Goal: Transaction & Acquisition: Book appointment/travel/reservation

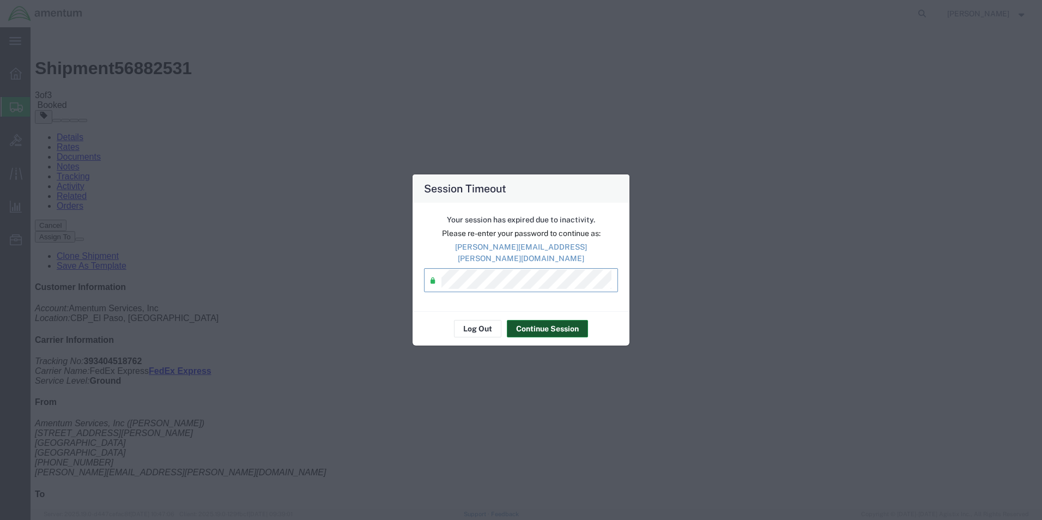
click at [542, 325] on button "Continue Session" at bounding box center [547, 328] width 81 height 17
click at [541, 320] on button "Continue Session" at bounding box center [547, 328] width 81 height 17
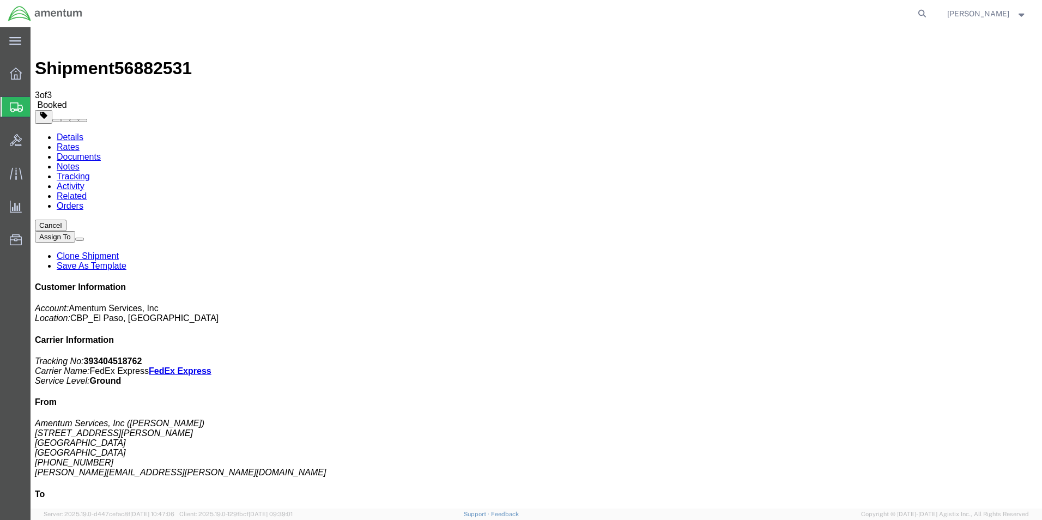
click at [0, 0] on span "Create from Template" at bounding box center [0, 0] width 0 height 0
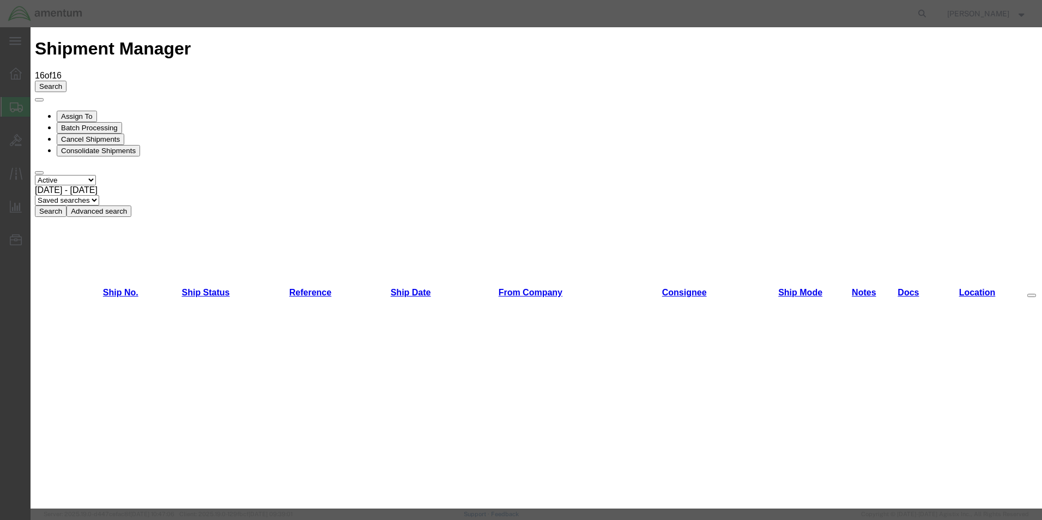
scroll to position [153, 0]
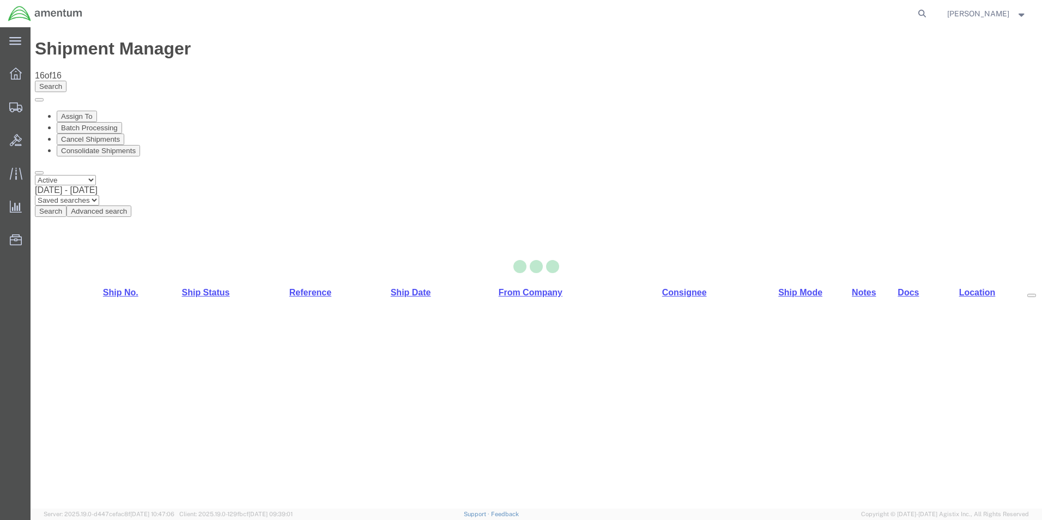
select select "49831"
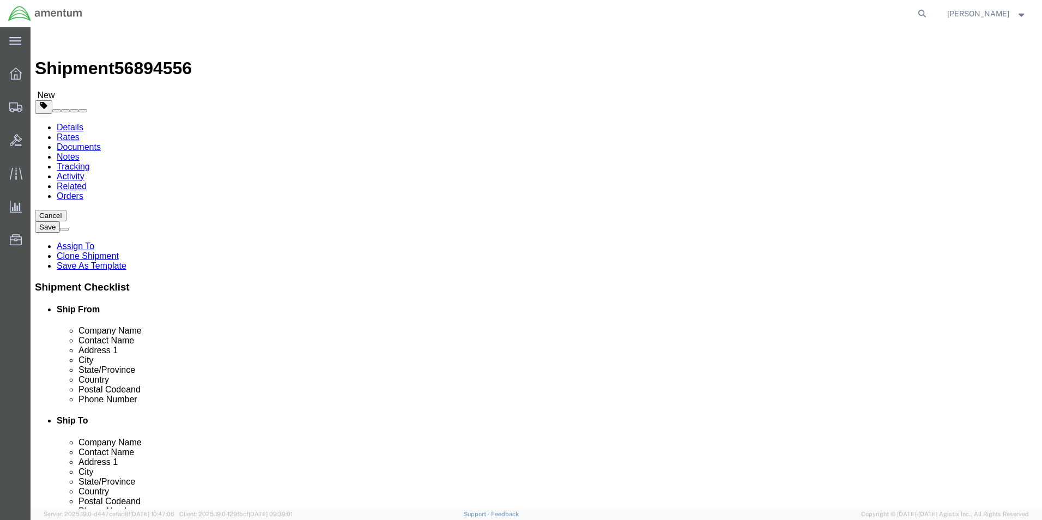
click input "AVIATION PLUS INC"
click p "- AV INDUSTRIES INC - (AV INDUSTRIES INC.) [STREET_ADDRESS]"
type input "AV INDUSTRIES INC"
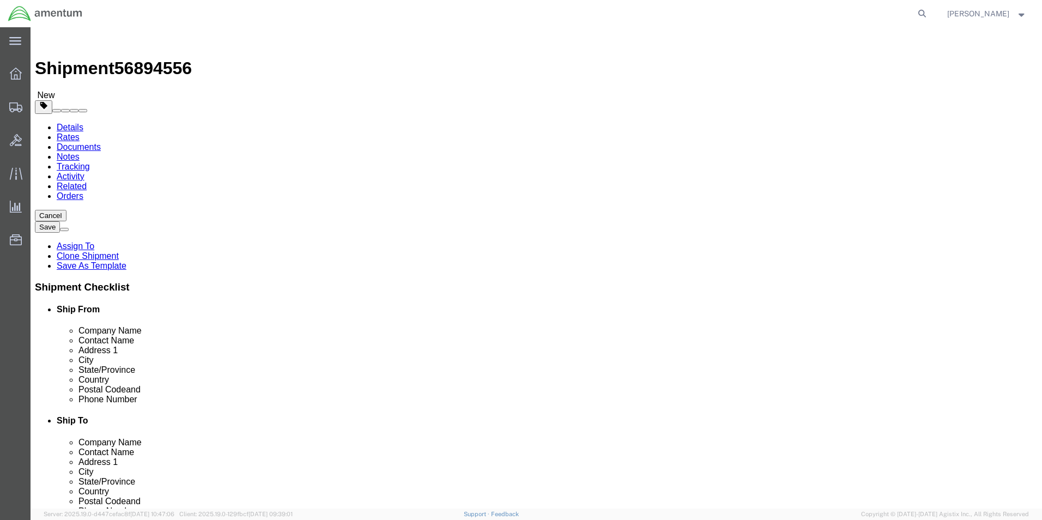
type input "AV INDUSTRIES INC."
type input "[STREET_ADDRESS]"
type input ","
type input "33172"
type input "8179440805"
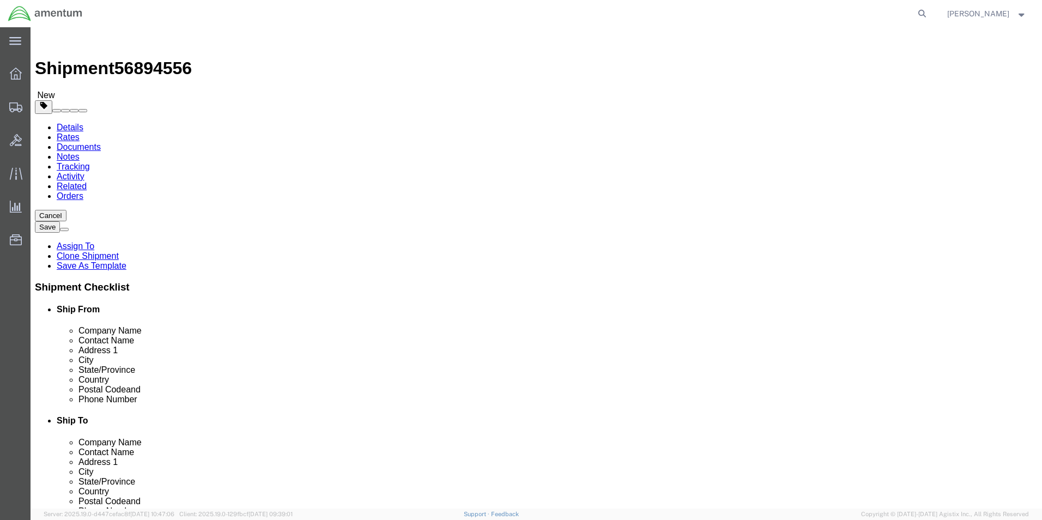
select select "FL"
type input "AV INDUSTRIES INC"
click input "AV INDUSTRIES INC."
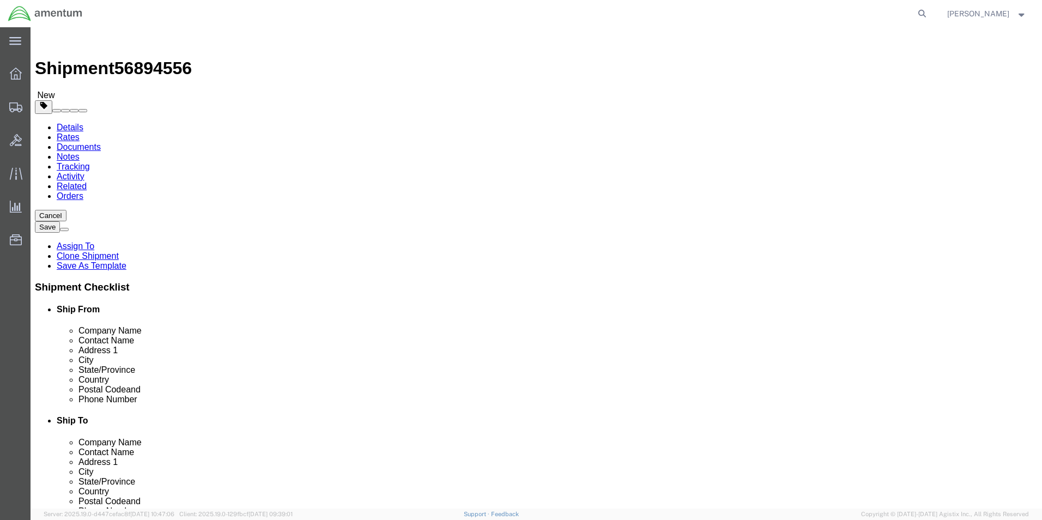
click input "AV INDUSTRIES INC."
type input "[PERSON_NAME]"
click input "8179440805"
type input "[PHONE_NUMBER]"
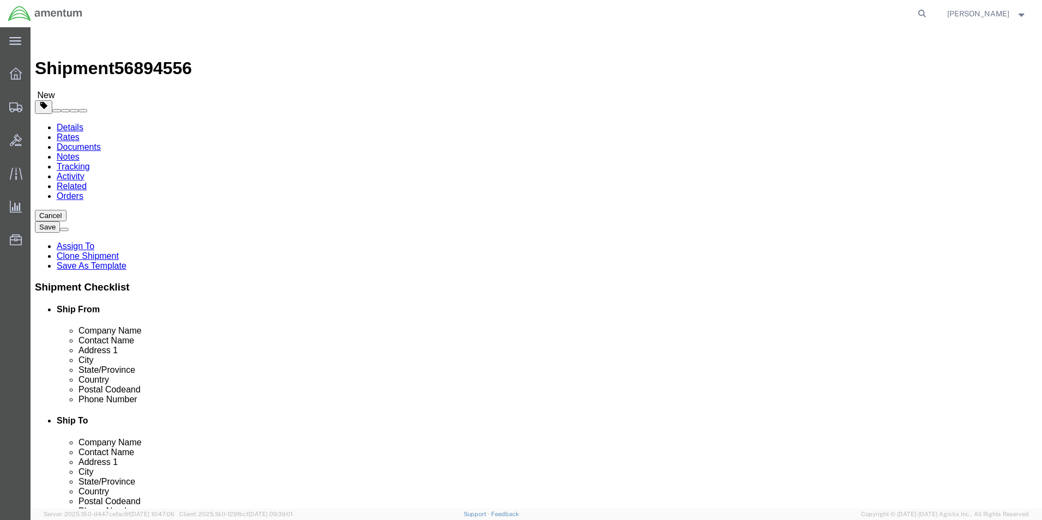
click label "State/Province"
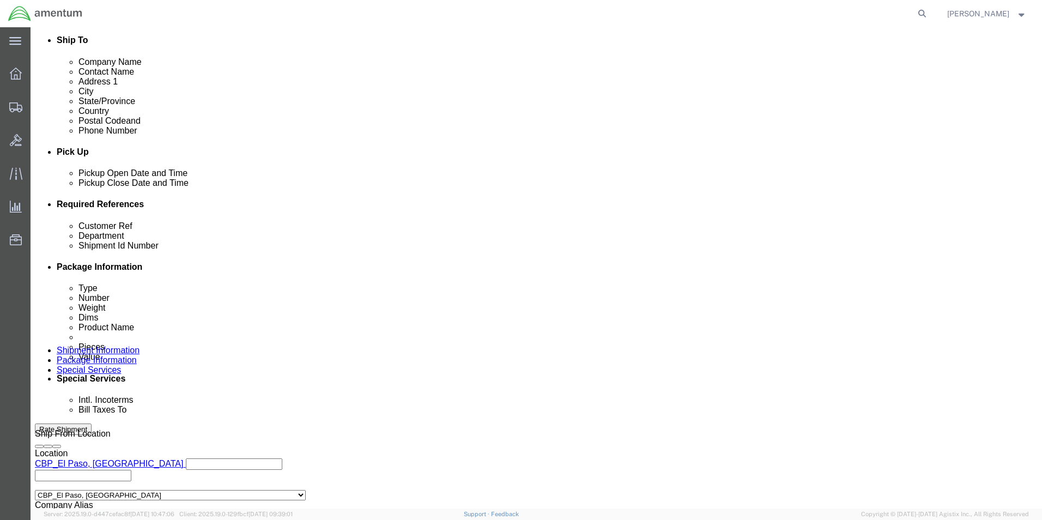
scroll to position [382, 0]
click input "CBP0044176"
click input "CBP0044337"
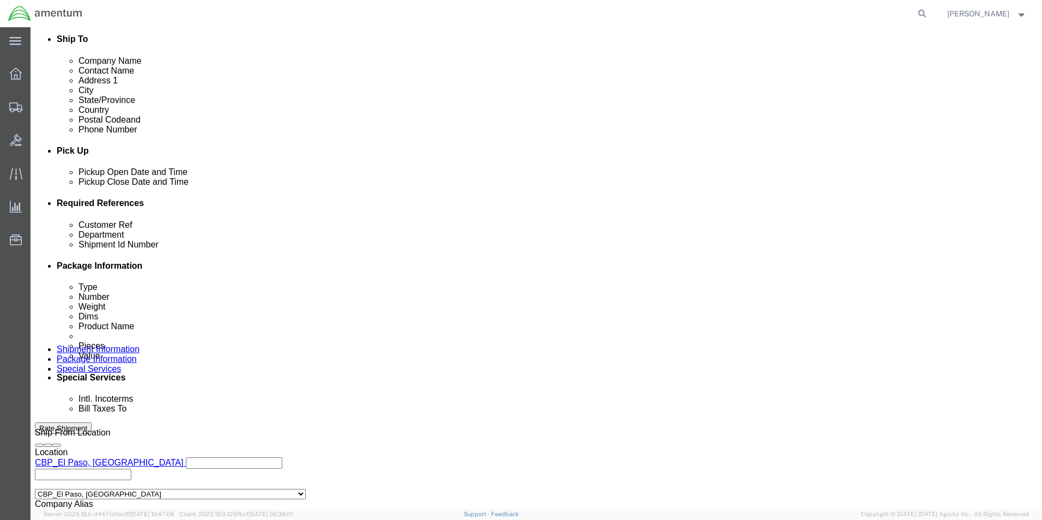
click input "CBP0044337"
type input "CBP0044337"
click input "CBP0044176"
paste input "337"
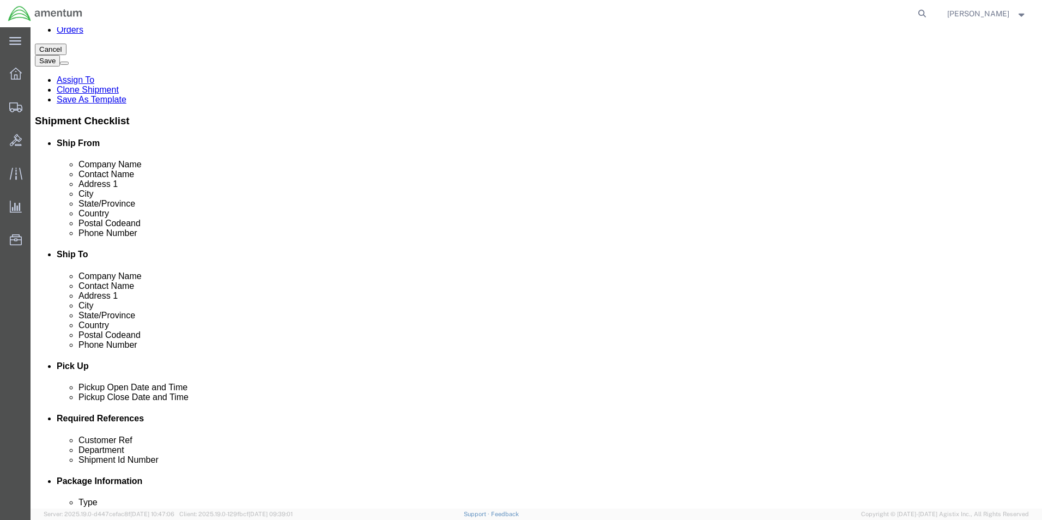
scroll to position [436, 0]
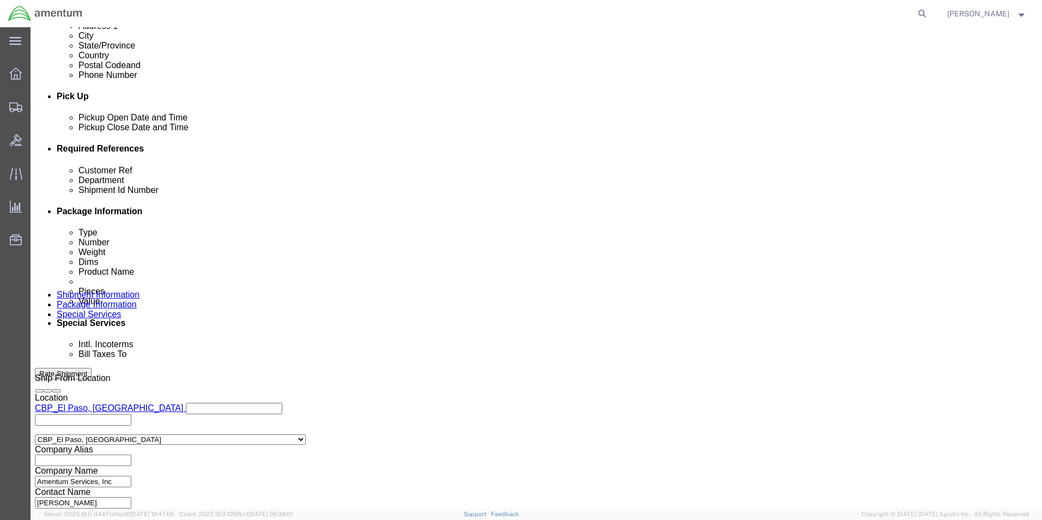
type input "CBP0044337"
click button "Continue"
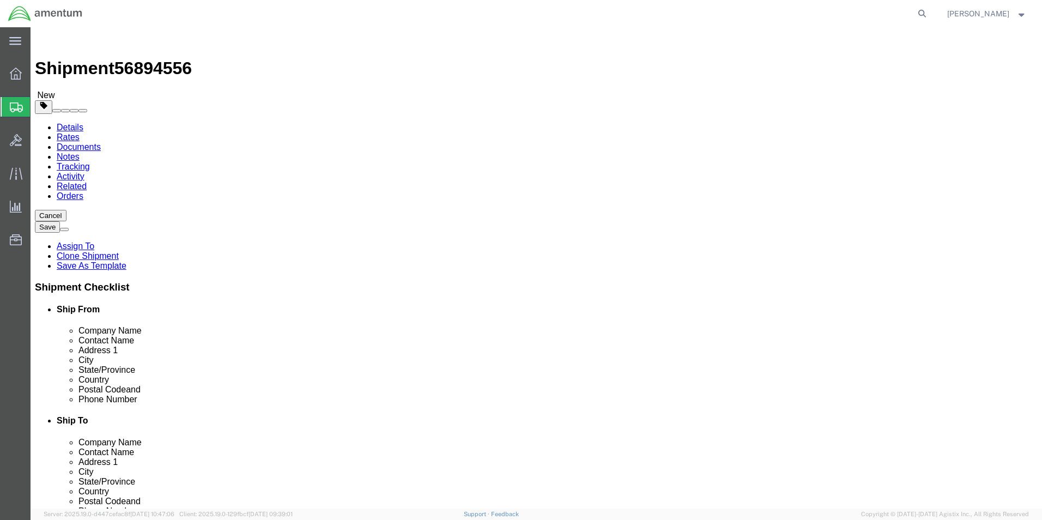
click input "12.00"
type input "17"
type input "11"
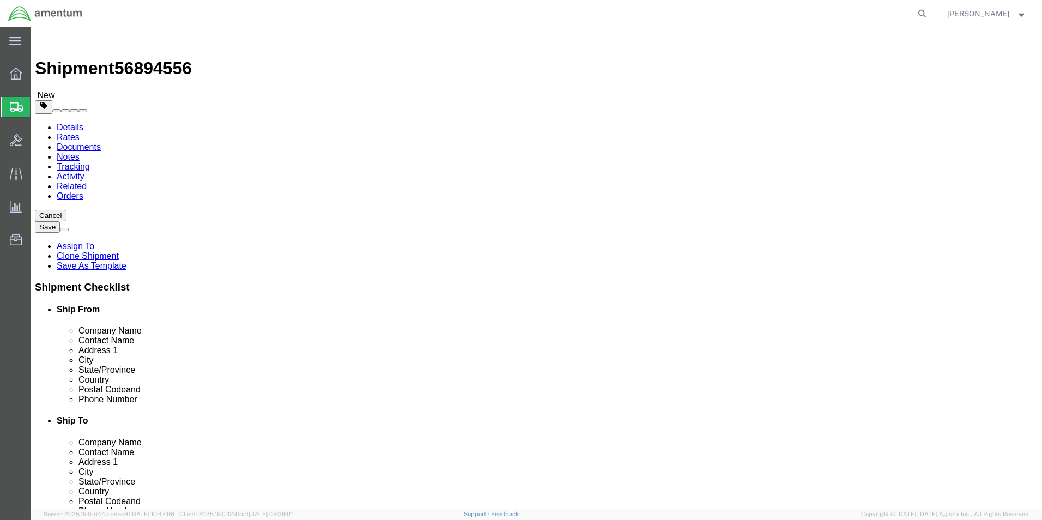
click input "4.15"
type input "10"
drag, startPoint x: 464, startPoint y: 275, endPoint x: 444, endPoint y: 280, distance: 20.8
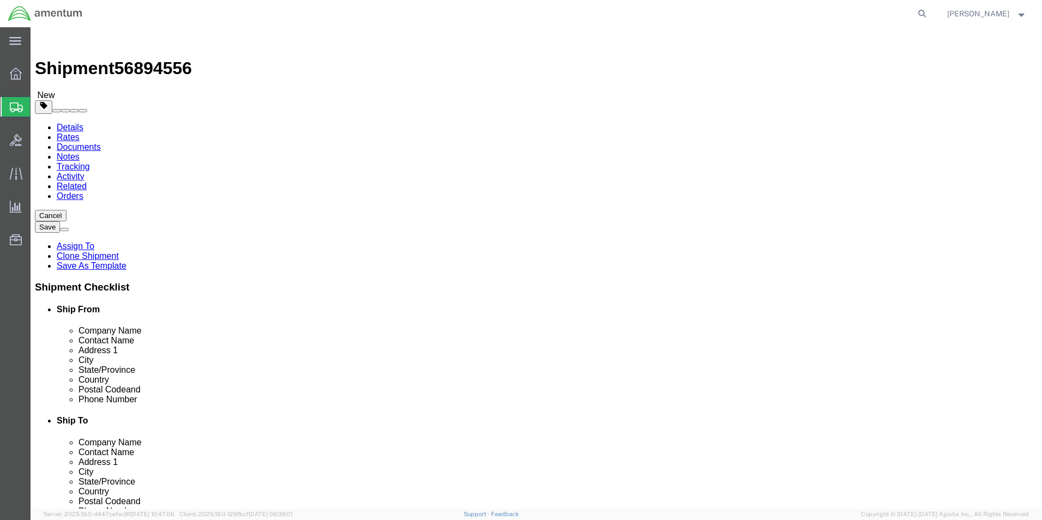
click div "Package Content # 1 1 x Your Packaging Package Type Select Bale(s) Basket(s) Bo…"
click dd "1.00 Each"
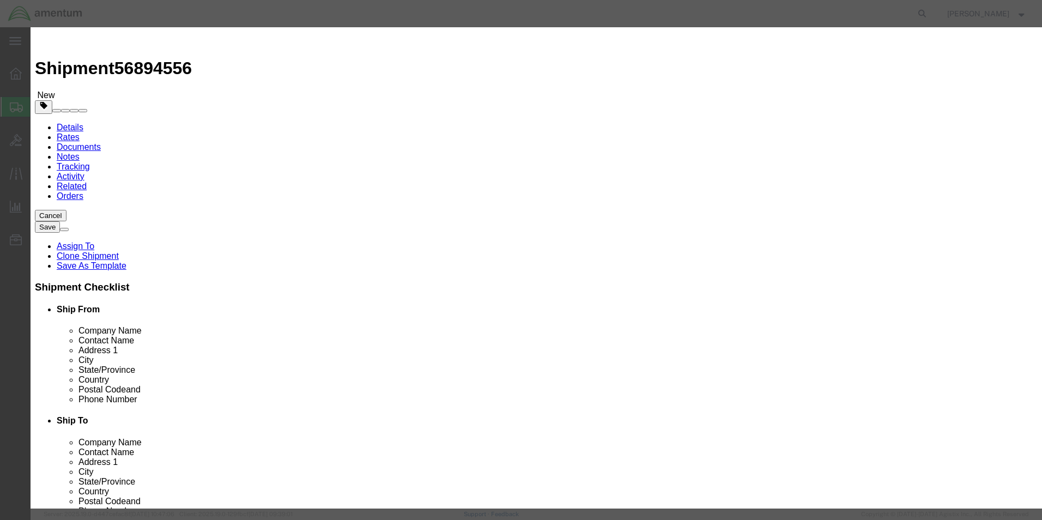
click textarea "PITCH SERVO"
type textarea "SEARCHLIGHT"
click h3 "Edit content"
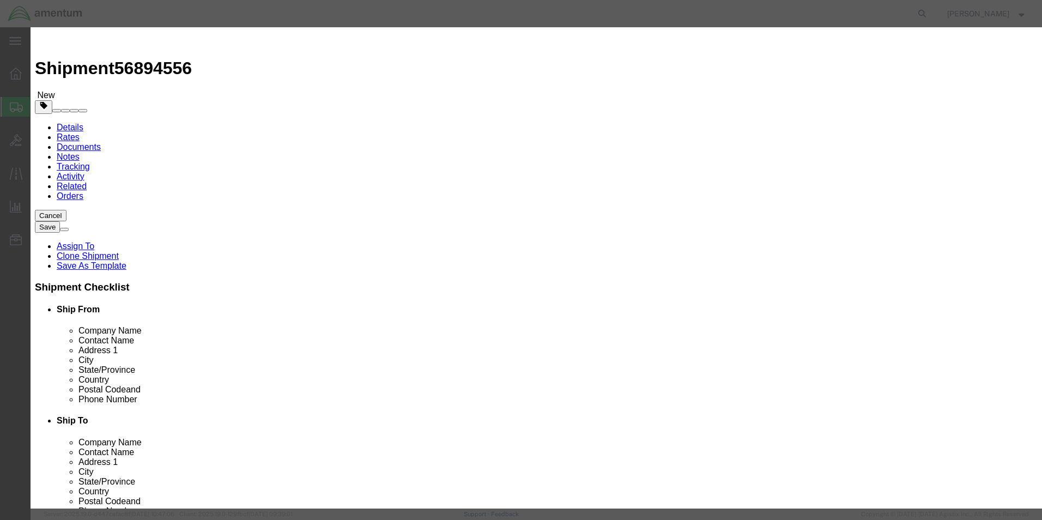
click button "Save & Close"
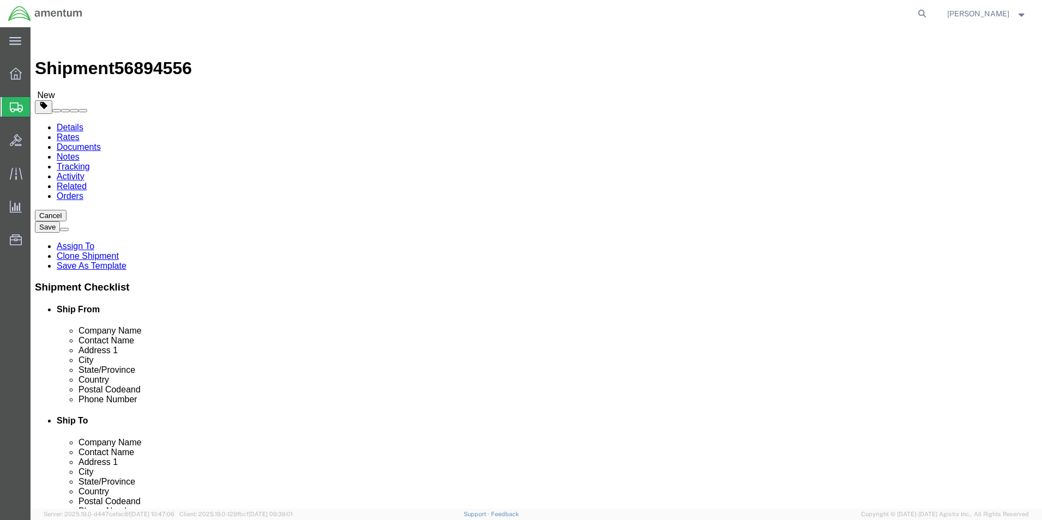
click icon
select select "DEPARTMENT"
click button "Rate Shipment"
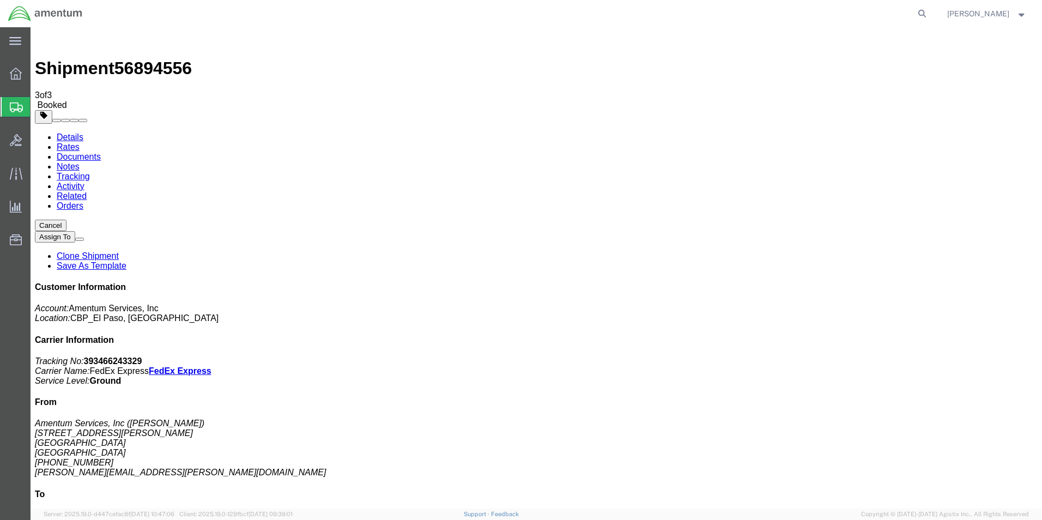
click at [126, 261] on link "Save As Template" at bounding box center [92, 265] width 70 height 9
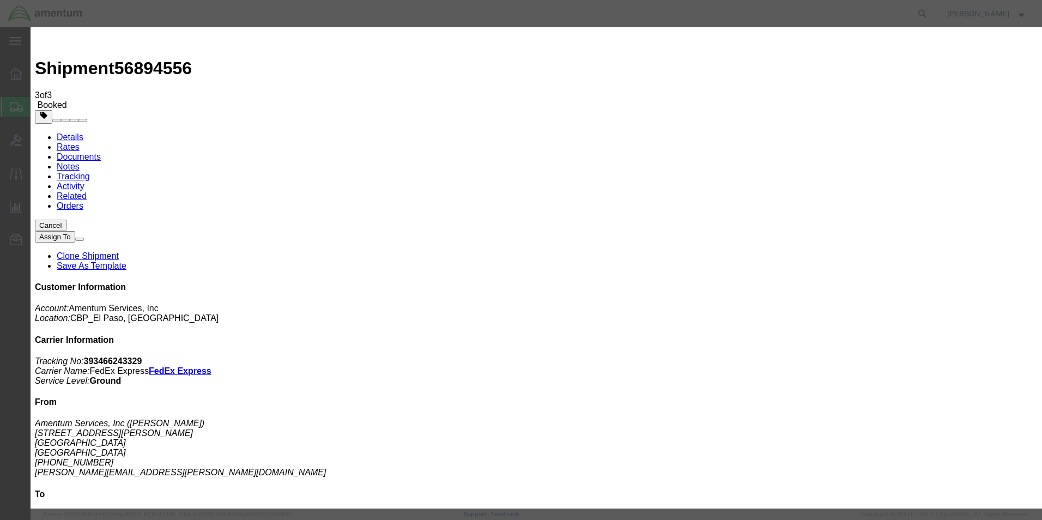
type input "DRK - AV INDUSTRIES INC"
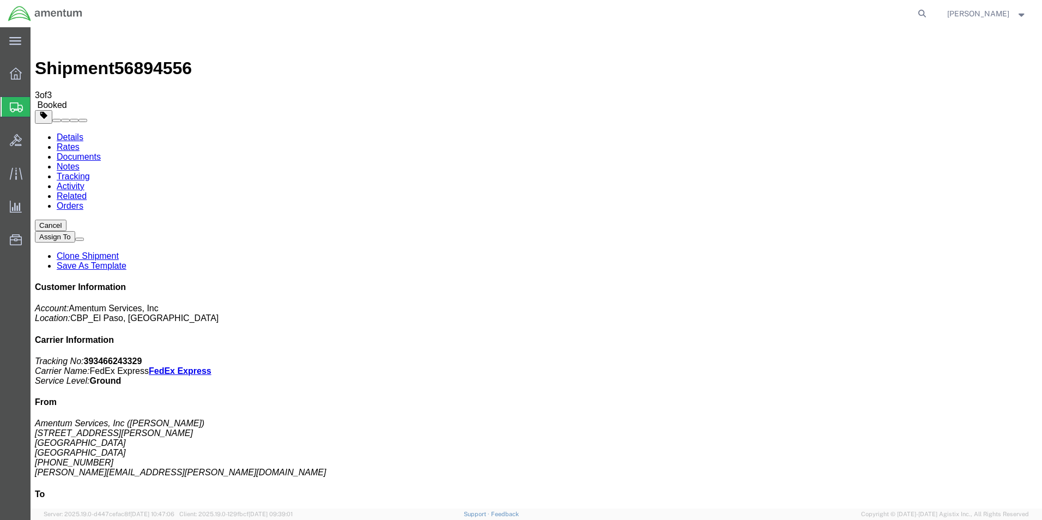
click at [0, 0] on span "Create from Template" at bounding box center [0, 0] width 0 height 0
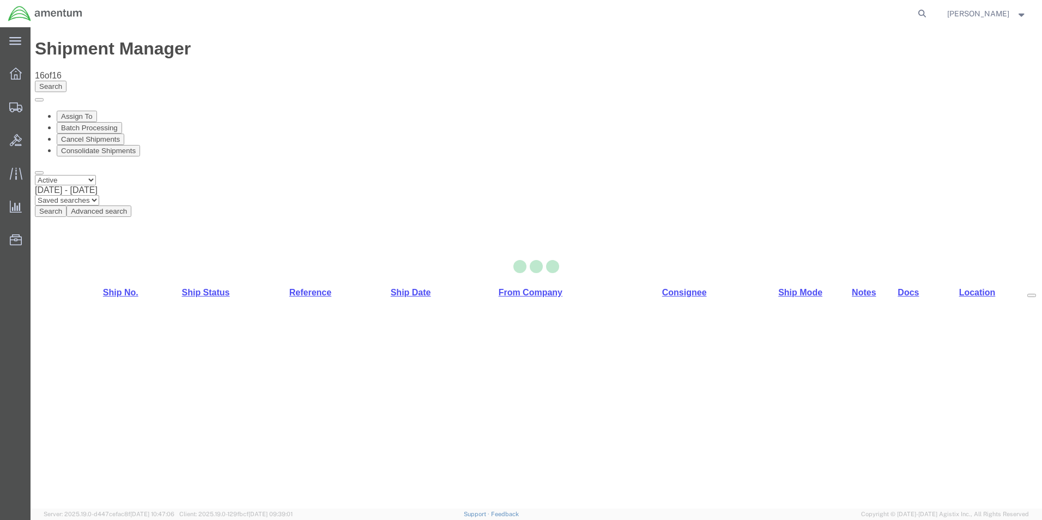
select select "49831"
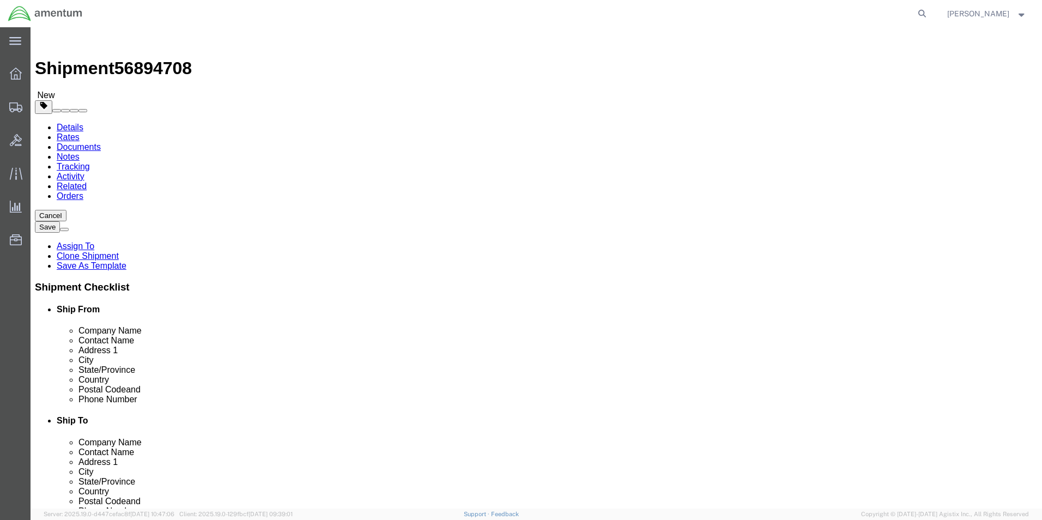
click input "AV INDUSTRIES INC"
type input "DALLAS AVIATION INC"
click p "- DALLAS AVIATION INC - ([PERSON_NAME]) [STREET_ADDRESS]"
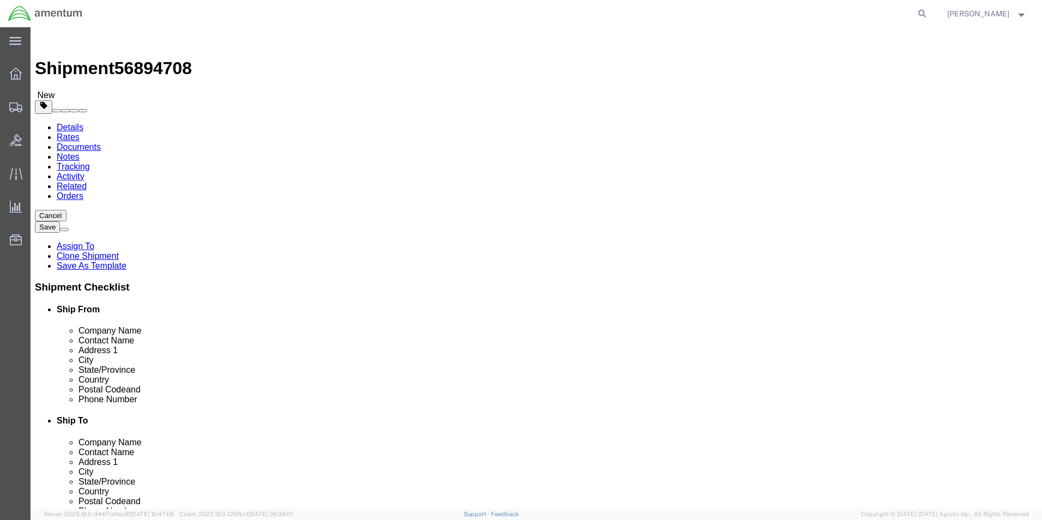
type input "76011"
type input "[PHONE_NUMBER]"
select select "[GEOGRAPHIC_DATA]"
type input "DALLAS AVIATION INC"
click input "[PERSON_NAME]"
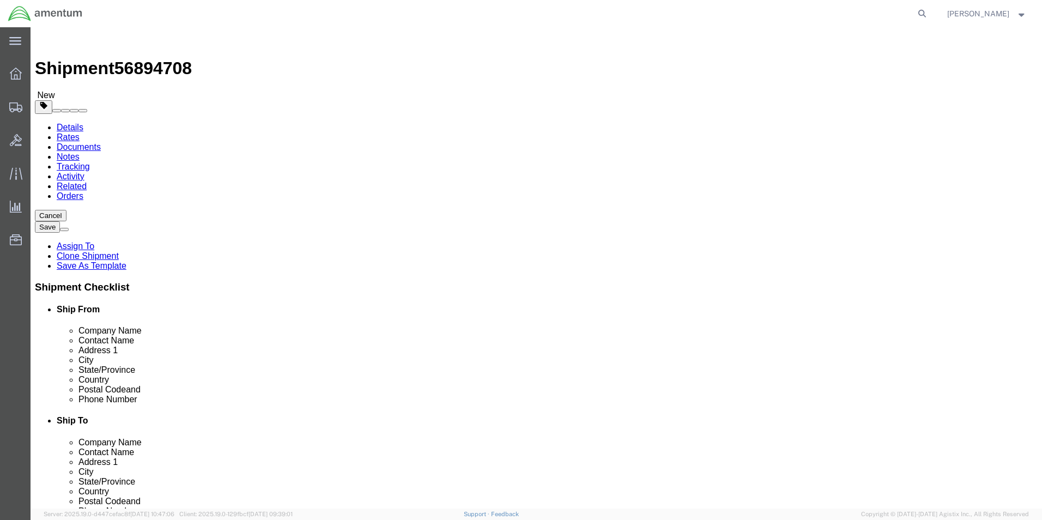
click input "[PERSON_NAME]"
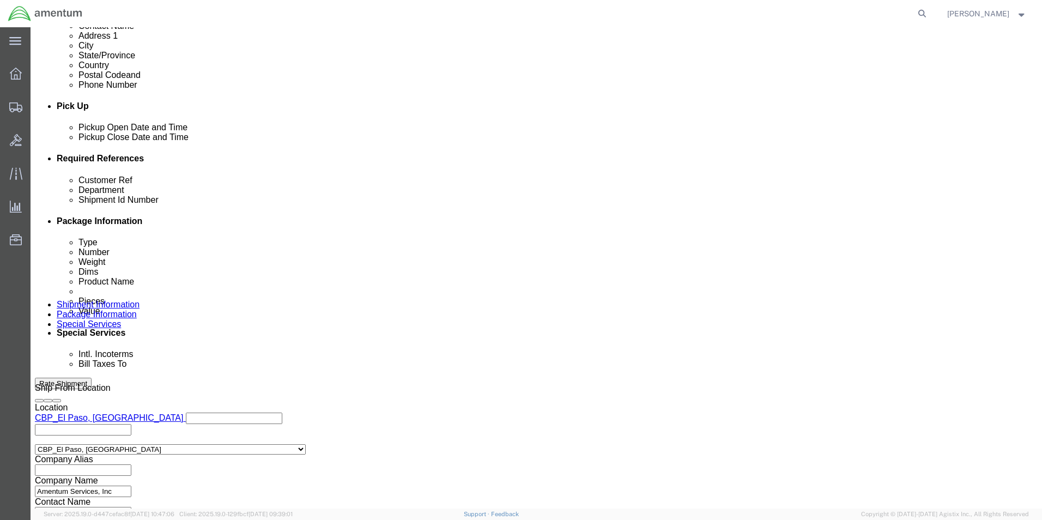
scroll to position [436, 0]
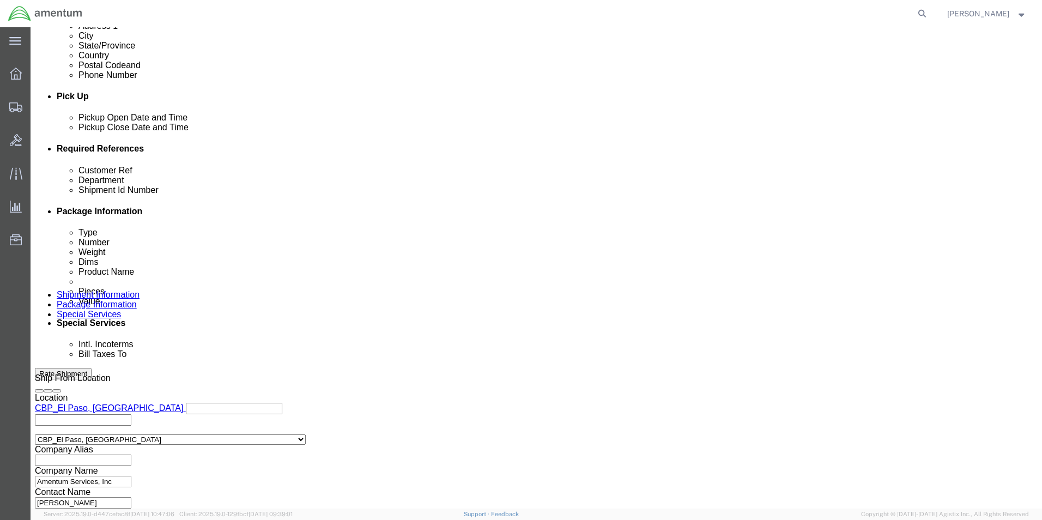
type input "[PERSON_NAME]"
click input "CBP0044337"
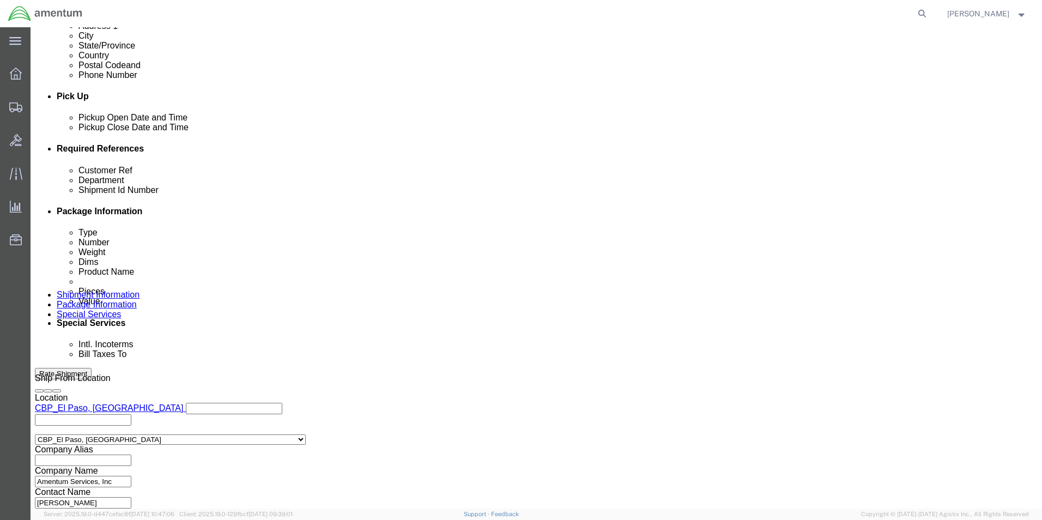
click input "CBP0044274"
type input "CBP0044274"
click input "CBP0044337"
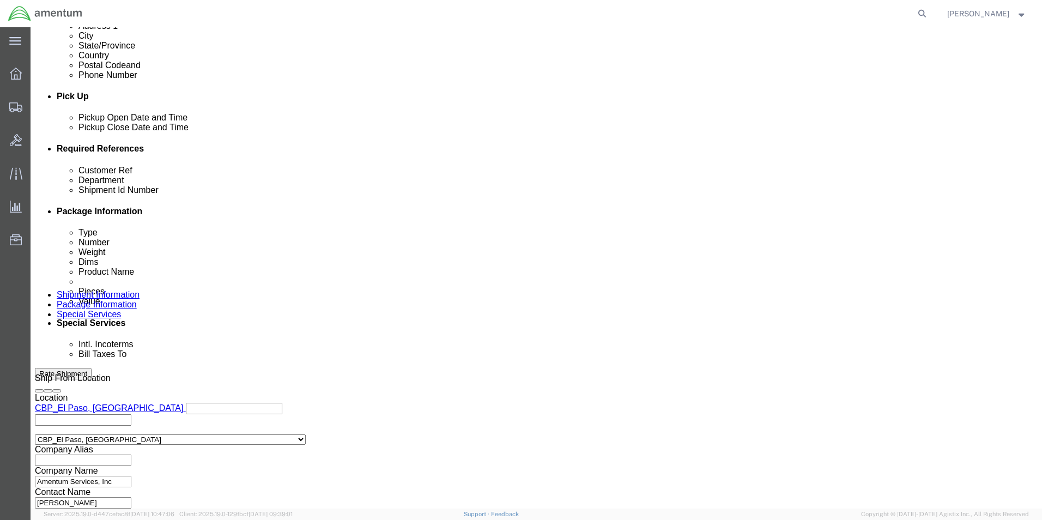
paste input "274"
type input "CBP0044274"
click button "Continue"
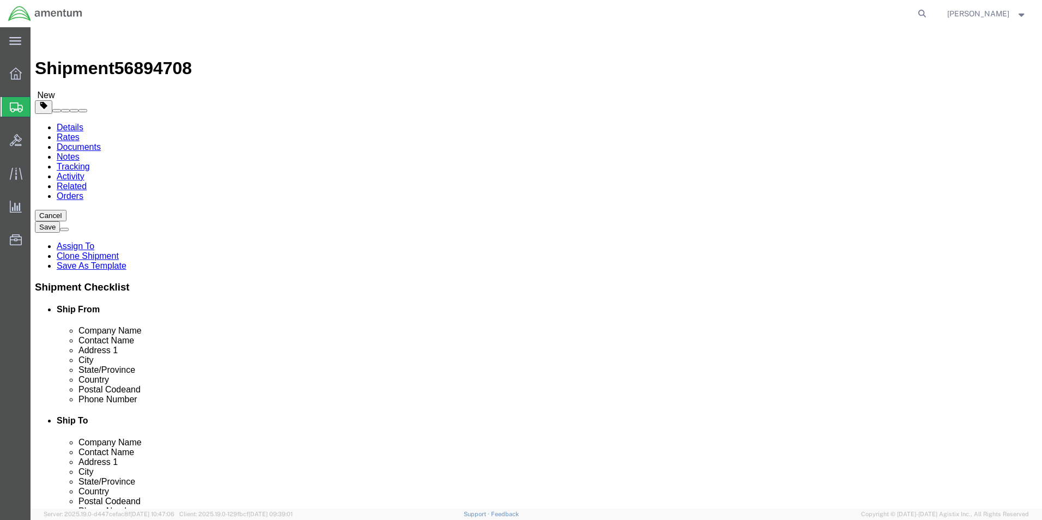
click input "17.00"
type input "8.5"
type input "4.5"
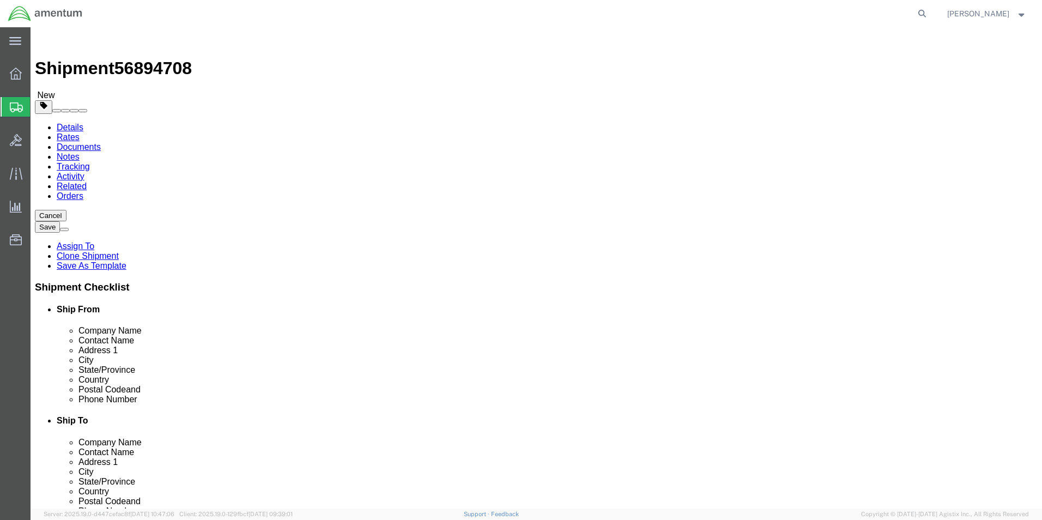
click input "10.00"
type input "1.2"
click div "Pieces: 1.00 Each Total value: 2000.00 USD"
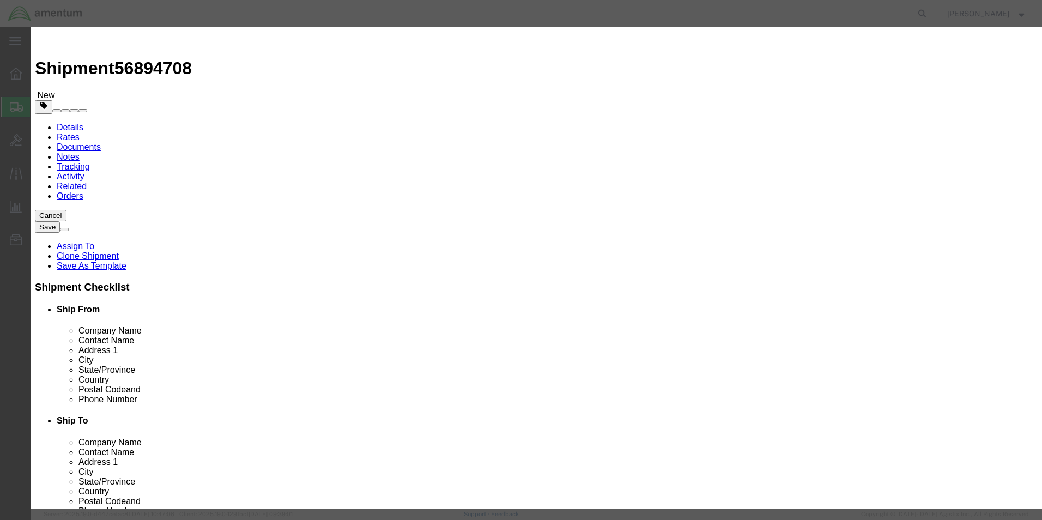
click textarea "SEARCHLIGHT"
type textarea "FUEL FLOW TRANSDUCER"
click button "Save & Close"
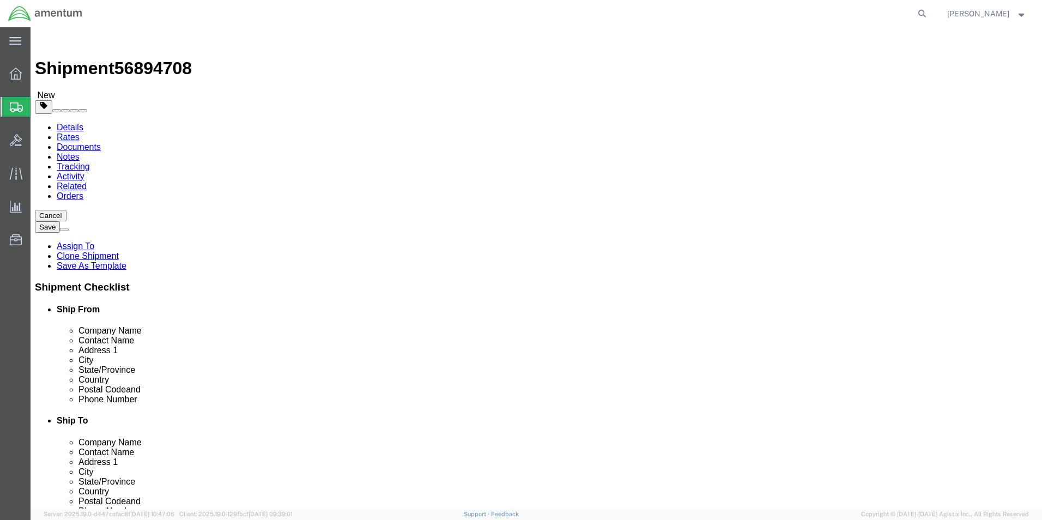
click button "Rate Shipment"
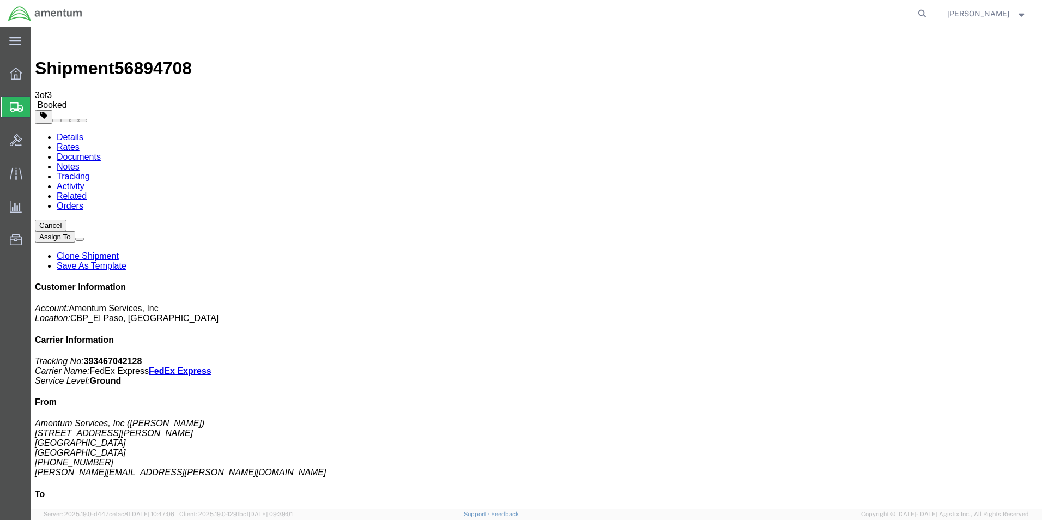
click at [126, 261] on link "Save As Template" at bounding box center [92, 265] width 70 height 9
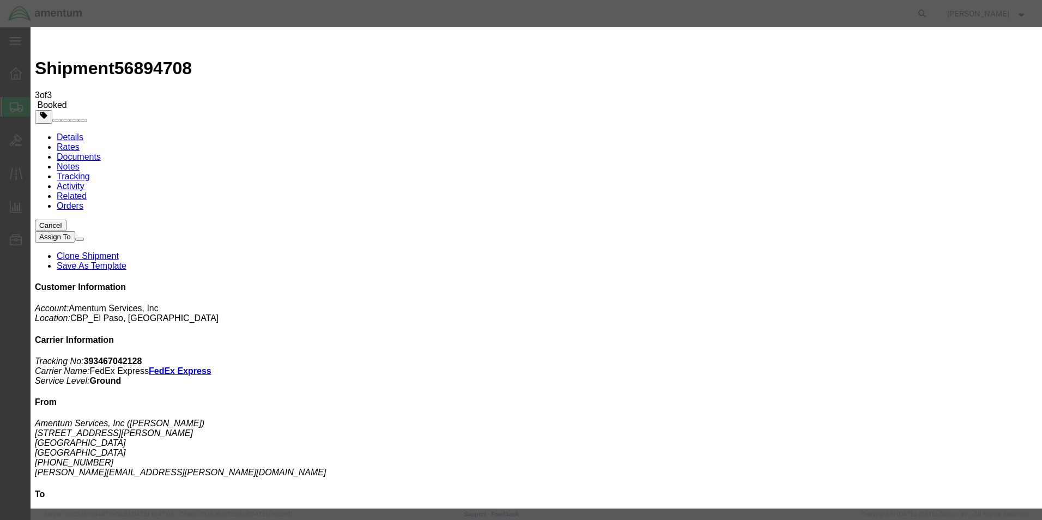
type input "DRK - DALLAS AVIATION INC"
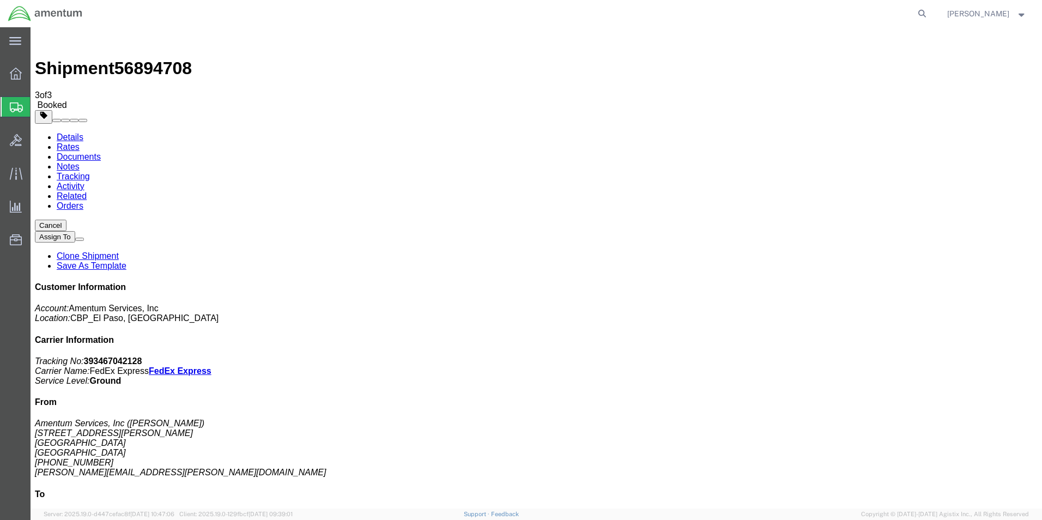
click at [0, 0] on span "Create from Template" at bounding box center [0, 0] width 0 height 0
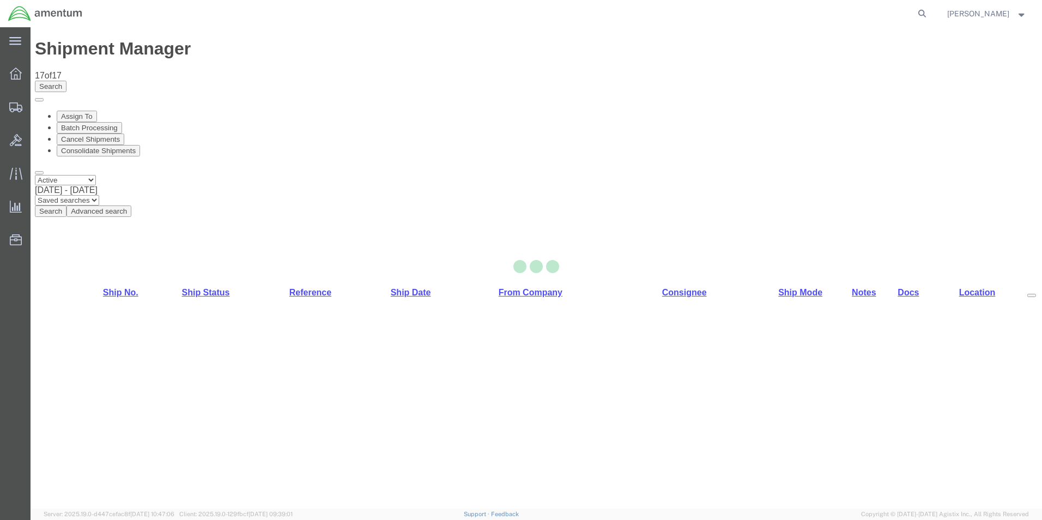
select select "49831"
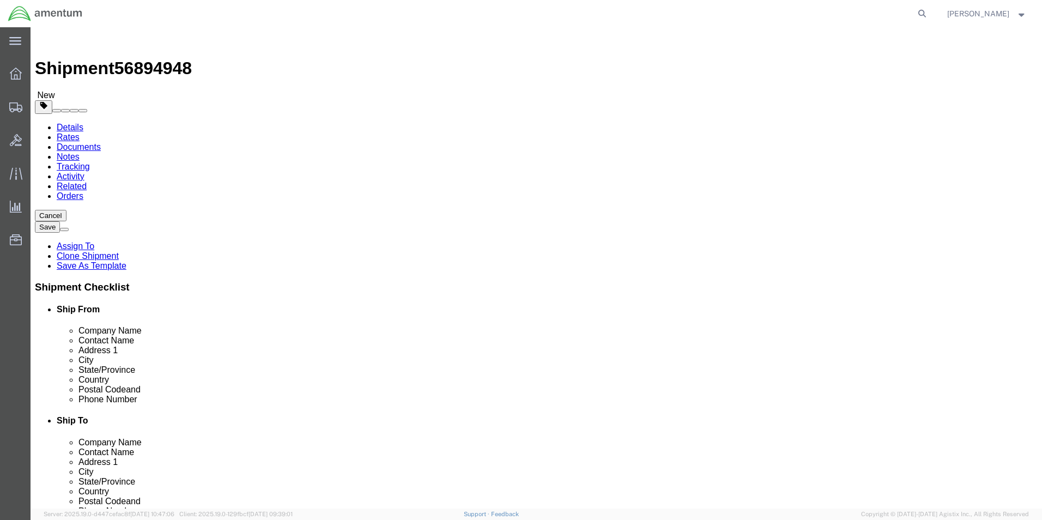
click input "AVIATION PLUS INC"
type input "SAFRAN HELICOPTER E"
click p "- SAFRAN HELICOPTER ENGINES INC - ([PERSON_NAME]) [STREET_ADDRESS]"
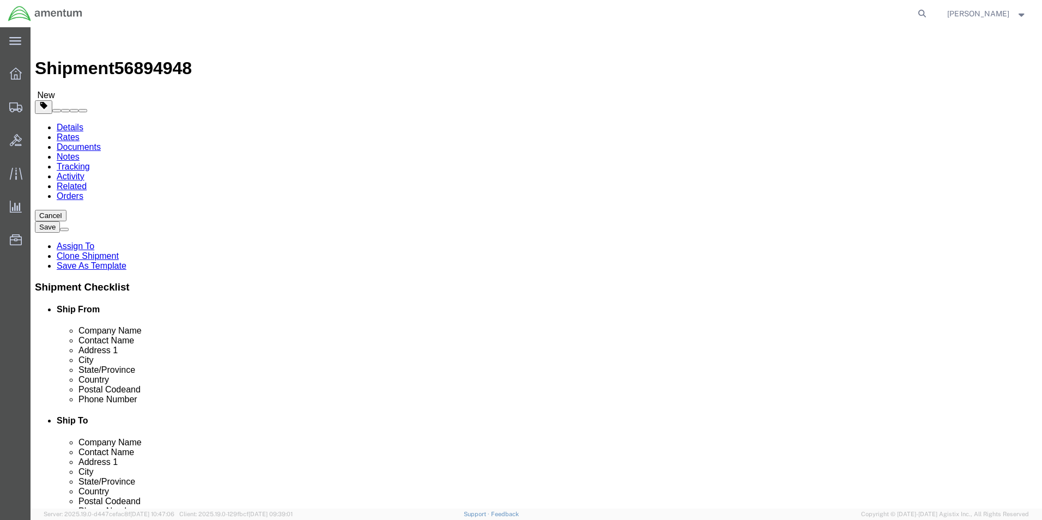
type input "75052"
type input "[PHONE_NUMBER]"
select select "[GEOGRAPHIC_DATA]"
type input "SAFRAN HELICOPTER ENGINES INC"
click input "[PERSON_NAME]"
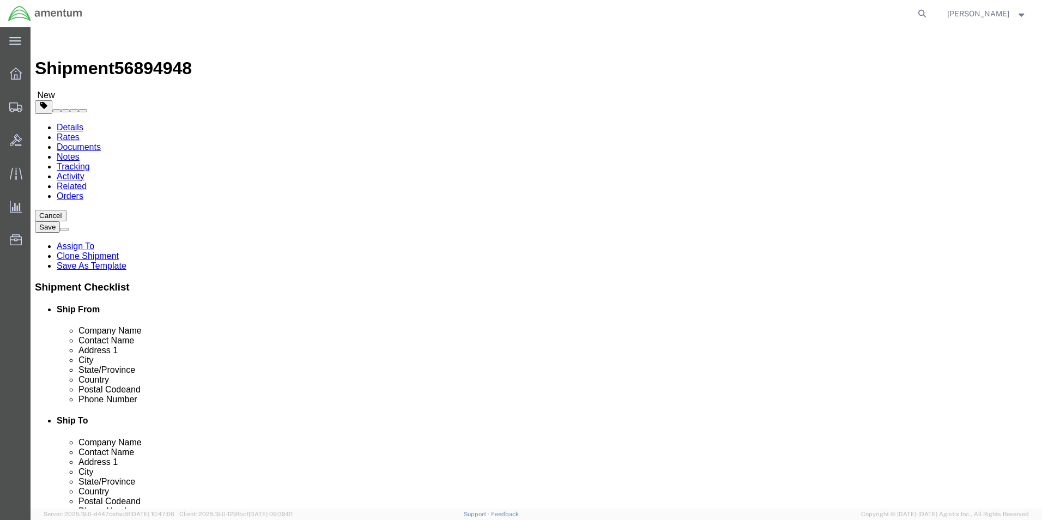
click input "[PERSON_NAME]"
type input "[PERSON_NAME]"
click input "[PHONE_NUMBER]"
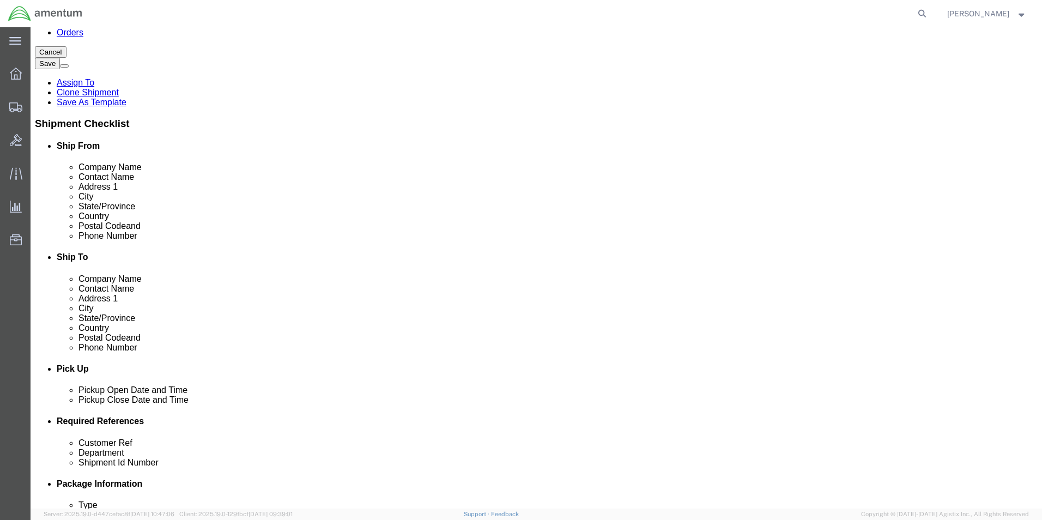
scroll to position [327, 0]
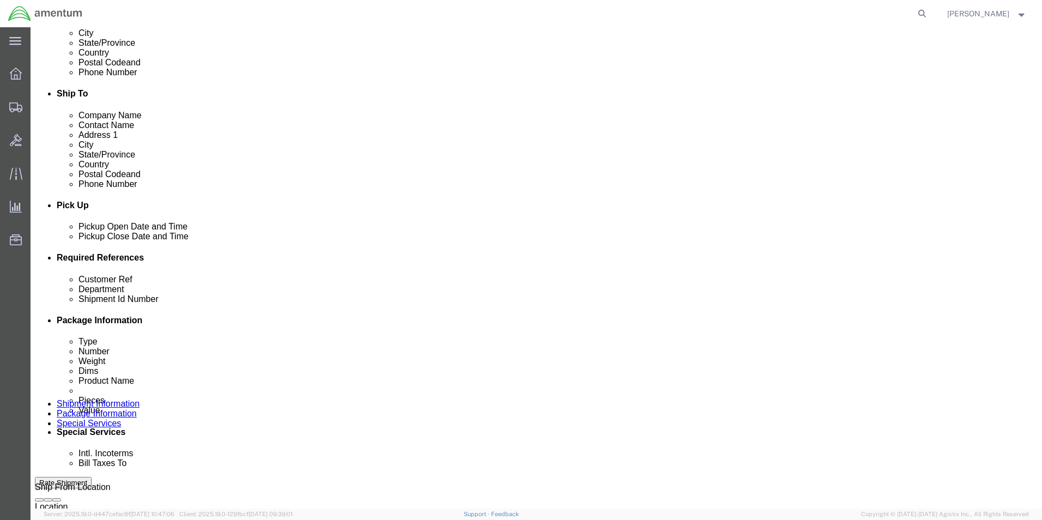
type input "[PHONE_NUMBER]"
click input "CBP0044176"
click input "CBP0044232"
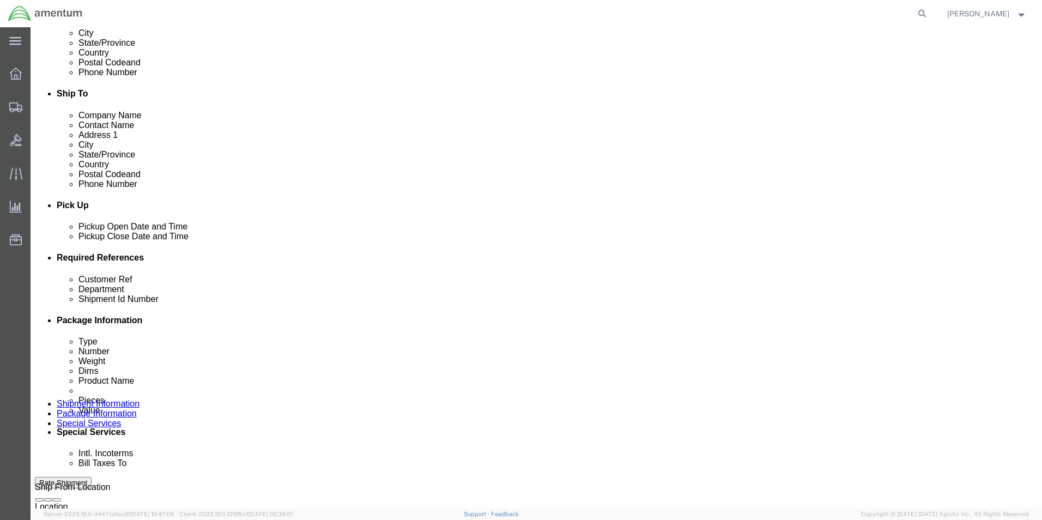
click input "CBP0044232"
type input "CBP0044232"
click input "CBP0044176"
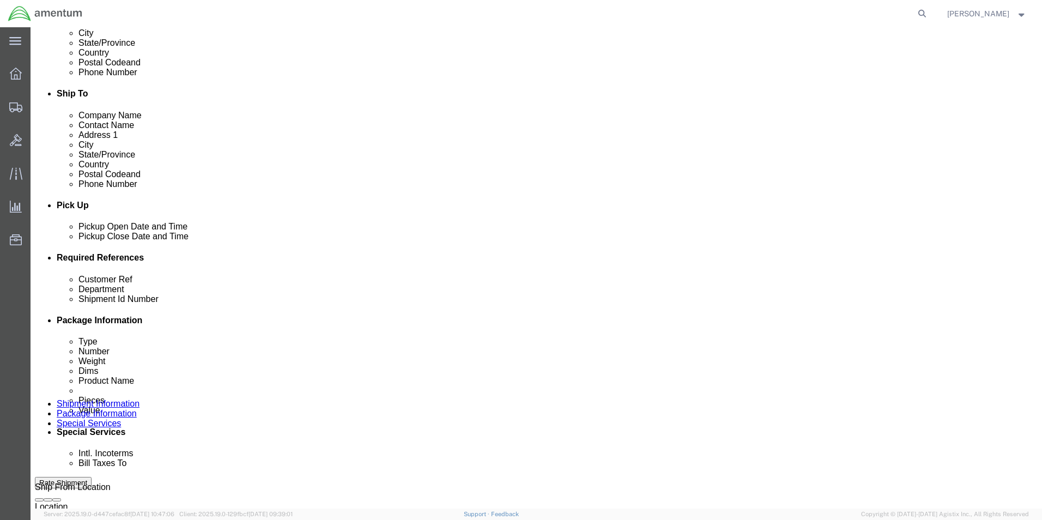
paste input "232"
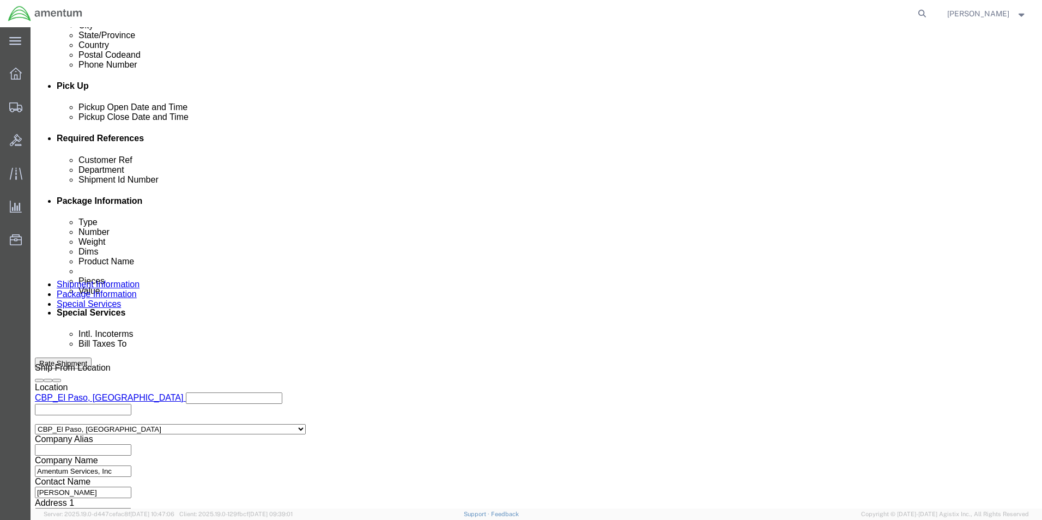
scroll to position [455, 0]
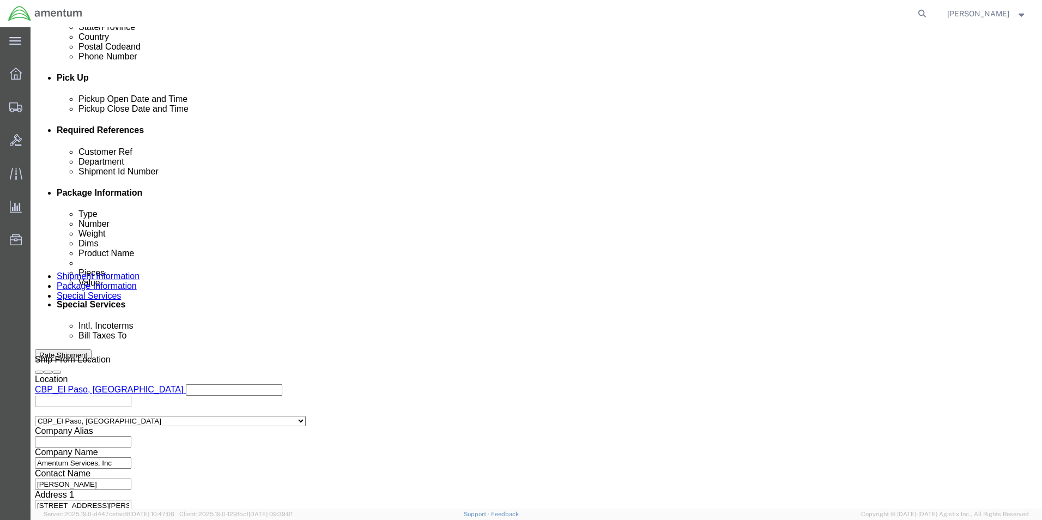
type input "CBP0044232"
click button "Continue"
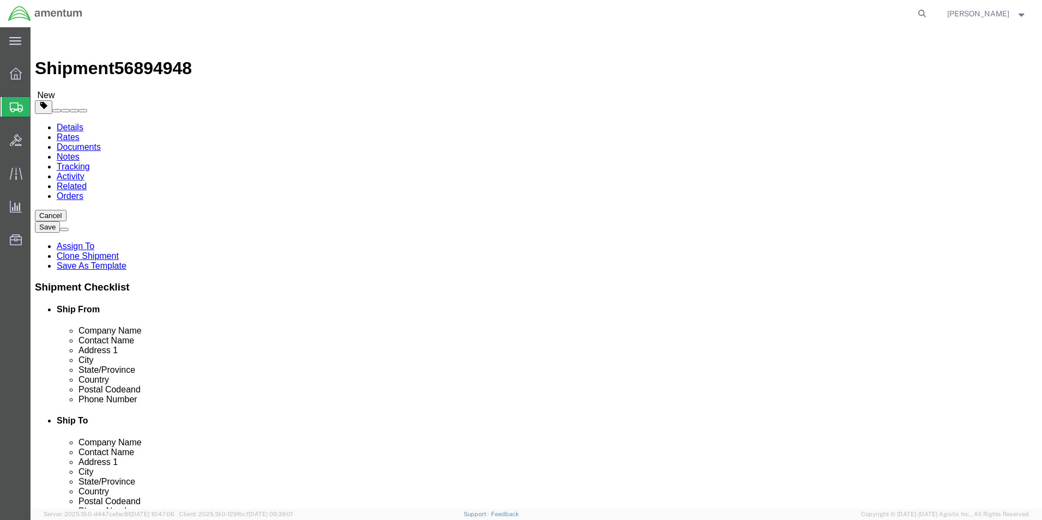
click input "12.00"
type input "9"
type input "6.5"
type input "4"
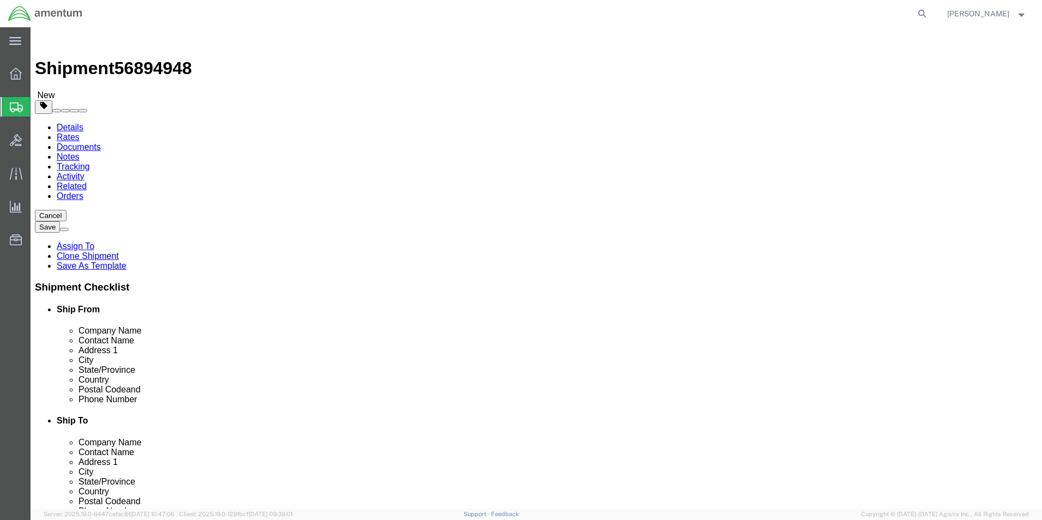
click div "Package Type Select Bale(s) Basket(s) Bolt(s) Bottle(s) Buckets Bulk Bundle(s) …"
click input "4.15"
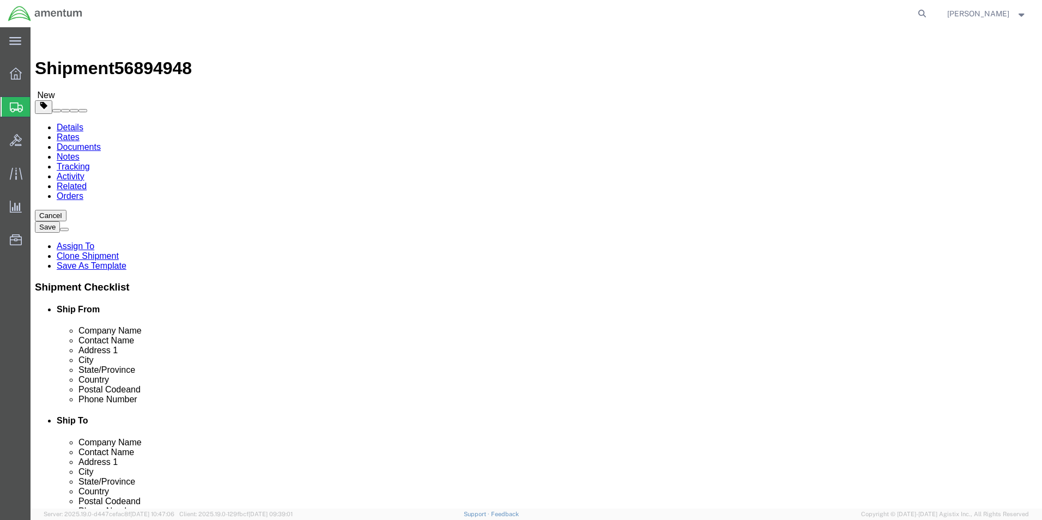
click input "4.15"
click div "Package Content # 1 1 x Your Packaging Package Type Select Bale(s) Basket(s) Bo…"
click input ".85"
type input "0.85"
click dd "1.00 Each"
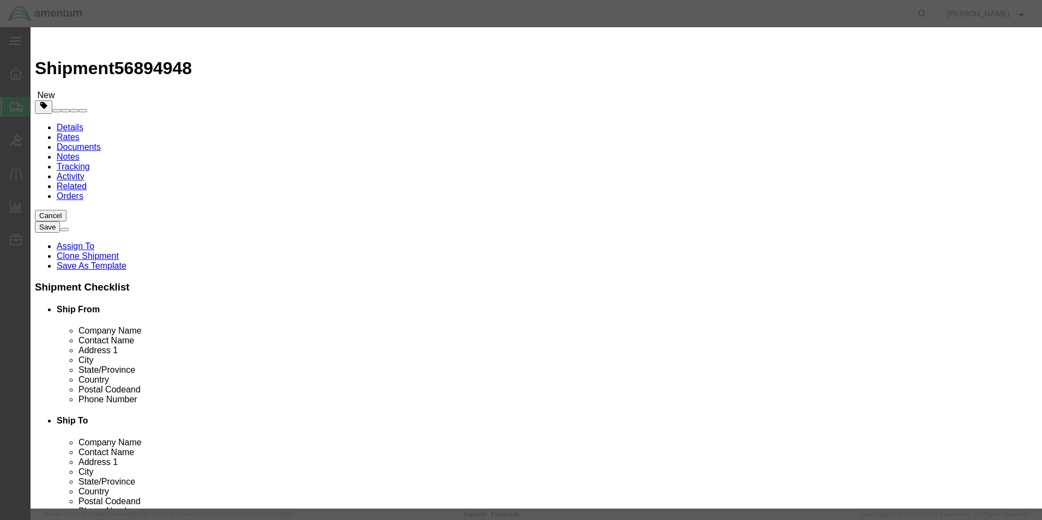
click textarea "PITCH SERVO"
type textarea "0"
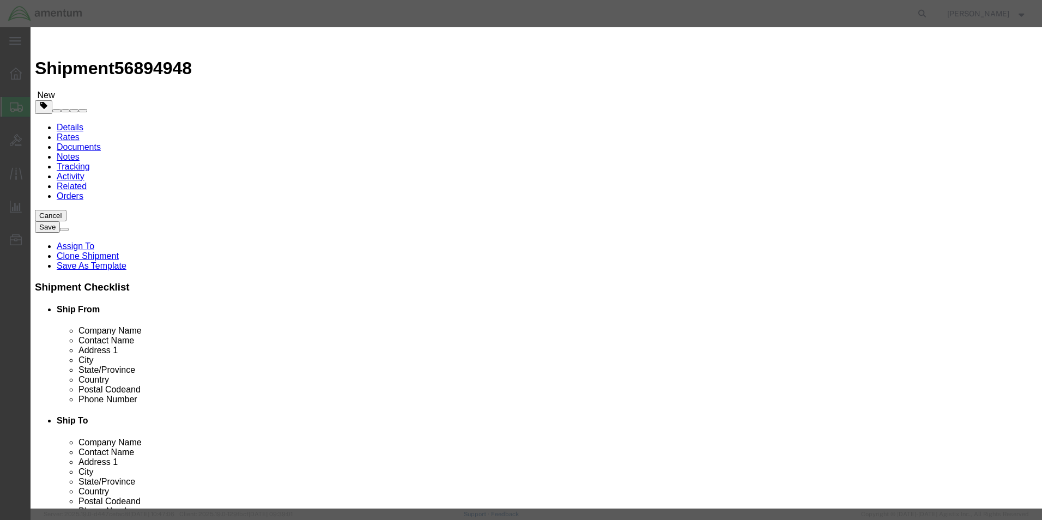
type textarea "CONFIRMATION BOX"
click button "Save & Close"
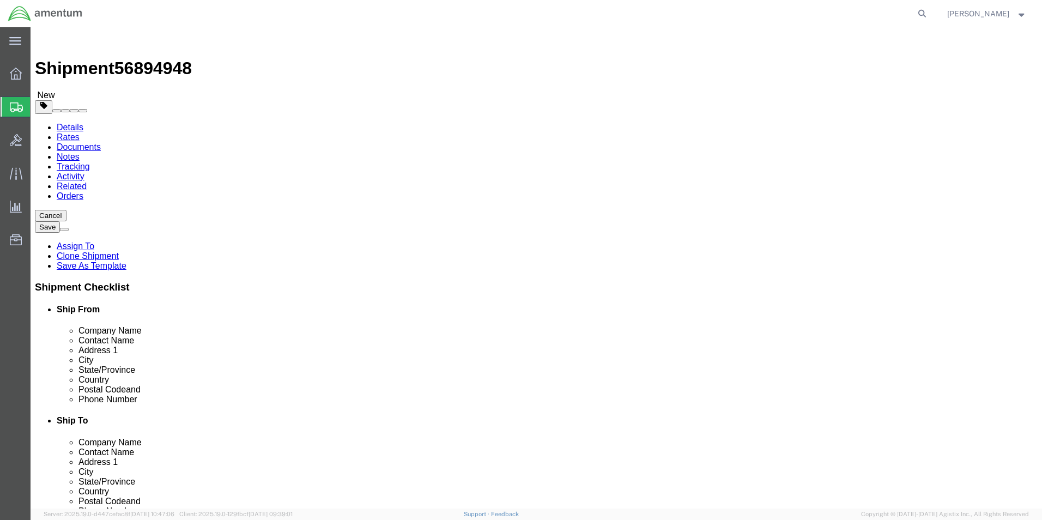
click button "Rate Shipment"
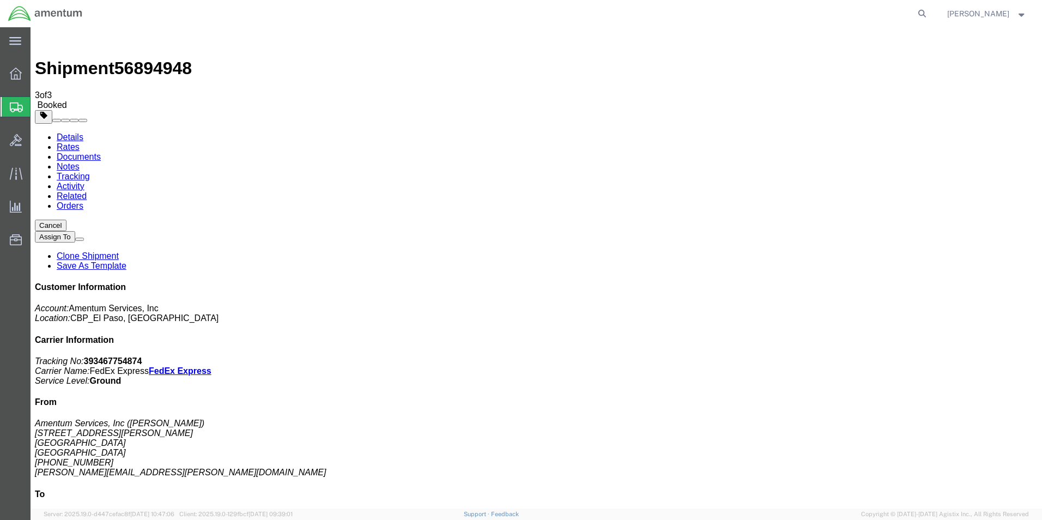
click at [126, 261] on link "Save As Template" at bounding box center [92, 265] width 70 height 9
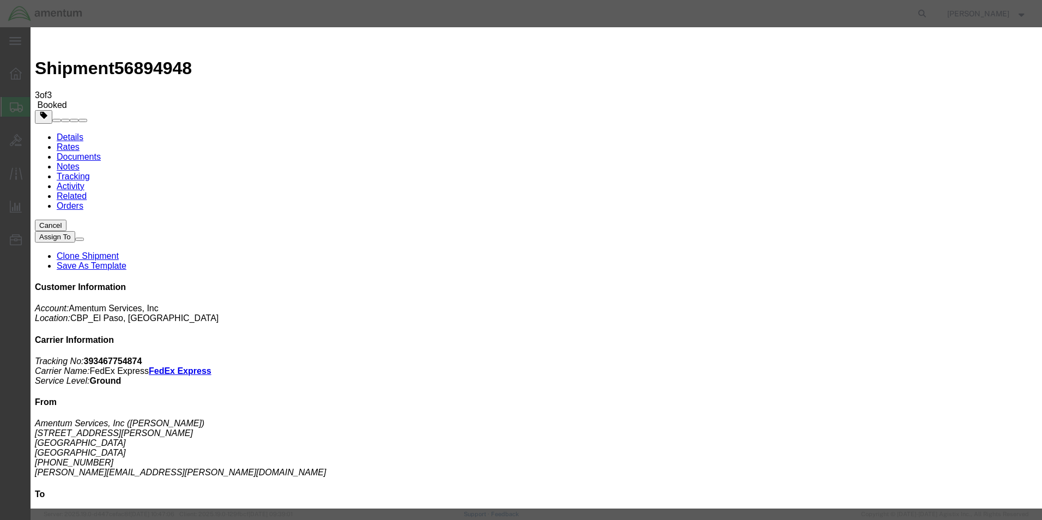
type input "DRK - SAFRAN HELICOPTER ENGINES USA INC"
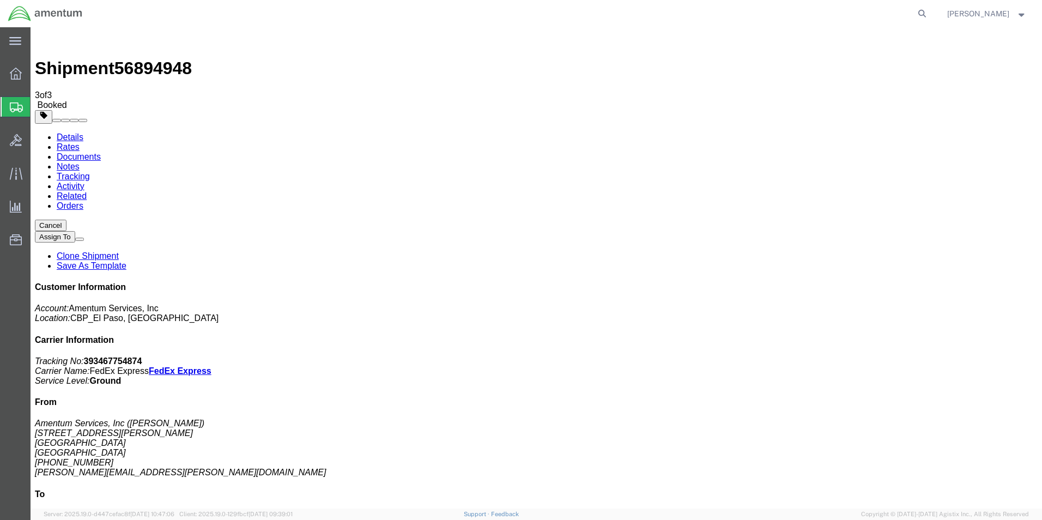
click at [0, 0] on span "Create from Template" at bounding box center [0, 0] width 0 height 0
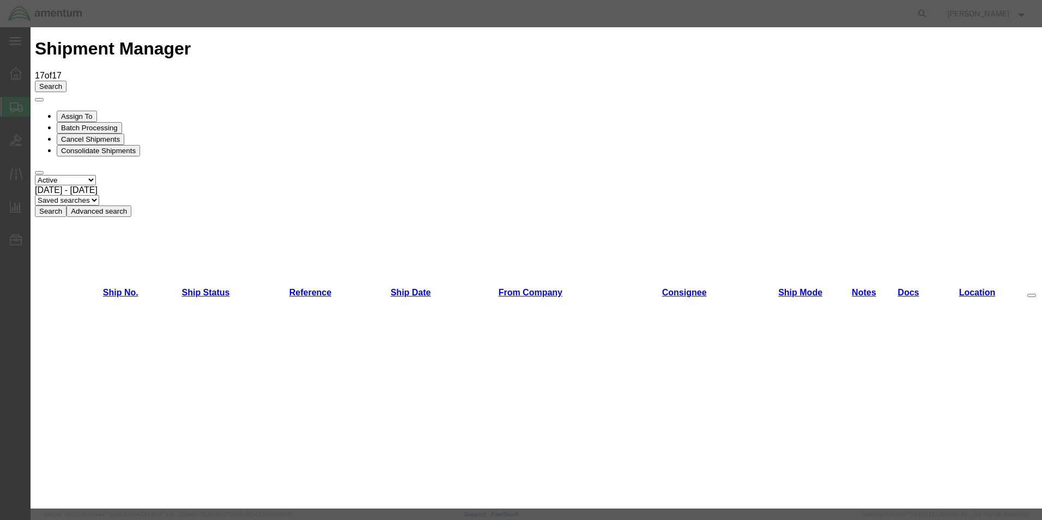
scroll to position [109, 0]
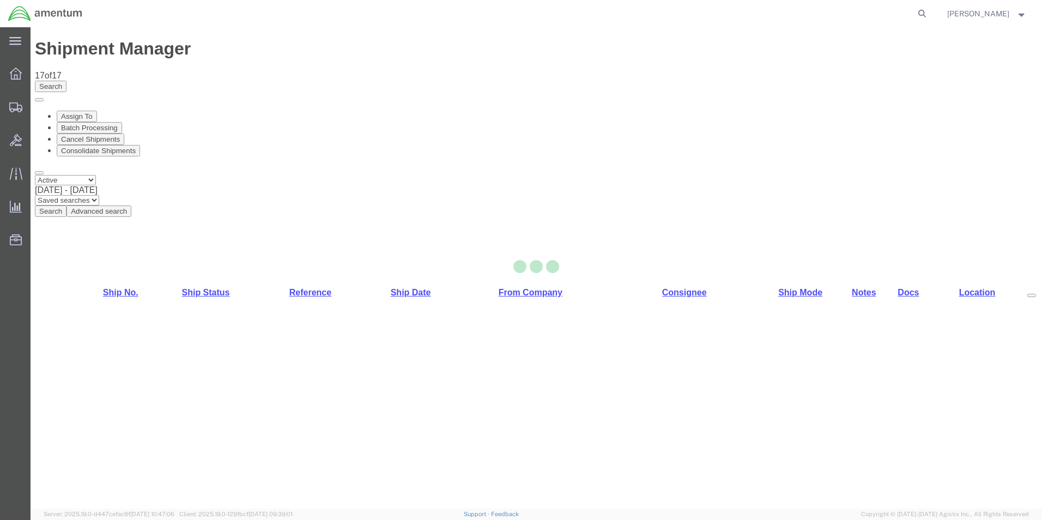
select select "49831"
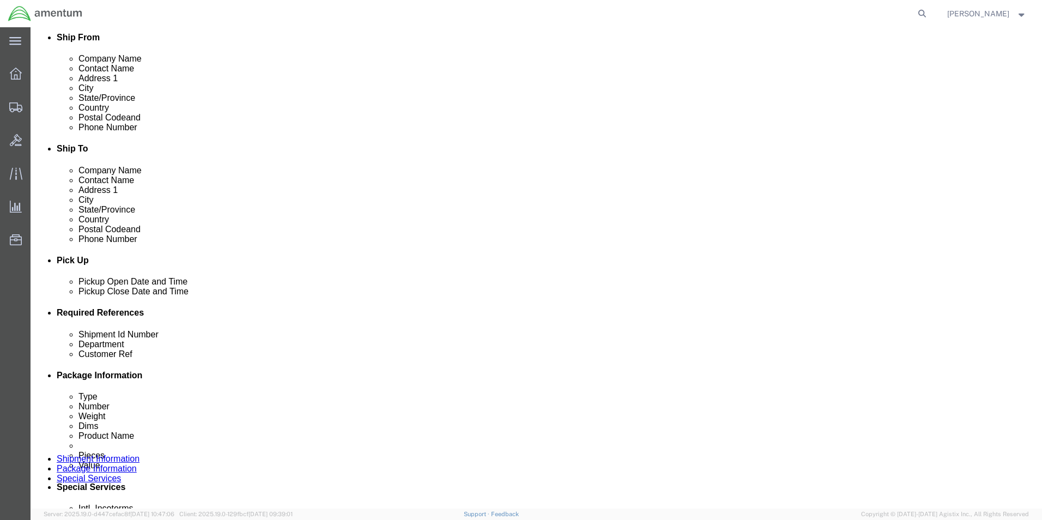
scroll to position [273, 0]
click input "CBP0044276"
drag, startPoint x: 196, startPoint y: 398, endPoint x: 176, endPoint y: 399, distance: 20.2
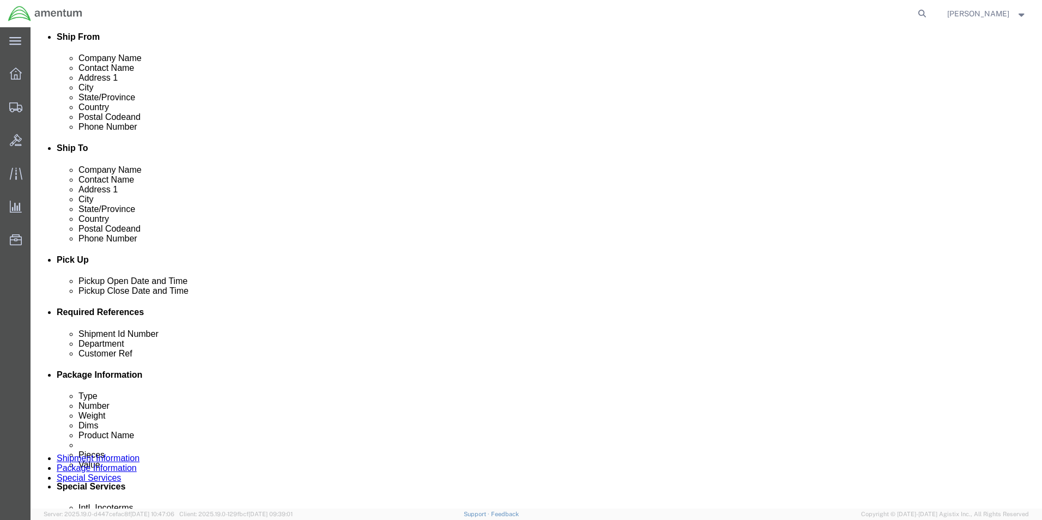
click input "CBP0044276"
click input "CBP0044195"
type input "CBP0044195"
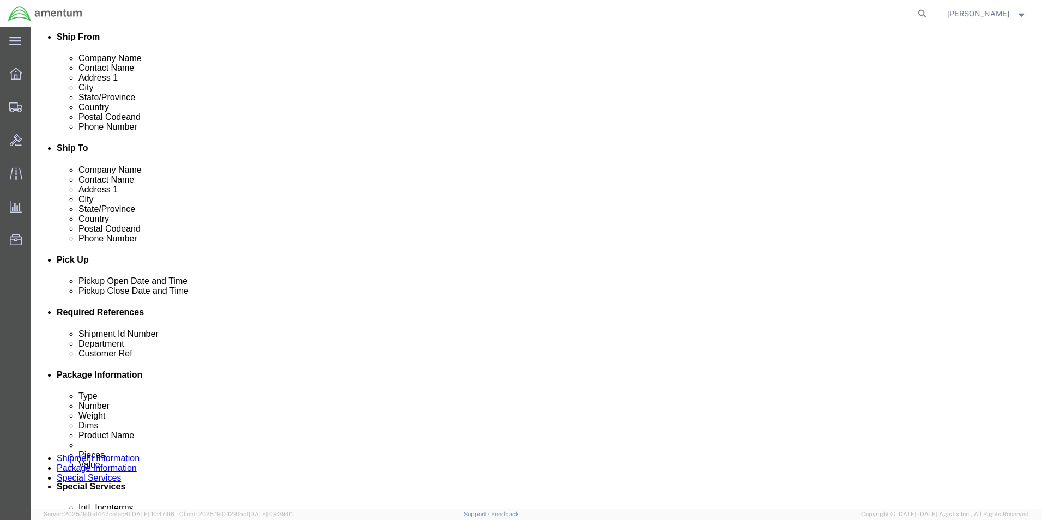
click input "CBP0044276"
paste input "195"
type input "CBP0044195"
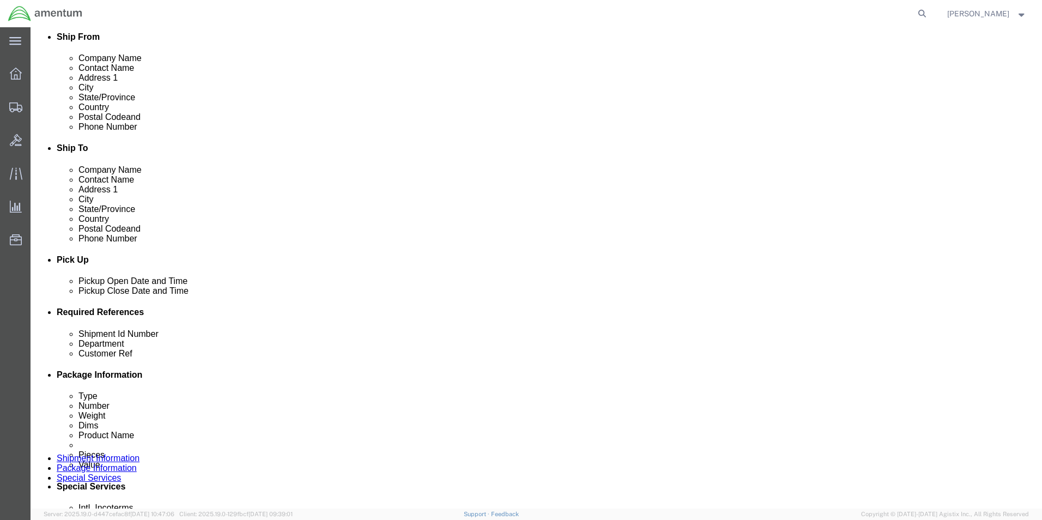
click div "Shipment Id Number CBP0044195 Department CBP Select Account Type Activity ID Ai…"
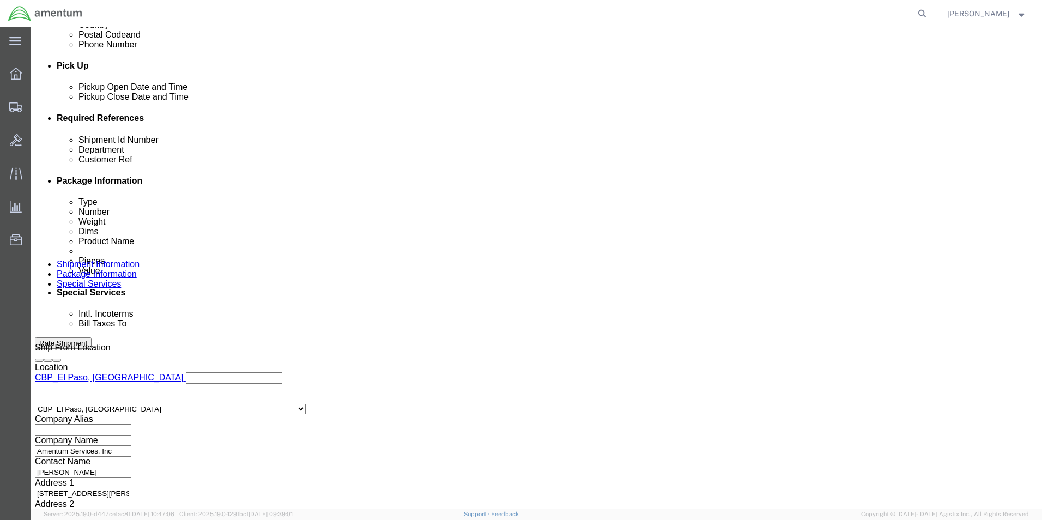
scroll to position [475, 0]
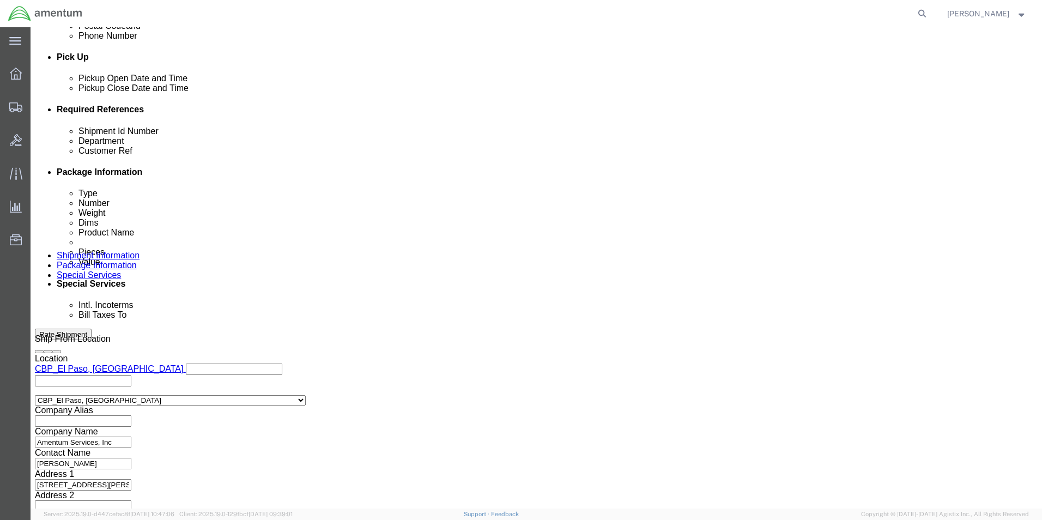
click button "Continue"
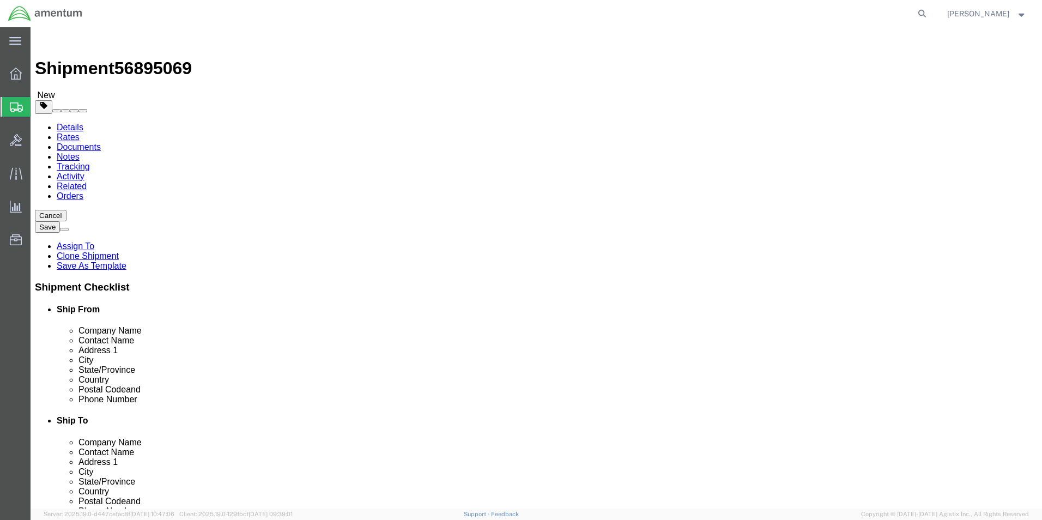
click input "12.00"
type input "8.5"
type input "7"
click input "25.70"
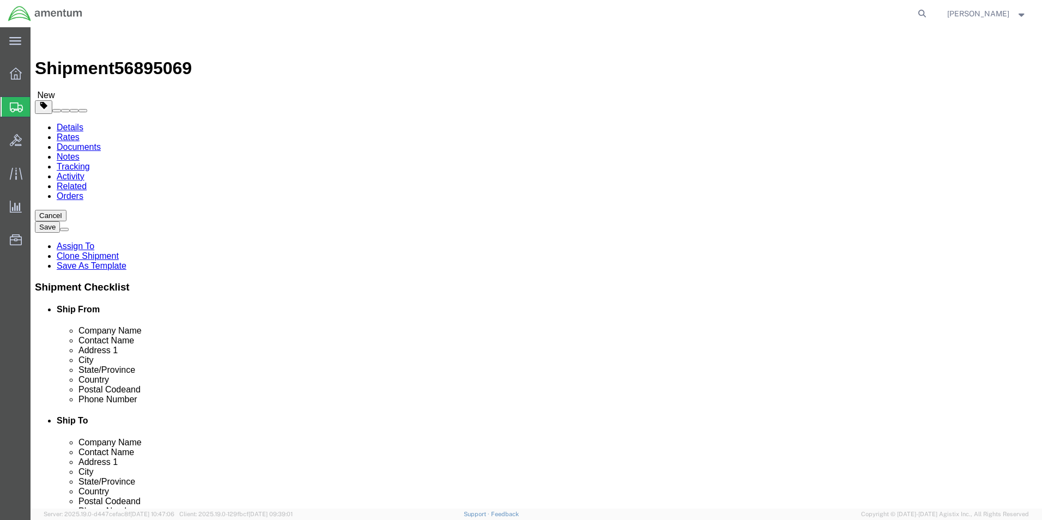
click input "25.70"
type input "9.15"
click dd "1.00 Each"
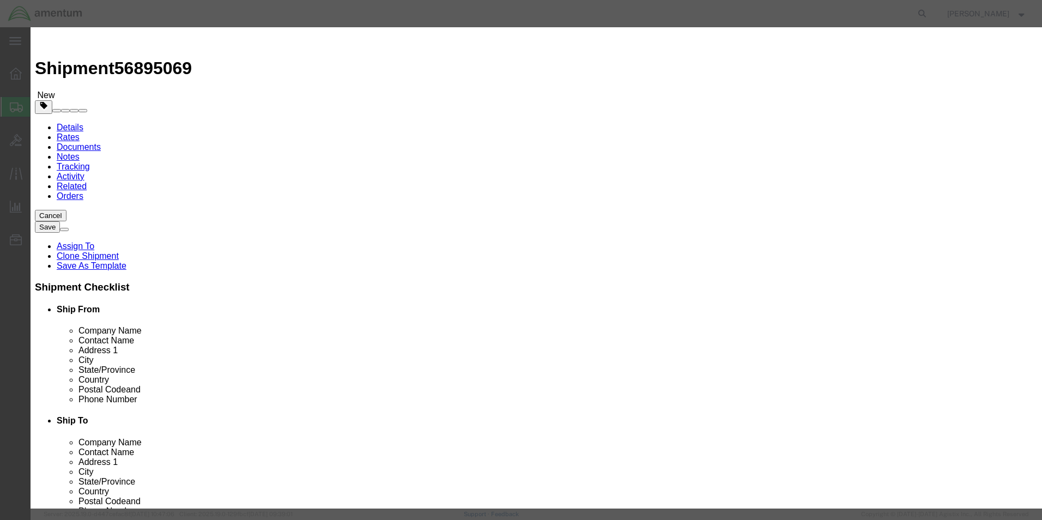
click textarea "STARTER GEN"
type textarea "MLG ACTUATOR"
click button "Save & Close"
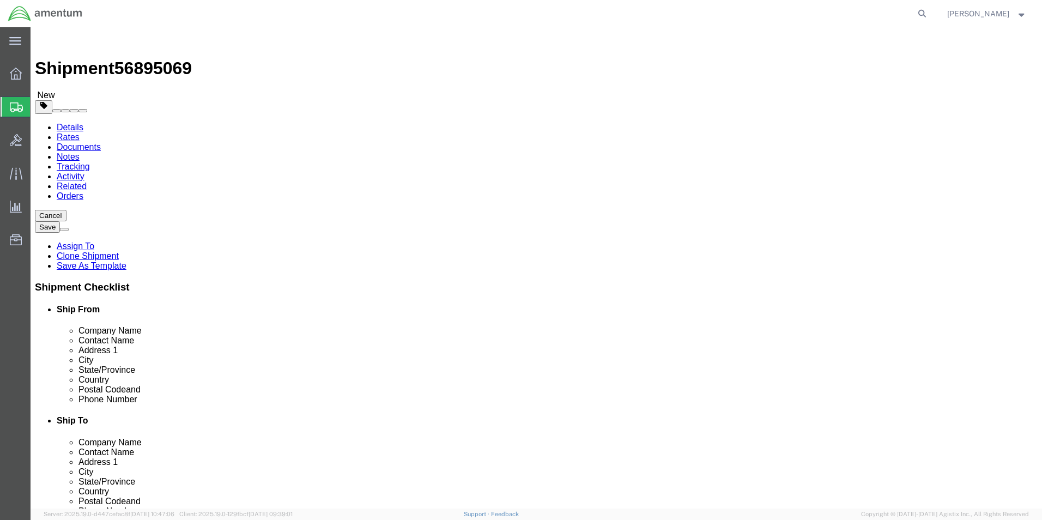
click button "Rate Shipment"
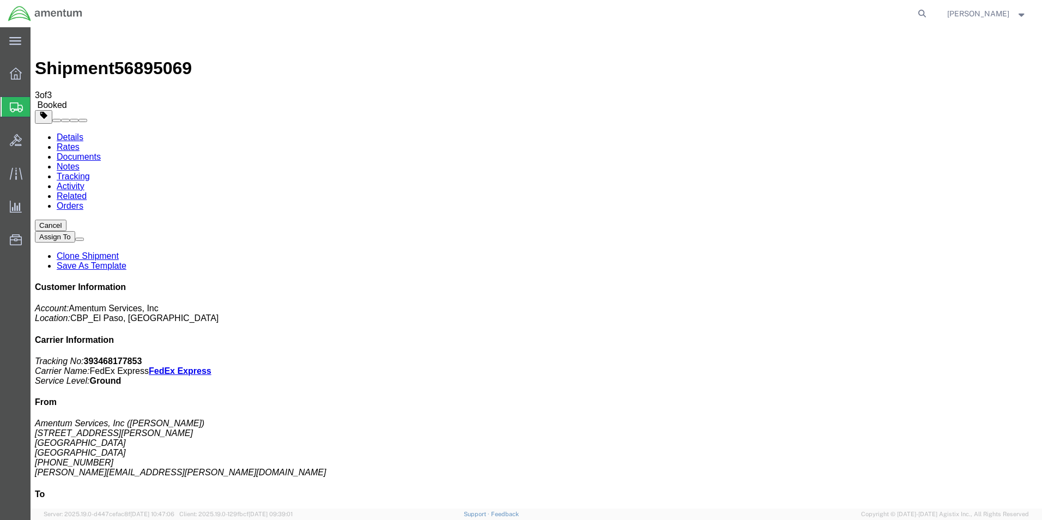
click at [0, 0] on span "Create from Template" at bounding box center [0, 0] width 0 height 0
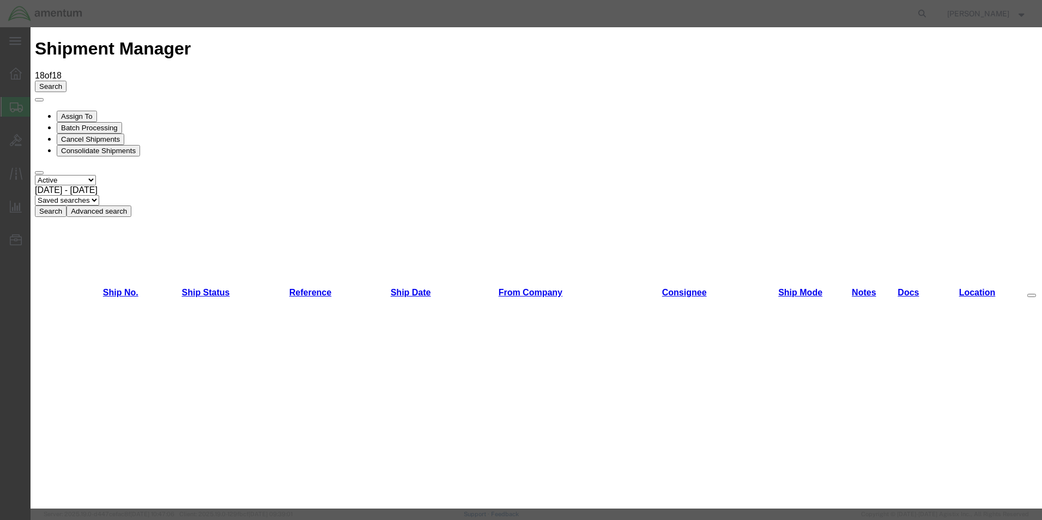
scroll to position [164, 0]
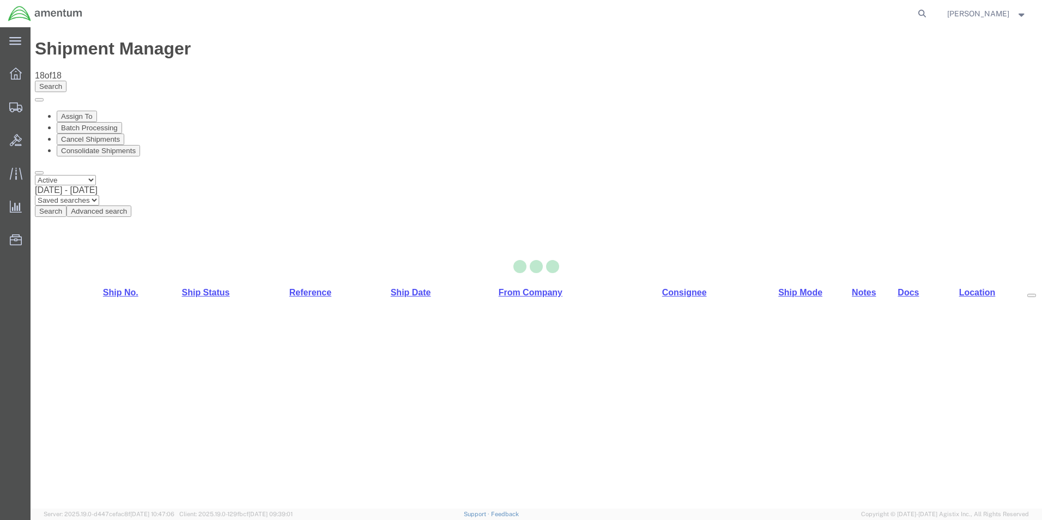
select select "49831"
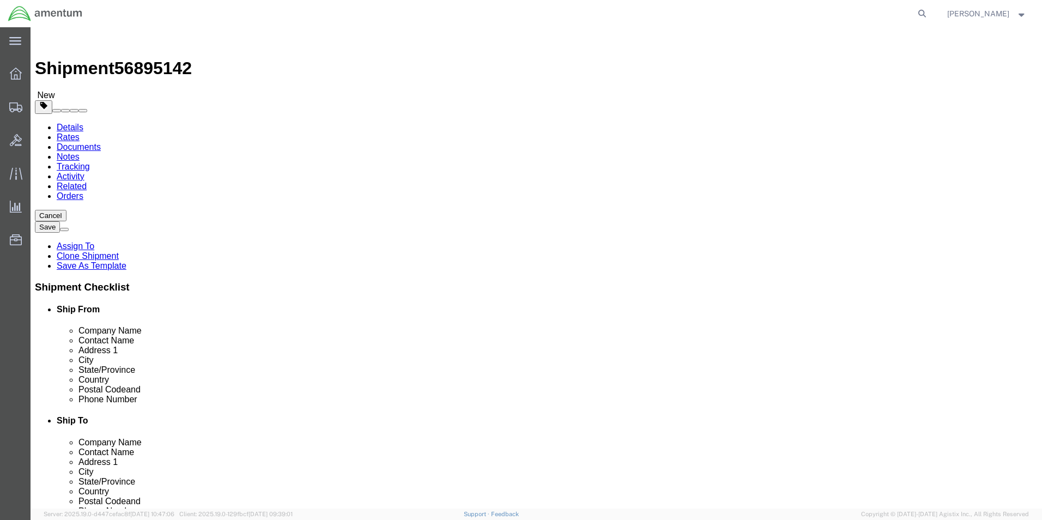
click input "DALLAS AVIATION INC"
click p "- Aero Dynamix - ([PERSON_NAME] Bank) [STREET_ADDRESS]"
type input "Aero Dynamix"
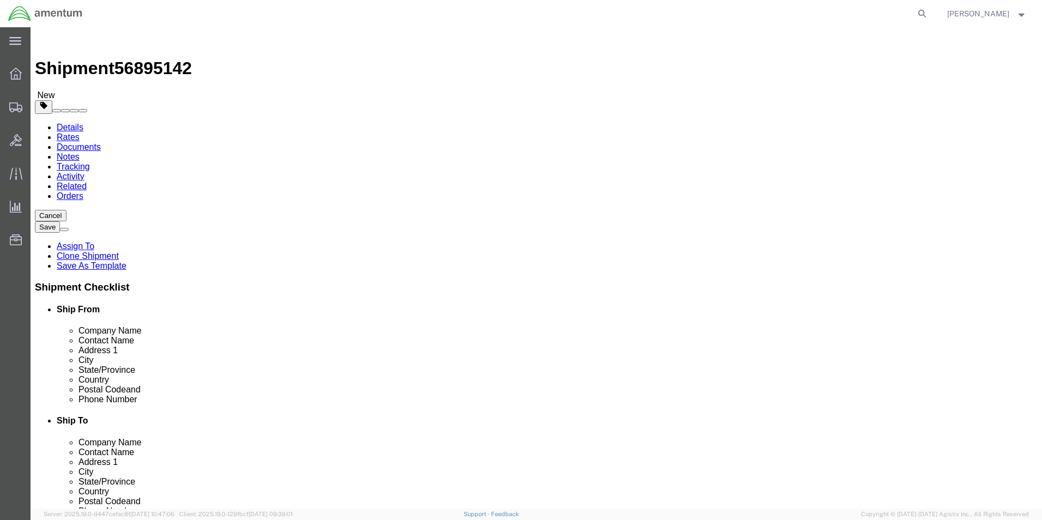
type input "[PERSON_NAME] Bank"
type input "[STREET_ADDRESS]"
type input "Euless"
type input "76040"
type input "[PHONE_NUMBER]"
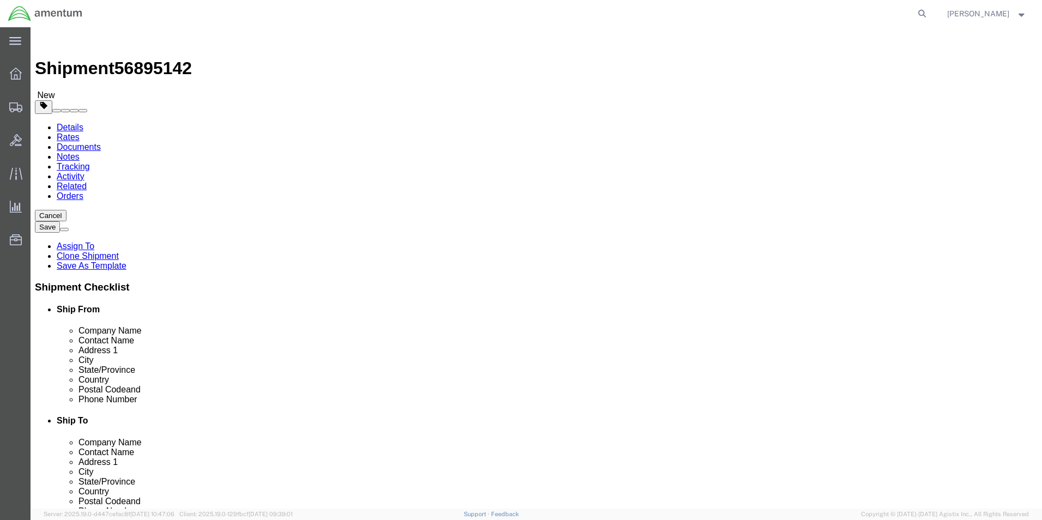
type input "[EMAIL_ADDRESS][DOMAIN_NAME]"
checkbox input "true"
select select "[GEOGRAPHIC_DATA]"
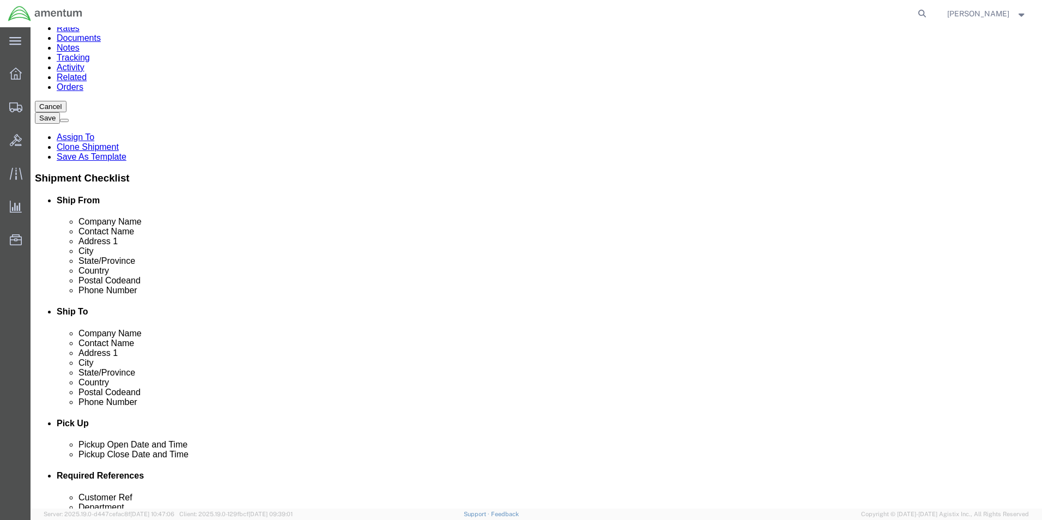
scroll to position [327, 0]
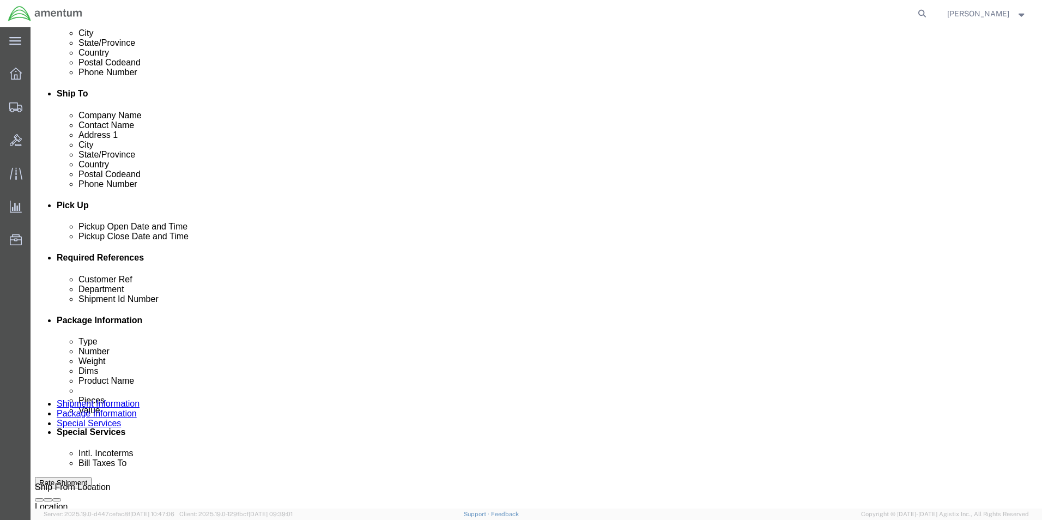
type input "Aero Dynamix"
click input "CBP0044274"
drag, startPoint x: 192, startPoint y: 343, endPoint x: 177, endPoint y: 341, distance: 14.9
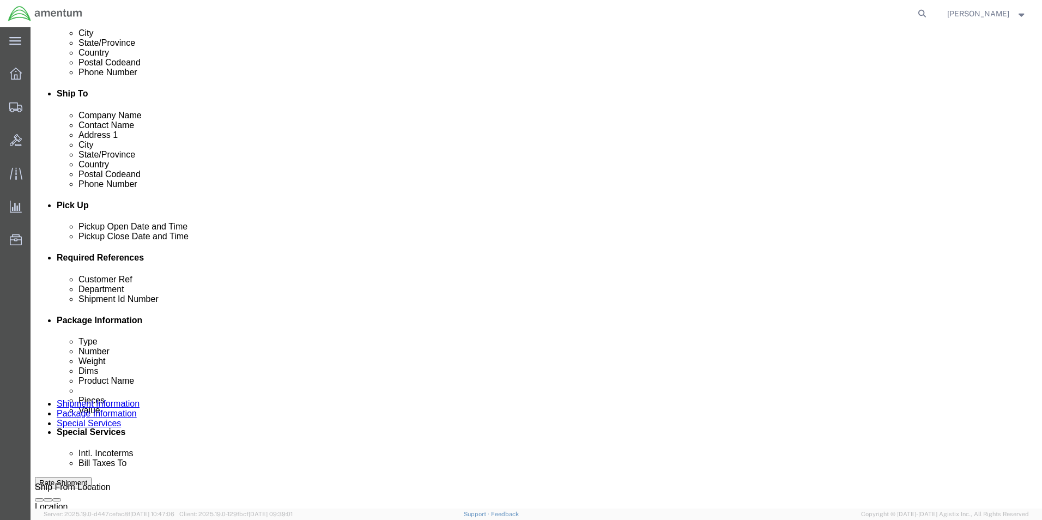
click input "CBP0044274"
click input "CBP0044116"
type input "CBP0044116"
click input "CBP0044274"
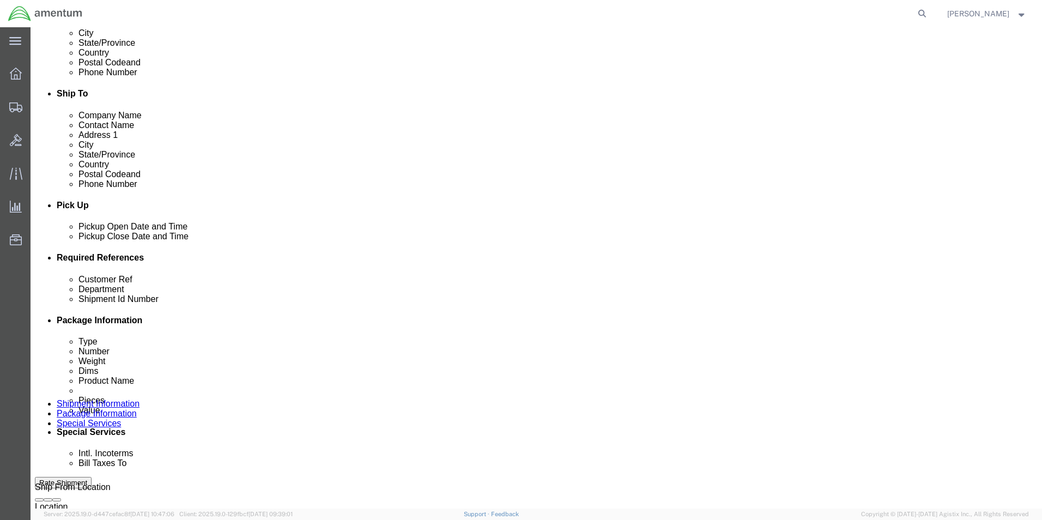
click input "CBP0044274"
paste input "116"
type input "CBP0044116"
click div "Customer Ref CBP0044116 Department CBP Shipment Id Number CBP0044116 Select Acc…"
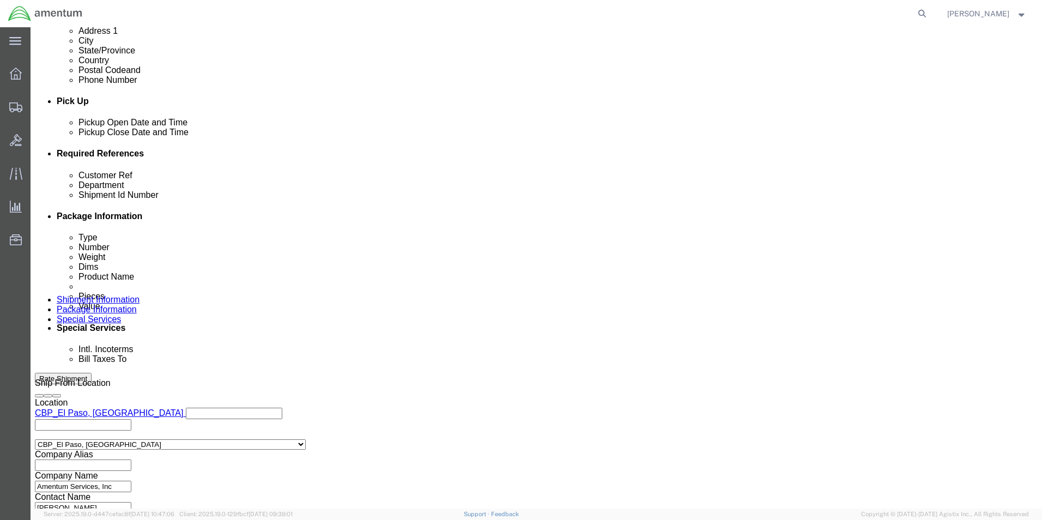
scroll to position [436, 0]
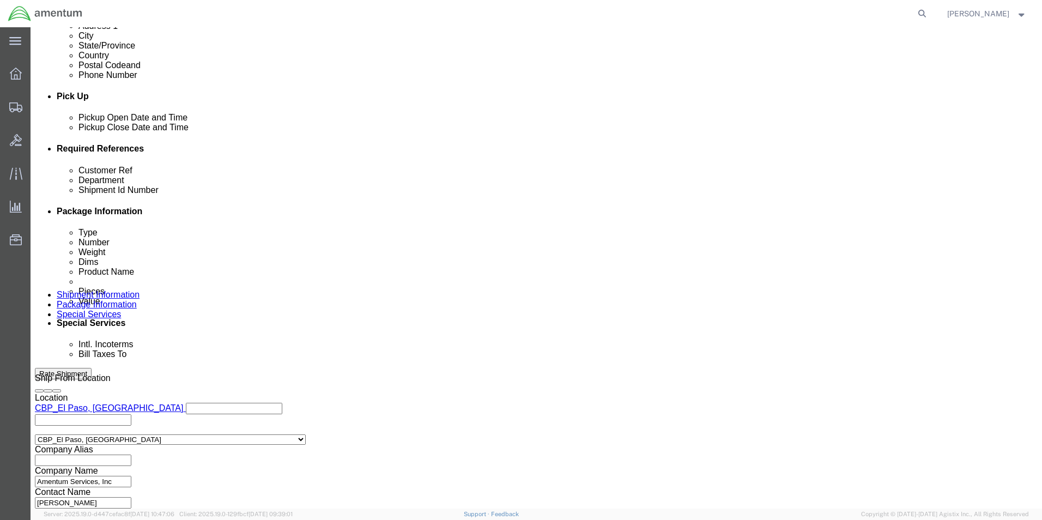
click button "Add reference"
click select "Select Account Type Activity ID Airline Appointment Number ASN Batch Request # …"
select select "PROJNUM"
click select "Select Account Type Activity ID Airline Appointment Number ASN Batch Request # …"
click input "text"
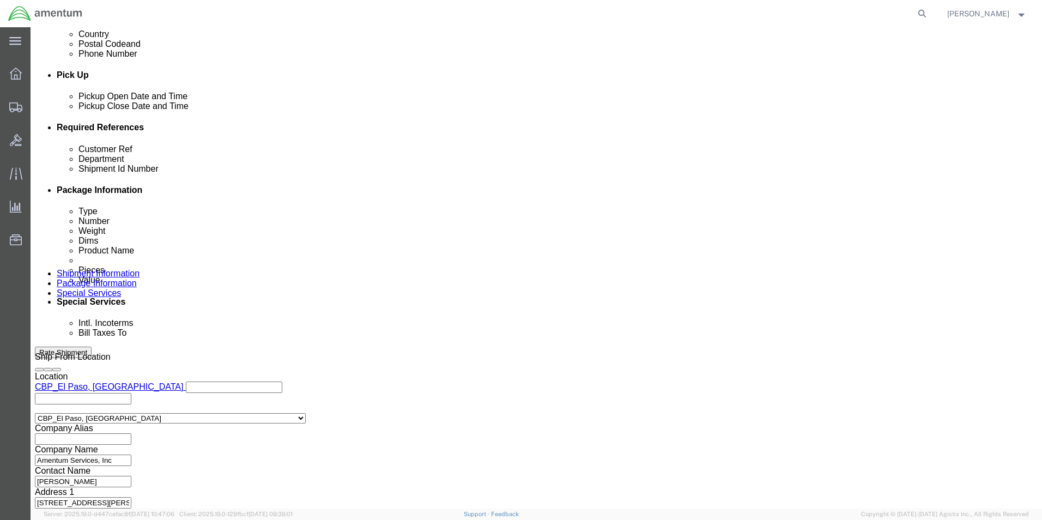
scroll to position [475, 0]
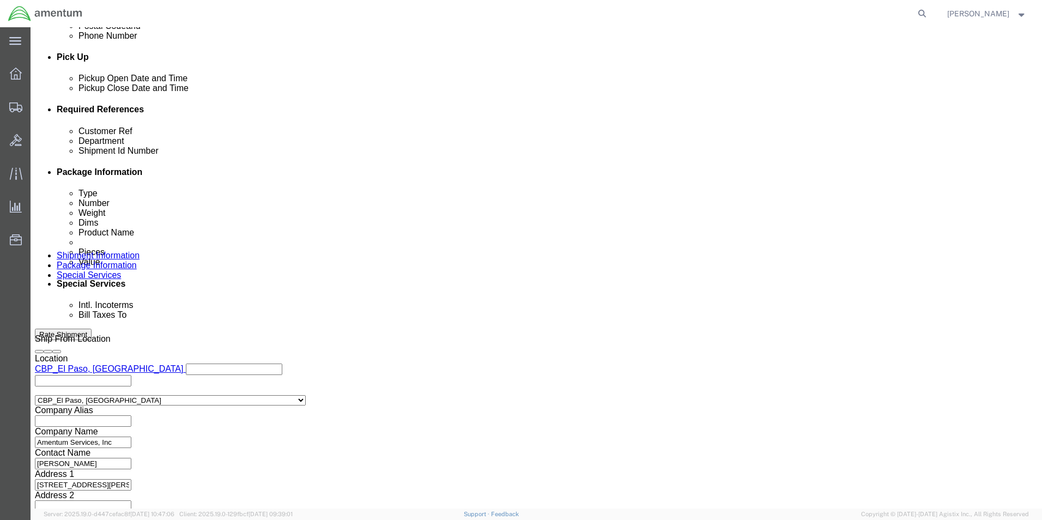
type input "6118.03.03.2575.000.NLS.0000"
click button "Continue"
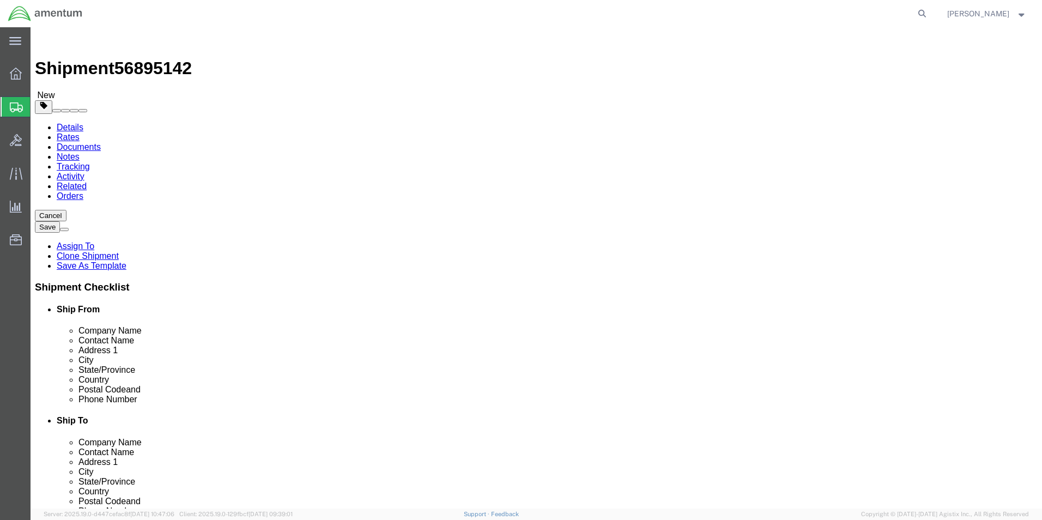
click input "8.50"
type input "30"
type input "20"
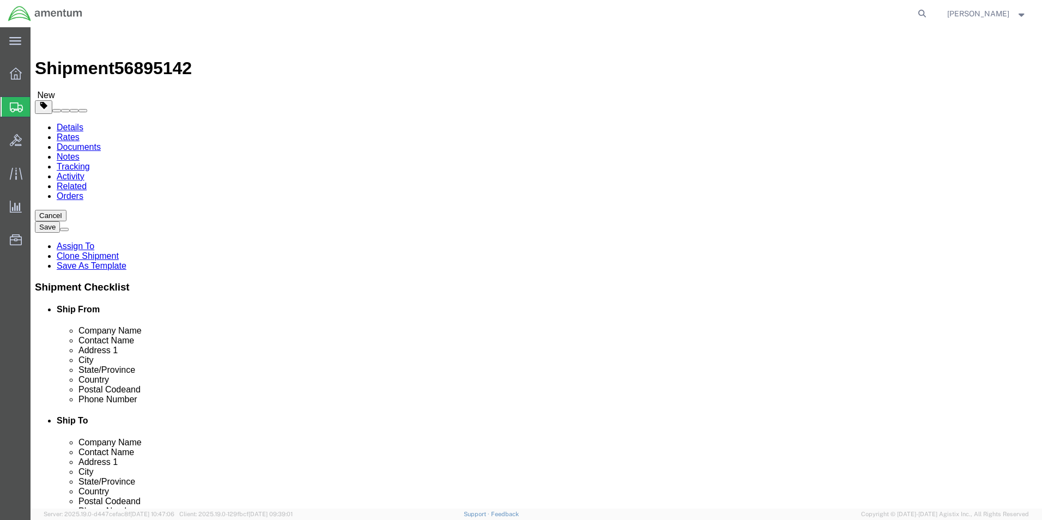
click input "1.20"
type input "6.8"
click dd "2000.00 USD"
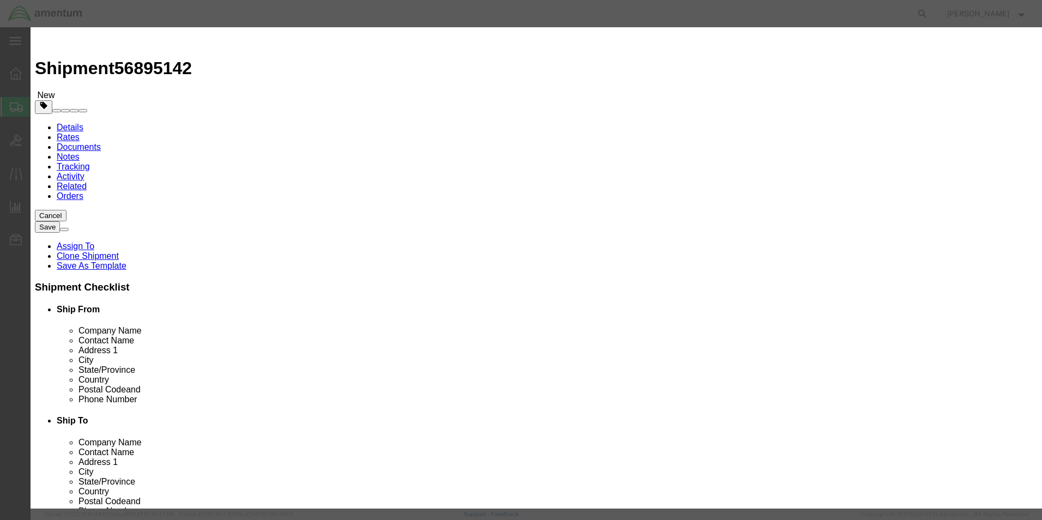
click input "2000.00"
type input "5000"
click textarea "FUEL FLOW TRANSDUCER"
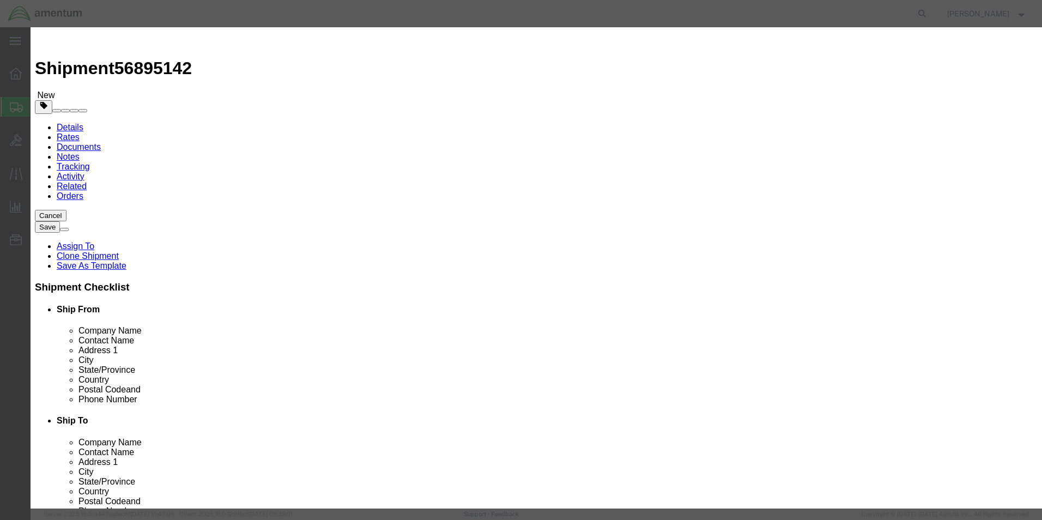
click textarea "FUEL FLOW TRANSDUCER"
type textarea "OVERLAY PANEL"
click button "Save & Close"
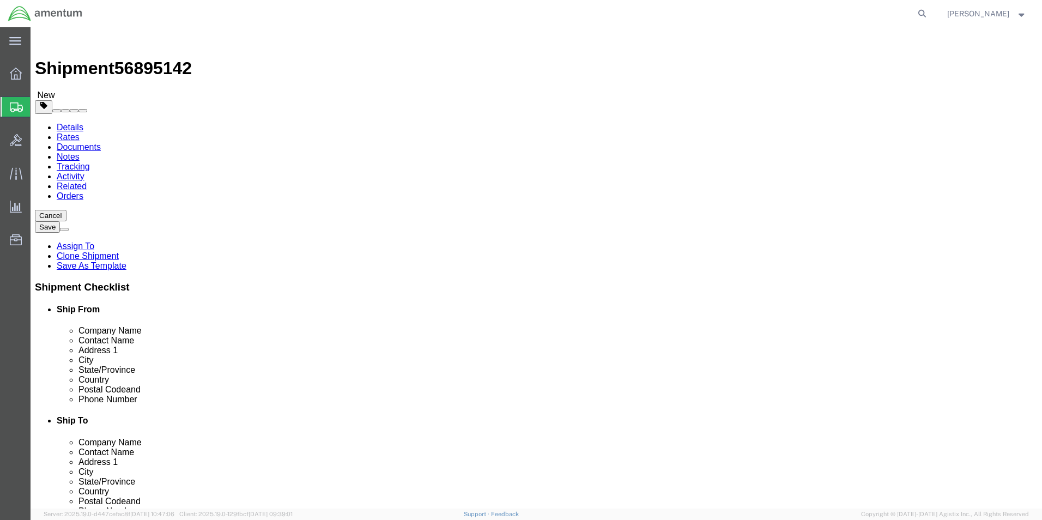
click button "Rate Shipment"
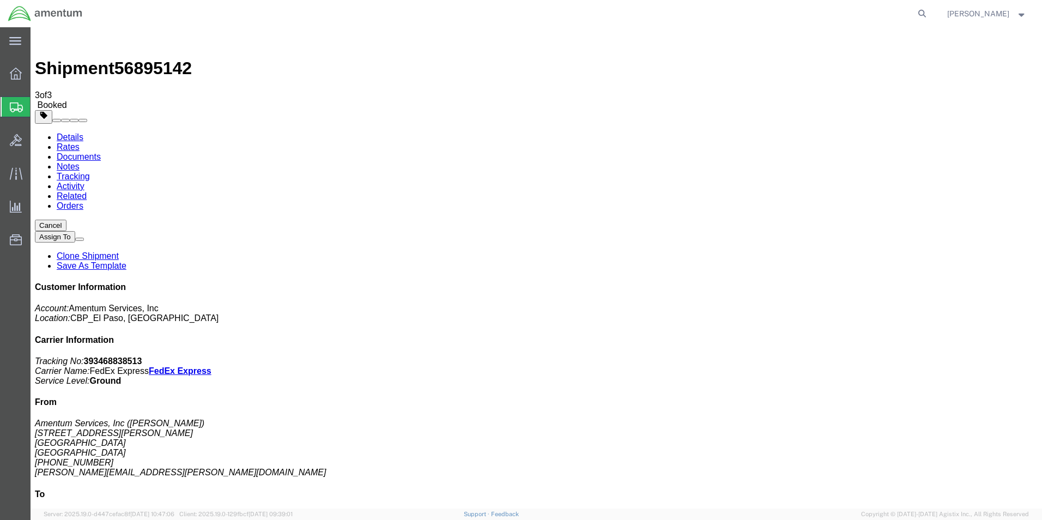
click at [0, 0] on span "Create from Template" at bounding box center [0, 0] width 0 height 0
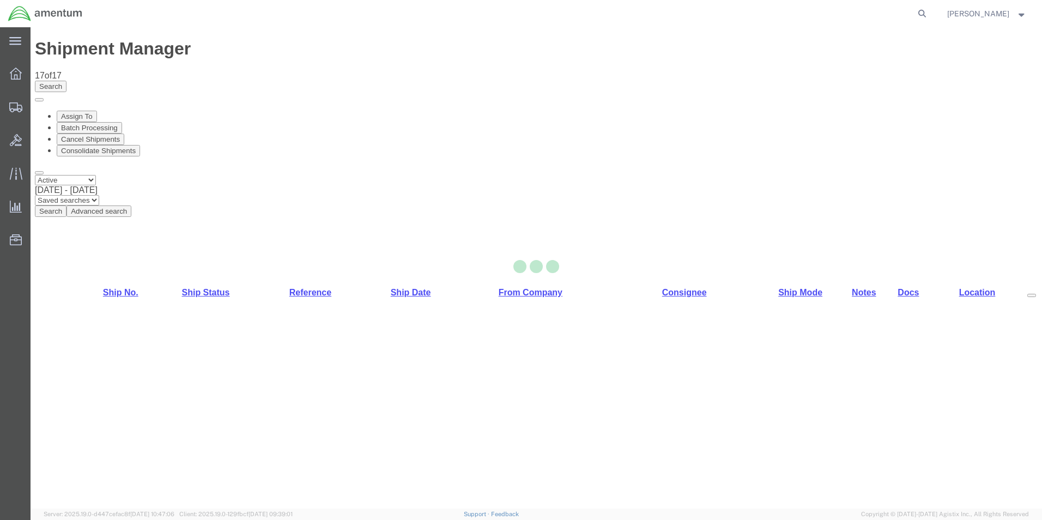
select select "49831"
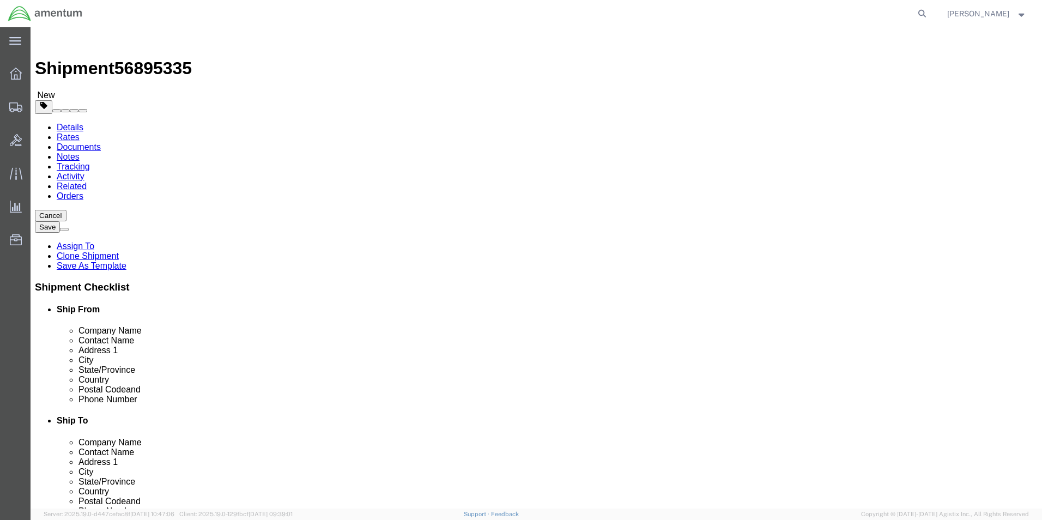
scroll to position [327, 0]
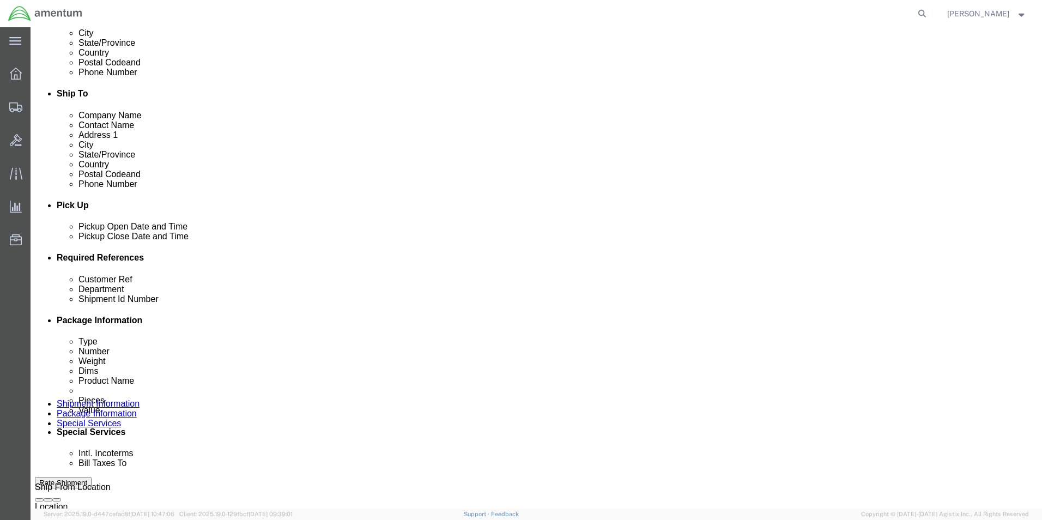
click input "CBP0044274"
type input "CBP0044350"
click input "CBP0044274"
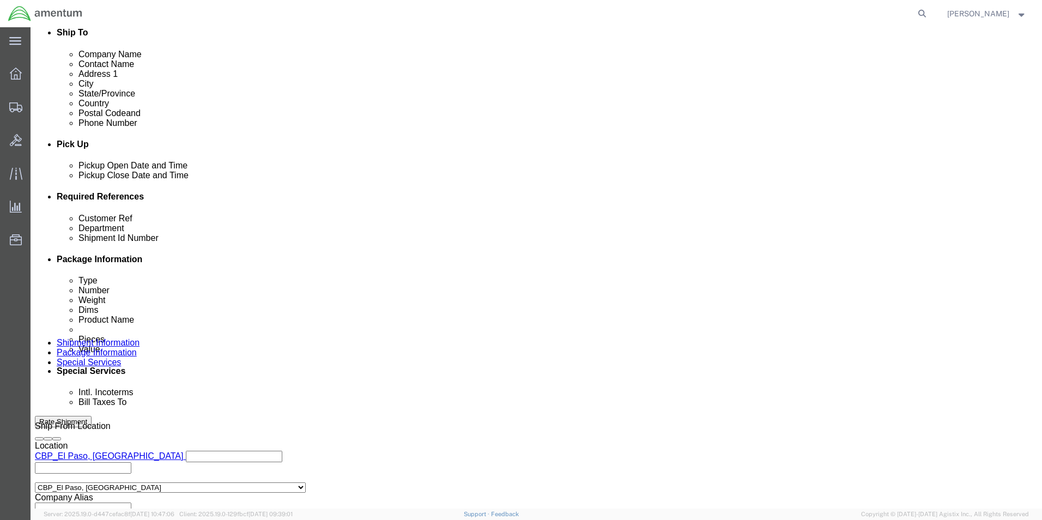
scroll to position [455, 0]
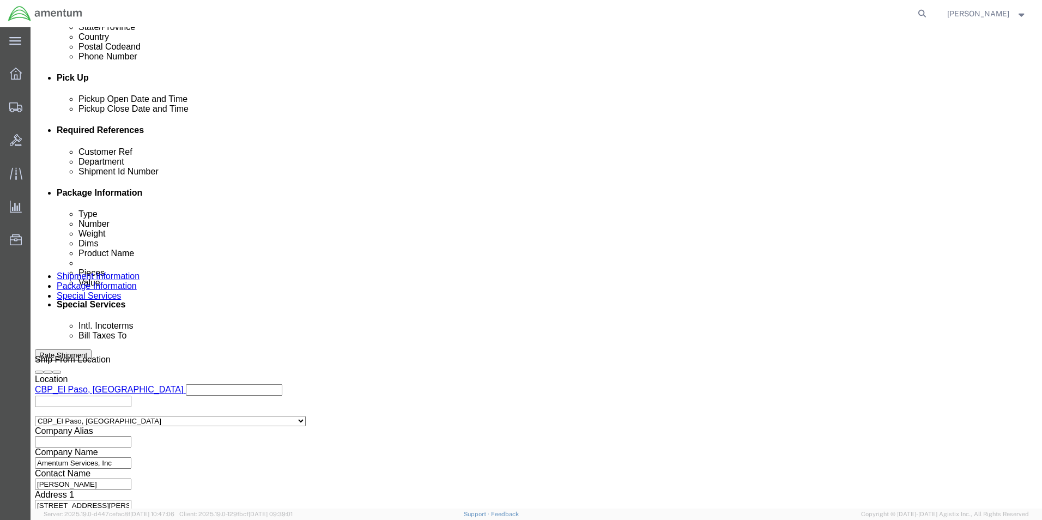
type input "CBP0044350"
click button "Continue"
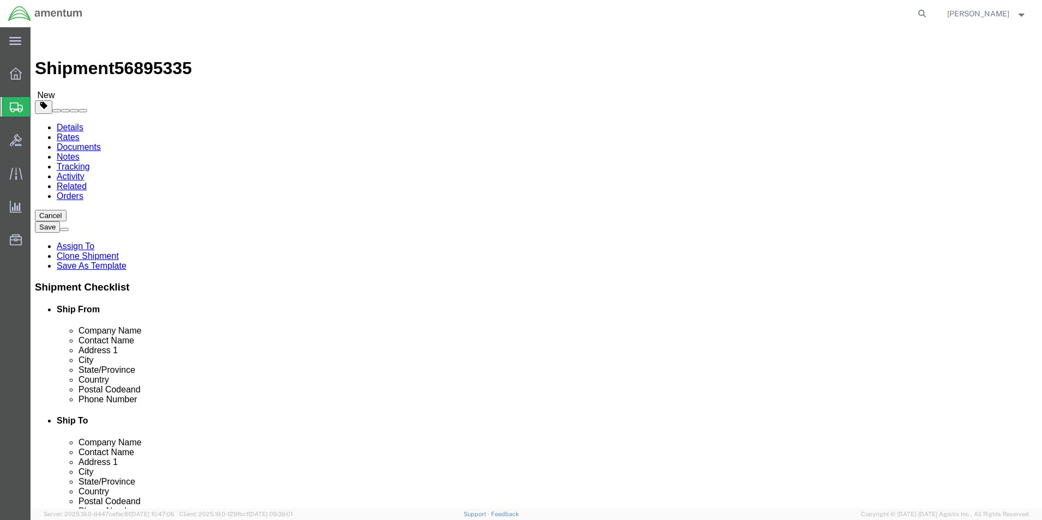
click input "8.50"
type input "8"
type input "6"
type input "7"
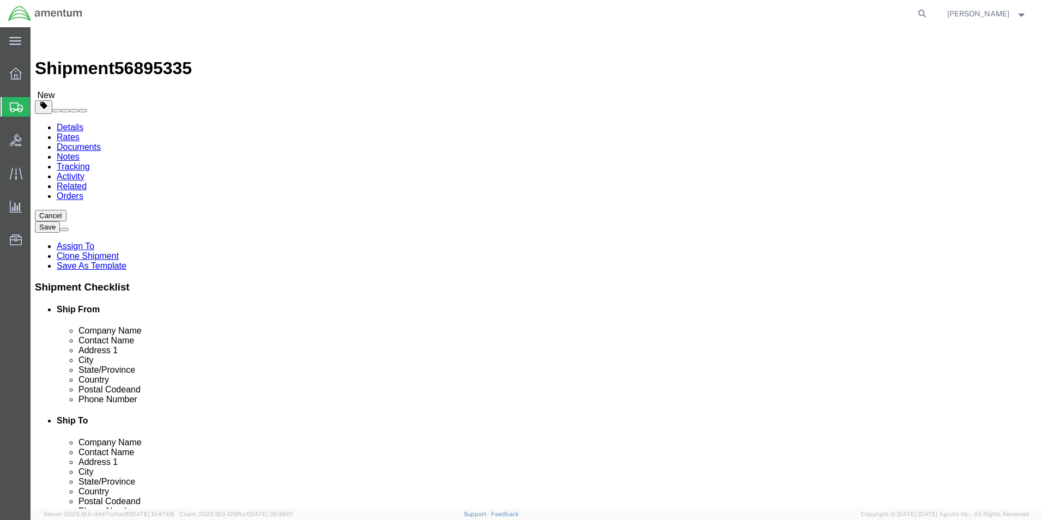
click input "1.20"
type input "1.95"
click dd "1.00 Each"
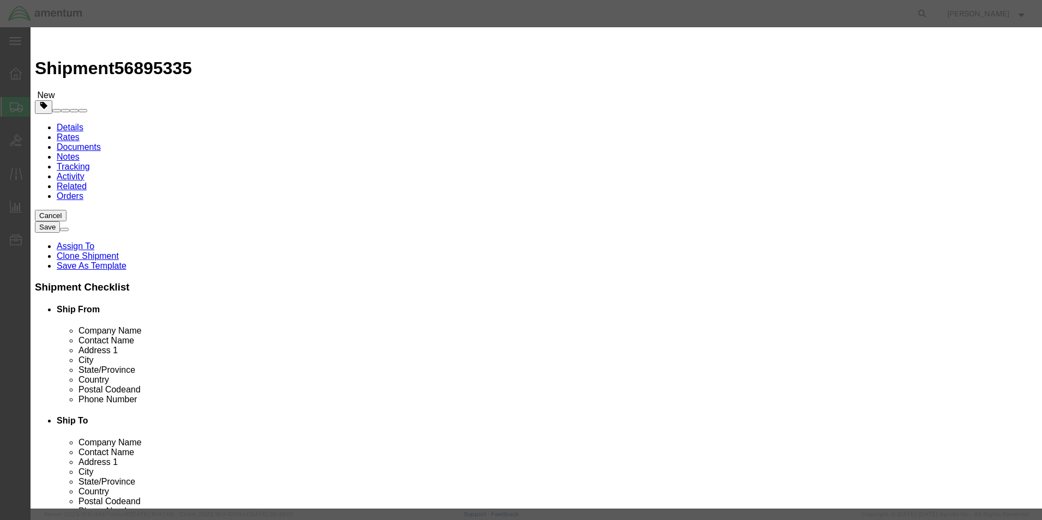
click textarea "FUEL FLOW TRANSDUCER"
type textarea "ICS CONTROL PANEL"
click button "Save & Close"
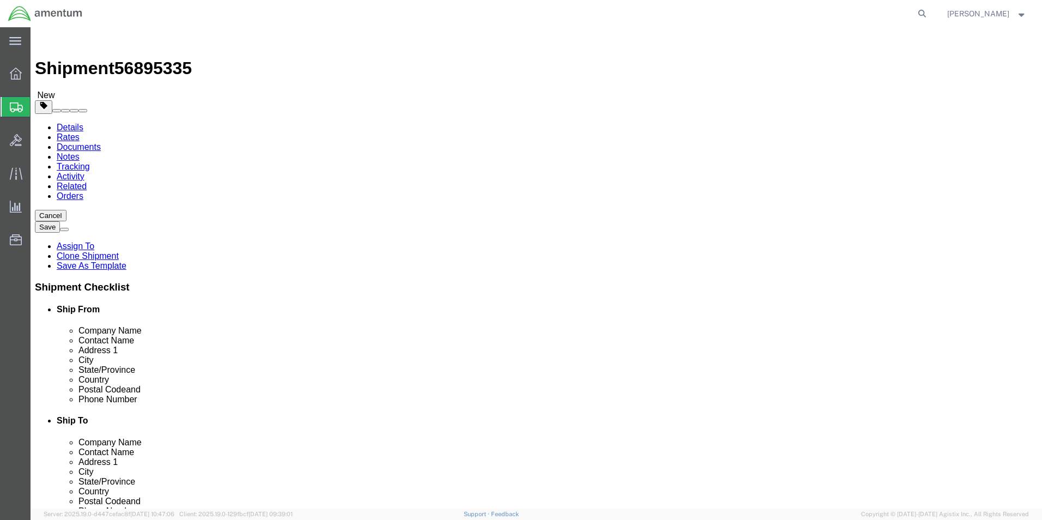
click button "Rate Shipment"
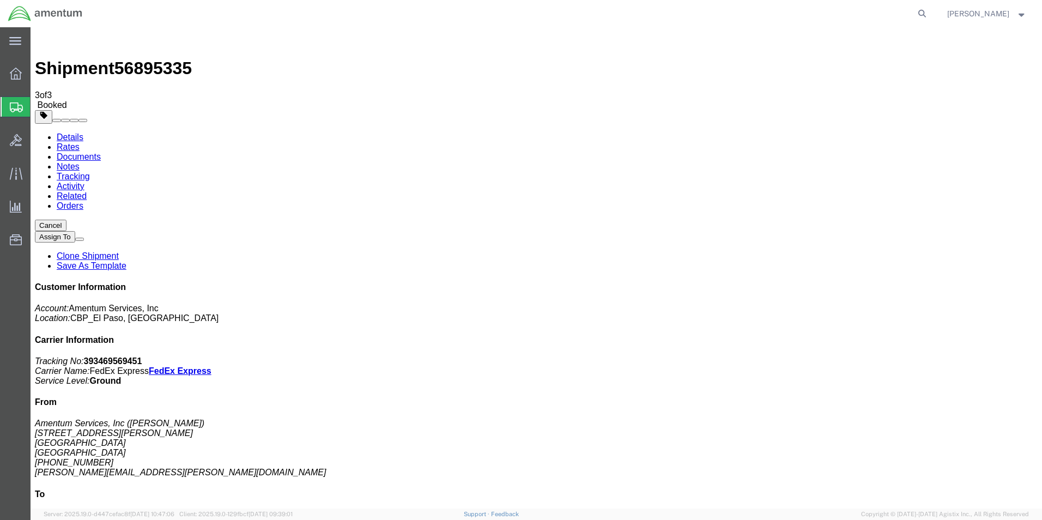
click at [0, 0] on span "Create from Template" at bounding box center [0, 0] width 0 height 0
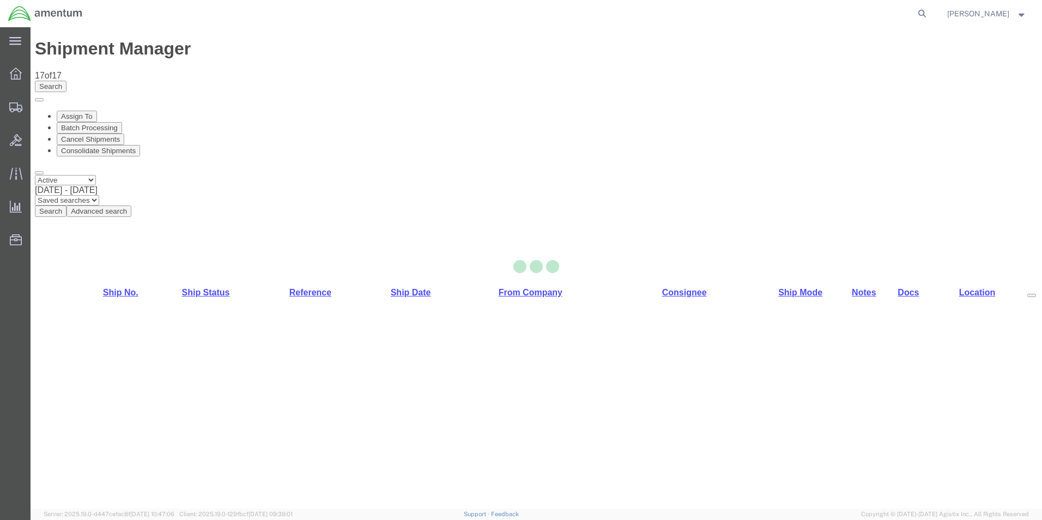
select select "49831"
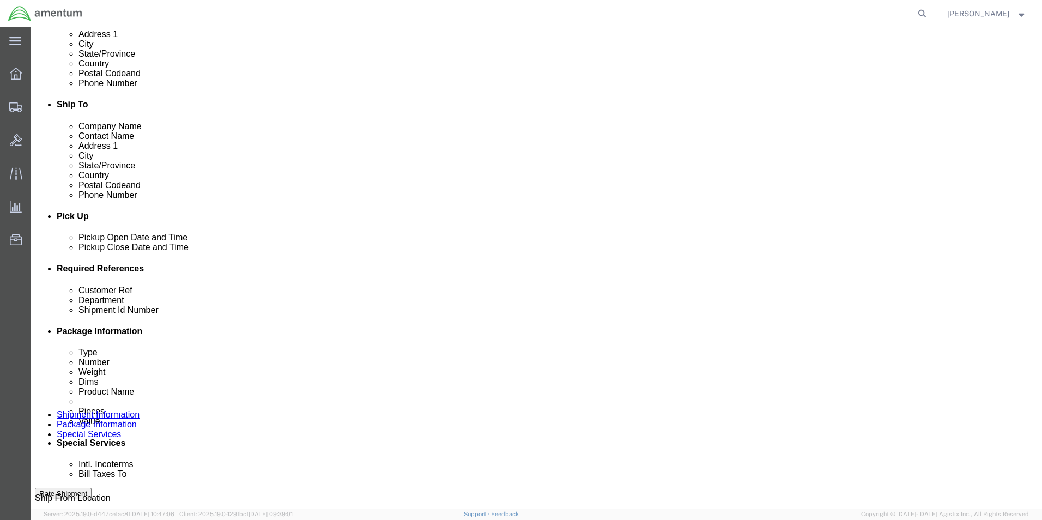
scroll to position [327, 0]
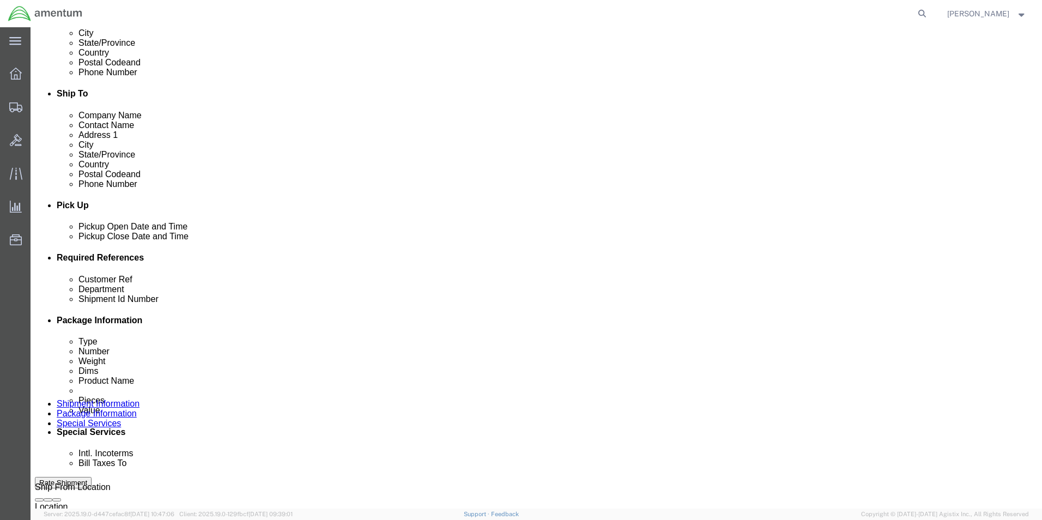
click input "CBP0044274"
click input "CBP0044233"
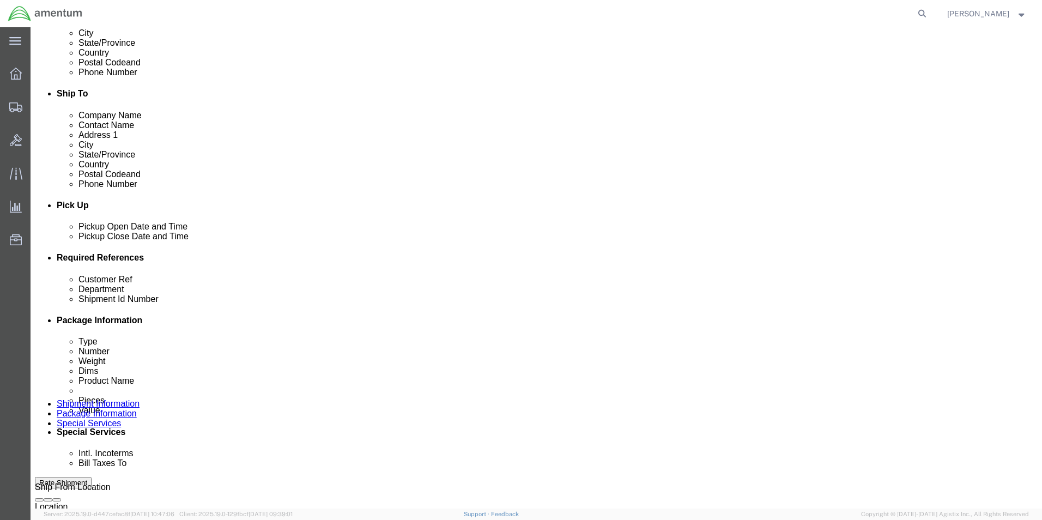
type input "CBP0044233"
click input "CBP0044274"
paste input "33"
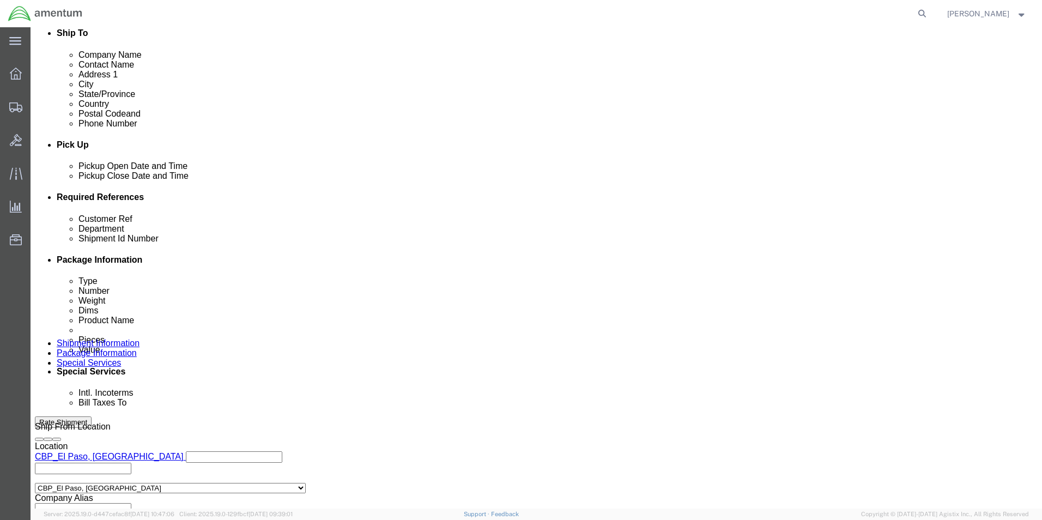
scroll to position [455, 0]
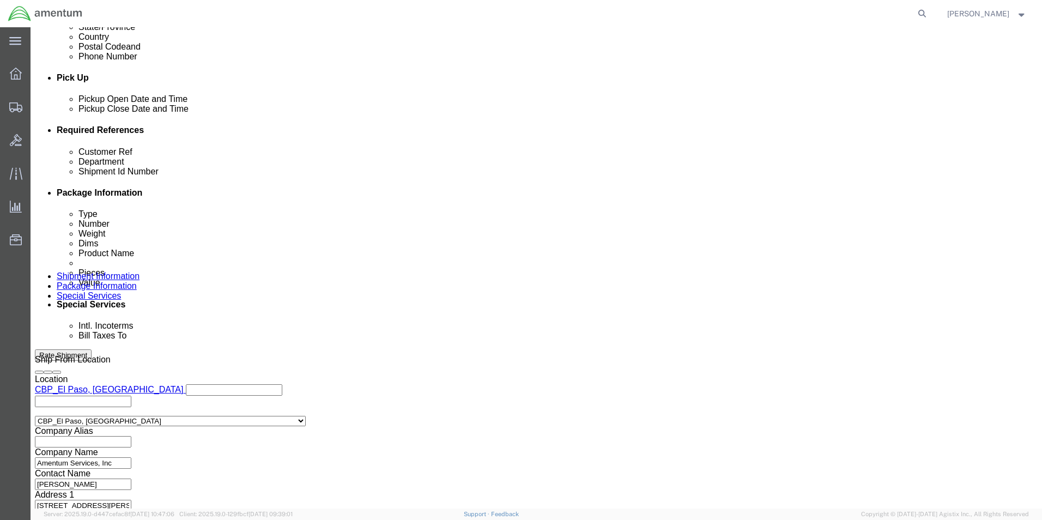
type input "CBP0044233"
click button "Add reference"
click select "Select Account Type Activity ID Airline Appointment Number ASN Batch Request # …"
select select "PROJNUM"
click select "Select Account Type Activity ID Airline Appointment Number ASN Batch Request # …"
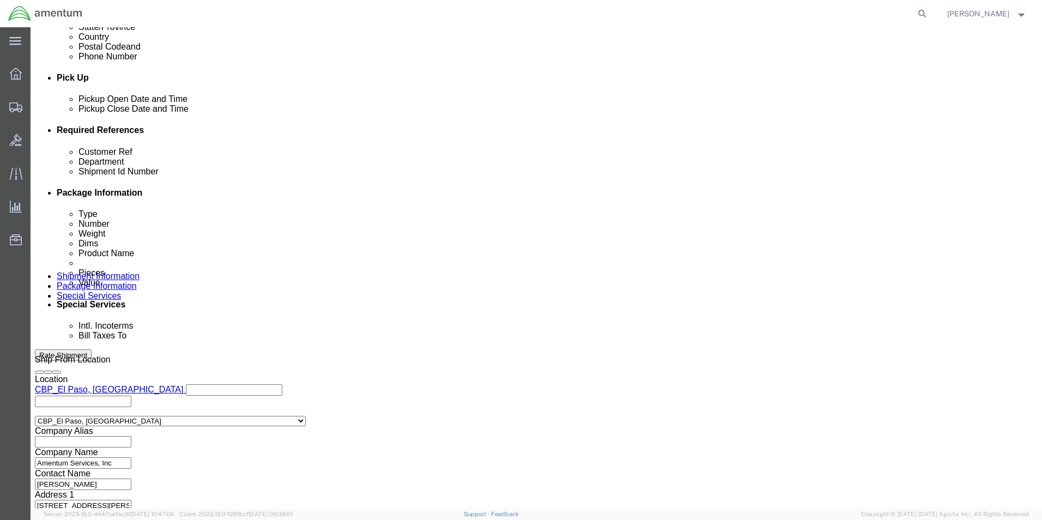
click input "text"
type input "6118.03.03.2575.000.NLS.0000"
click button "Continue"
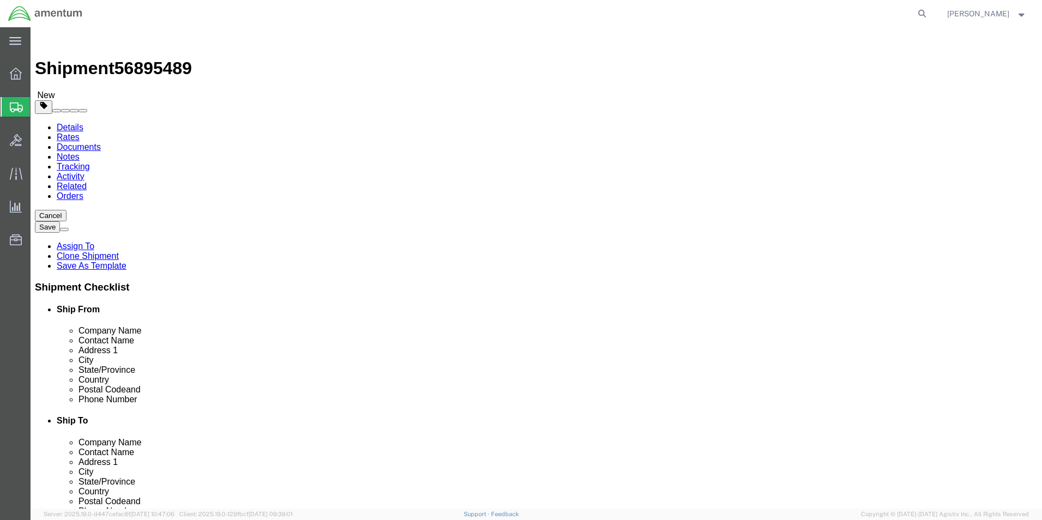
click div "Pieces: 1.00 Each Total value: 2000.00 USD"
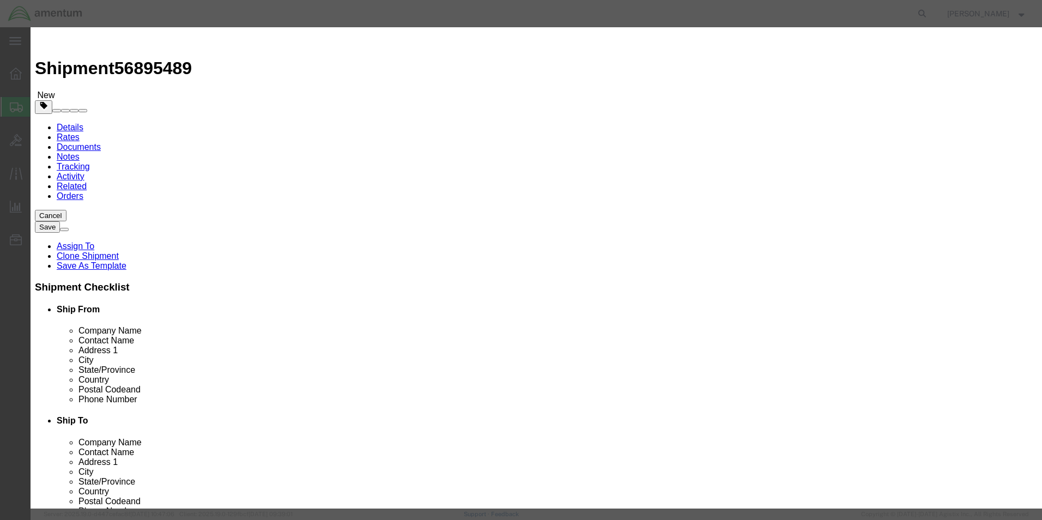
click textarea "FUEL FLOW TRANSDUCER"
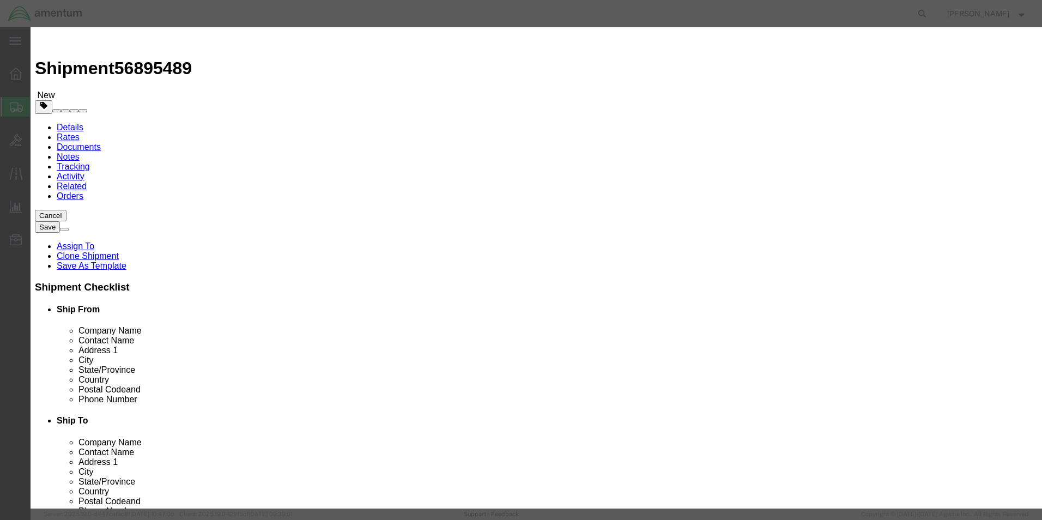
click textarea "FUEL FLOW TRANSDUCER"
type textarea "PRINTED CIRCUIT BOARD"
click div "Commodity library Product Name ACFT PART Pieces 1.00 Select Bag Barrels 100Boar…"
click button "Save & Close"
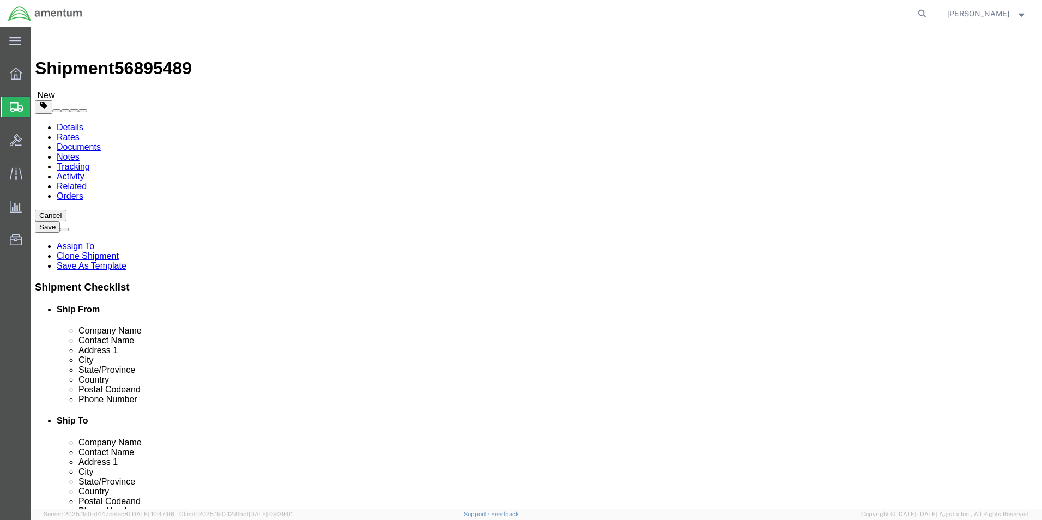
click input "8.50"
type input "8"
type input "6"
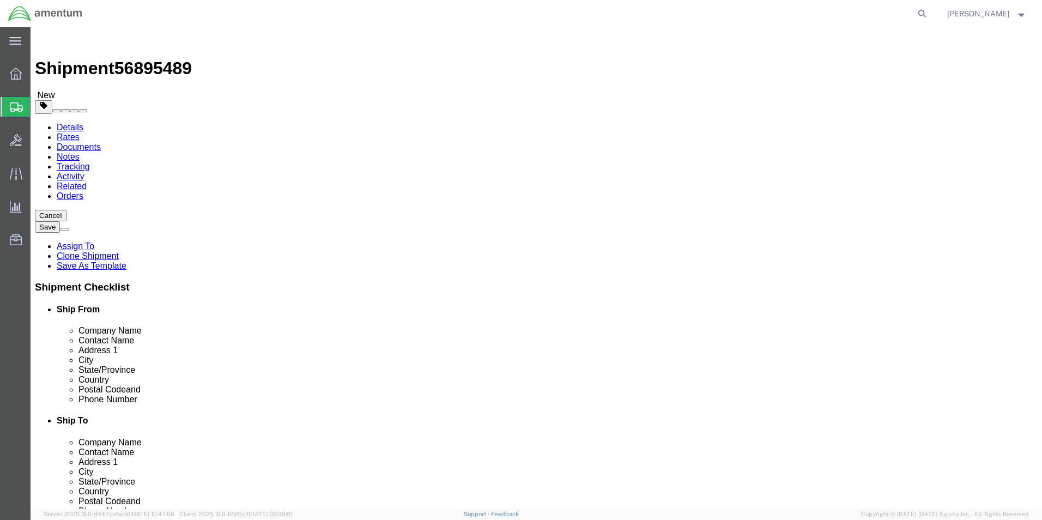
type input "5"
click input "1.20"
type input "1"
click div "Package Content # 1 1 x Your Packaging Package Type Select Bale(s) Basket(s) Bo…"
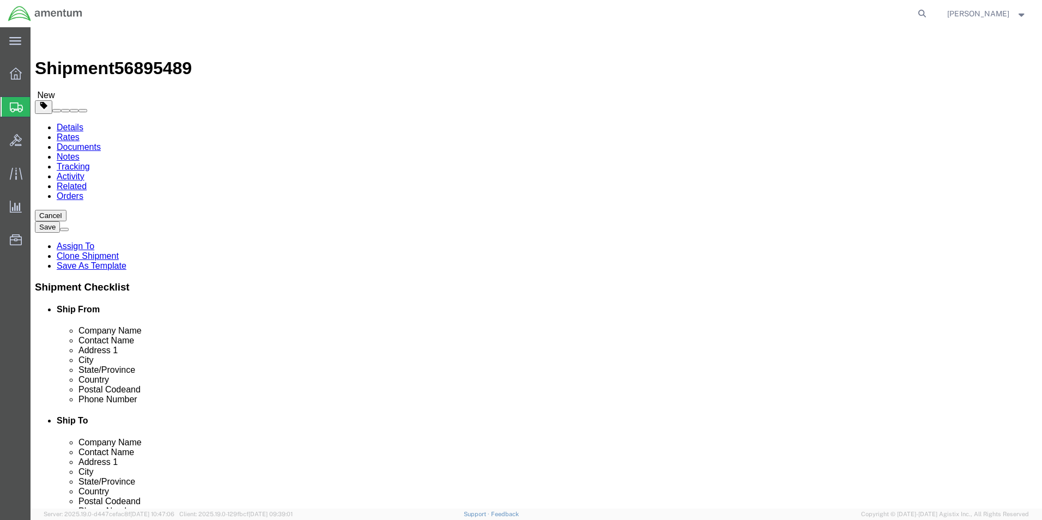
click button "Rate Shipment"
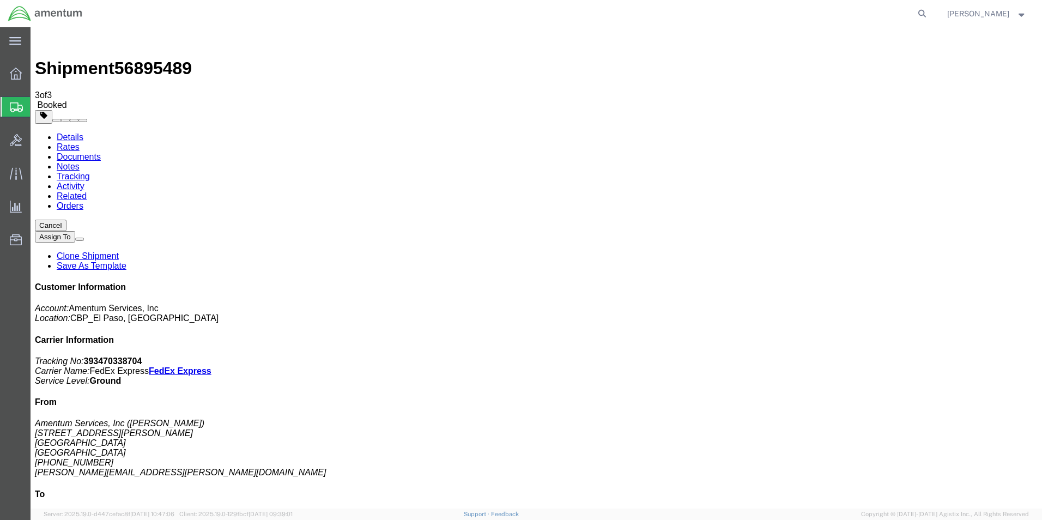
click at [0, 0] on span "Create from Template" at bounding box center [0, 0] width 0 height 0
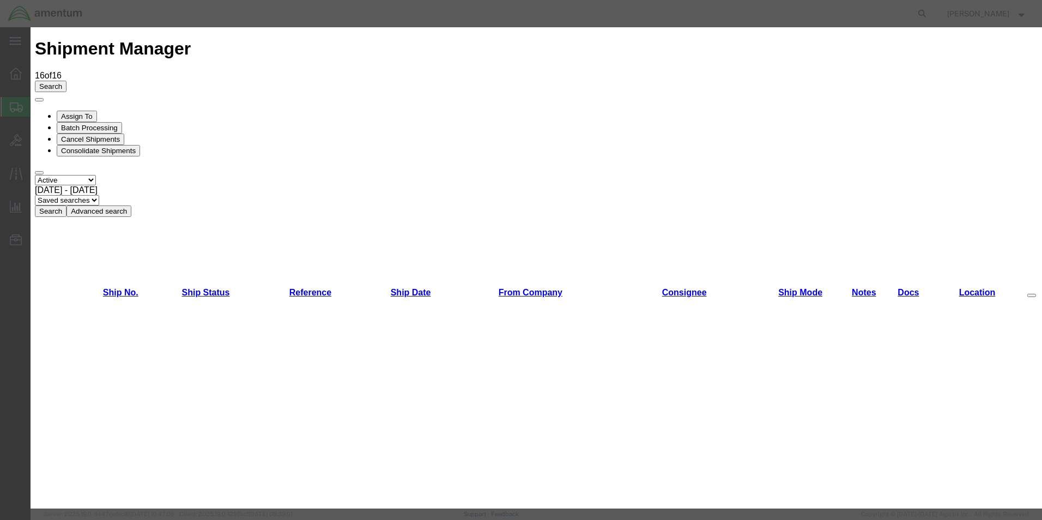
scroll to position [109, 0]
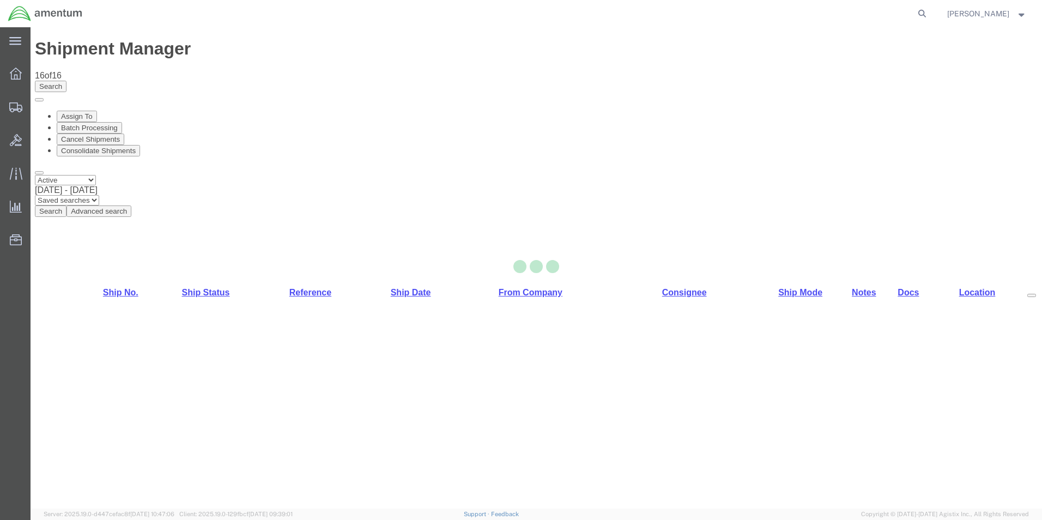
select select "49831"
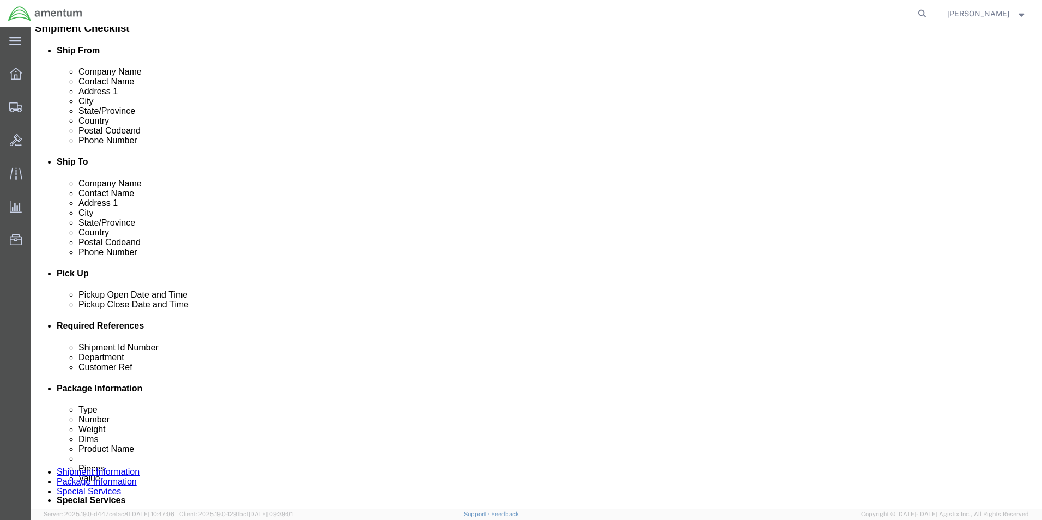
scroll to position [273, 0]
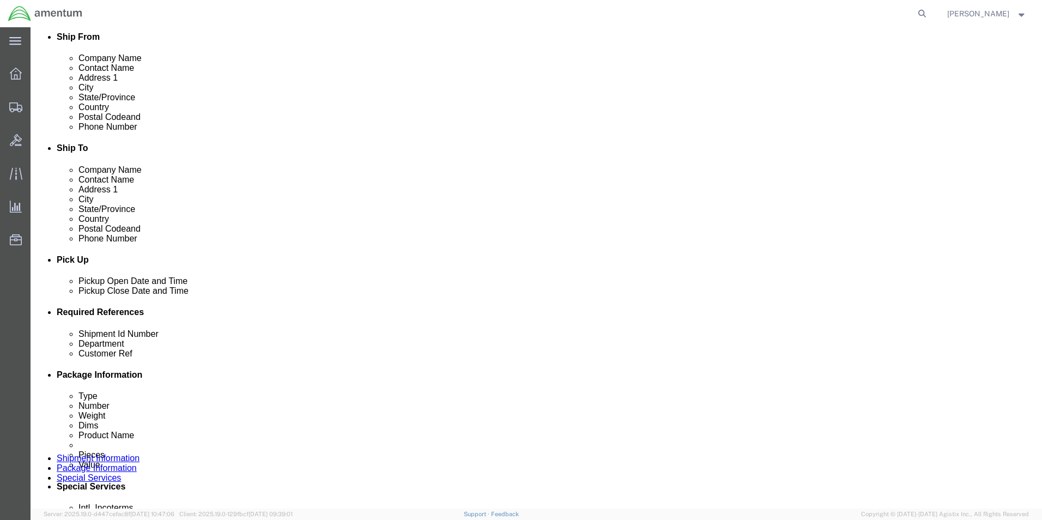
click input "CBP0044276"
click input "CBP0044242"
type input "CBP0044242"
click input "CBP0044276"
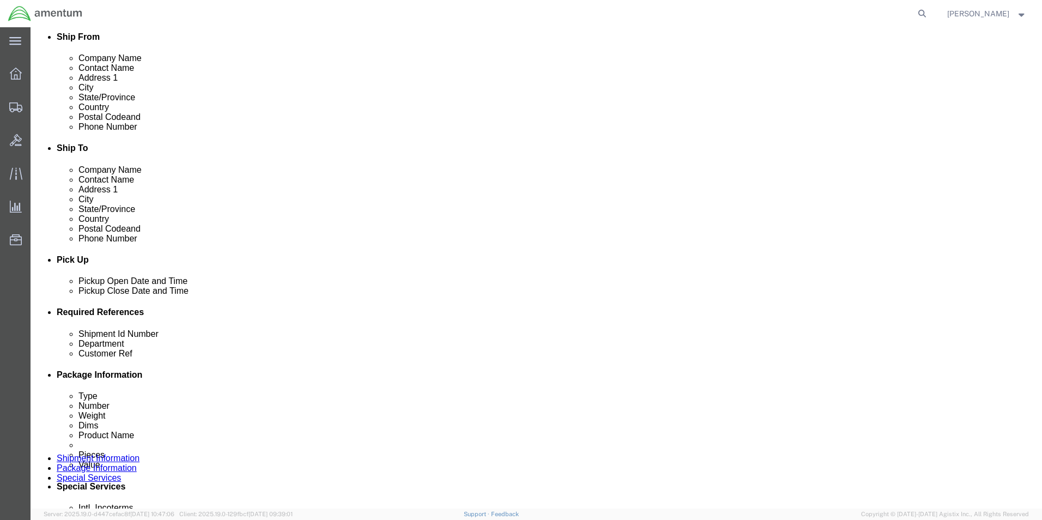
click input "CBP0044276"
paste input "42"
type input "CBP0044242"
click div "Shipment Id Number CBP0044242 Department CBP Select Account Type Activity ID Ai…"
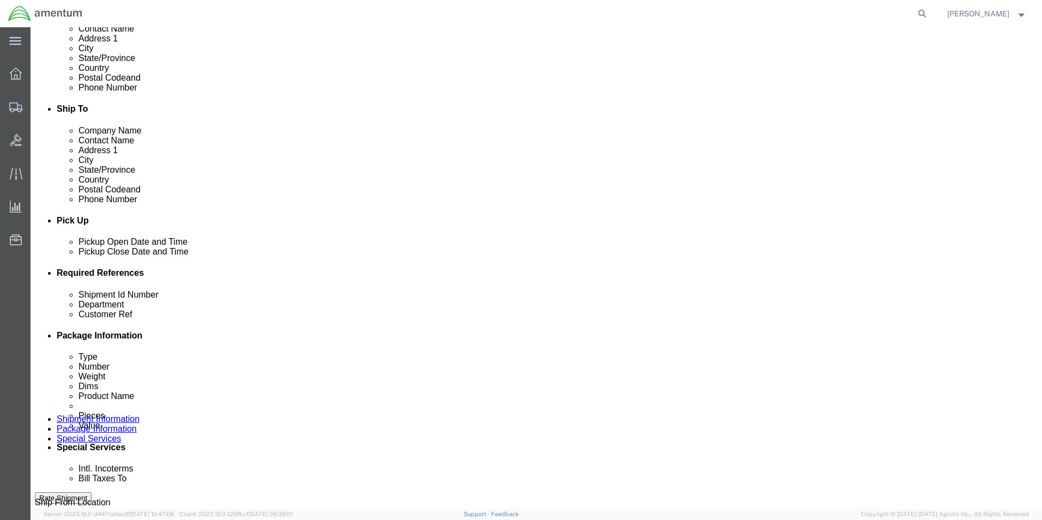
scroll to position [475, 0]
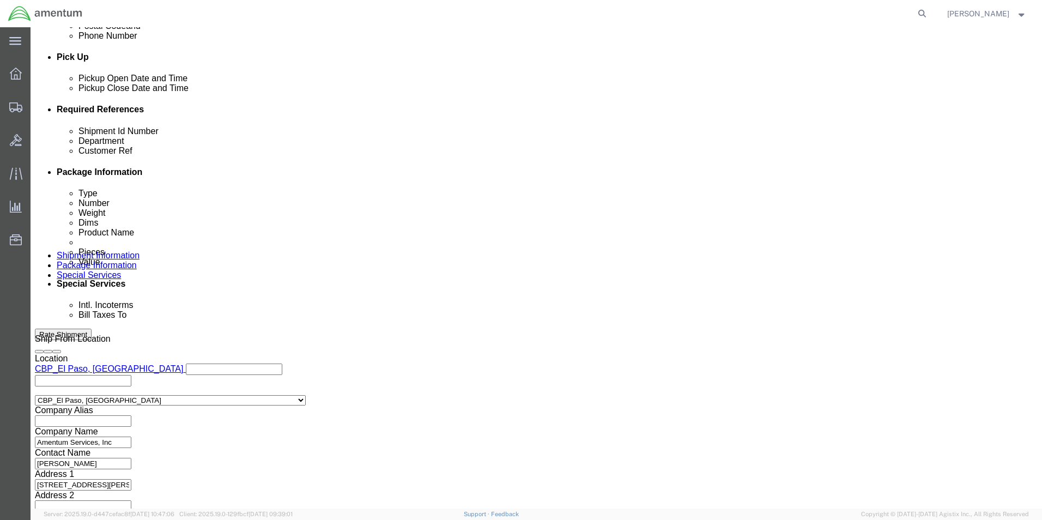
click button "Continue"
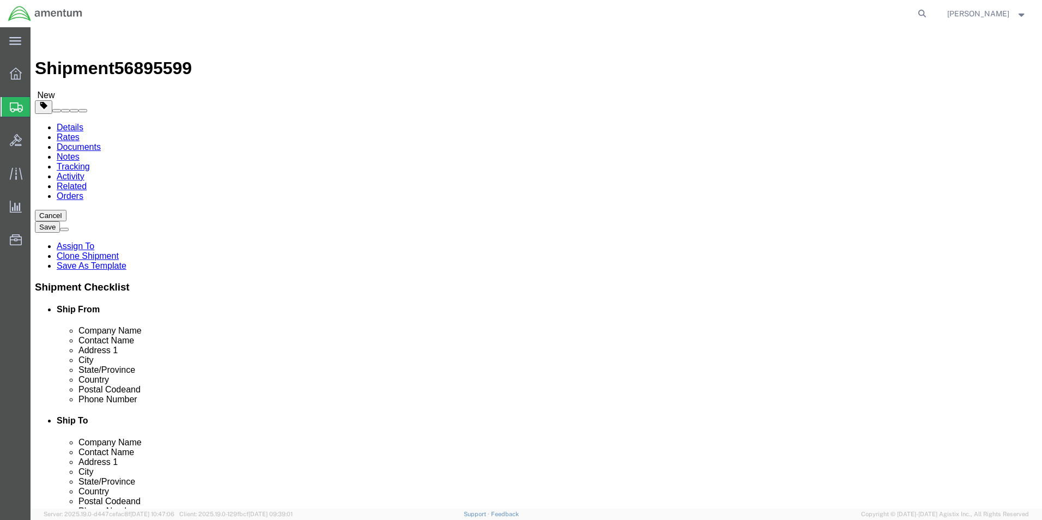
click input "20.00"
type input "12"
type input "10"
type input "5"
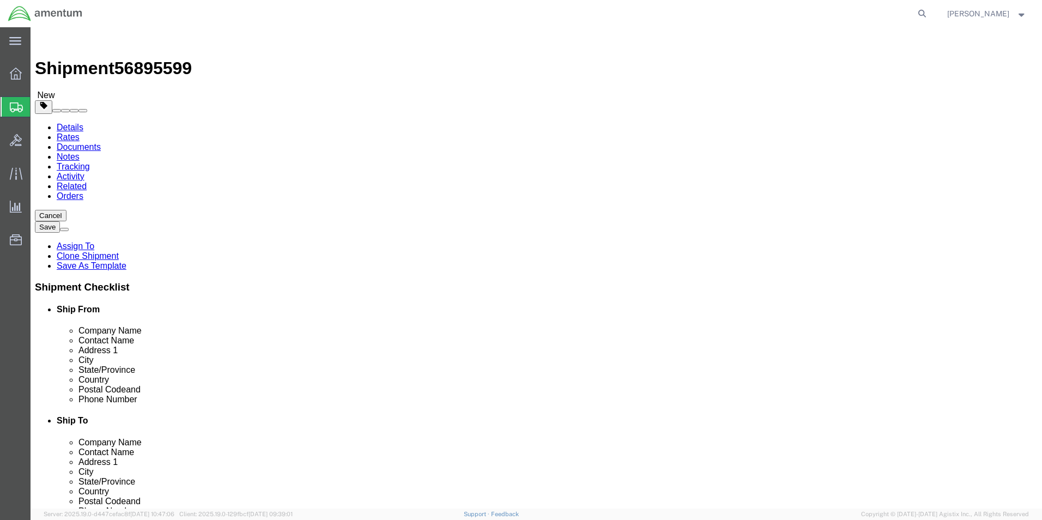
click input "25.70"
type input "3.1"
click dd "1.00 Each"
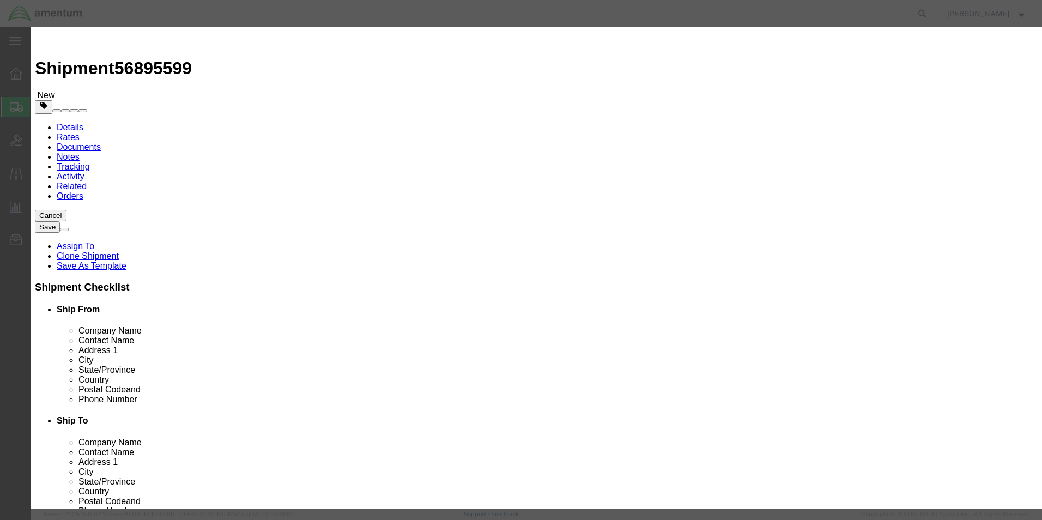
click textarea "STARTER GEN"
type textarea "AUDIO PANEL"
click button "Save & Close"
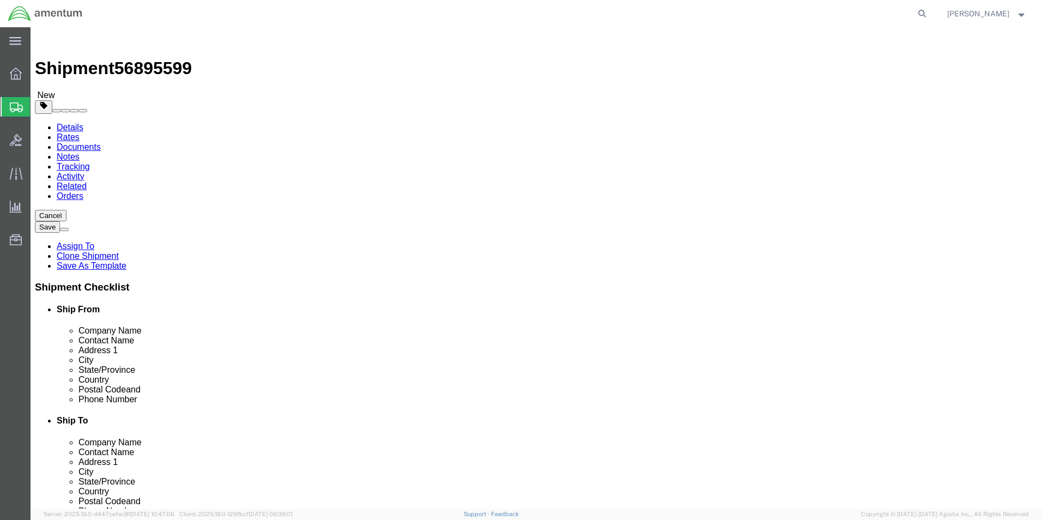
click button "Rate Shipment"
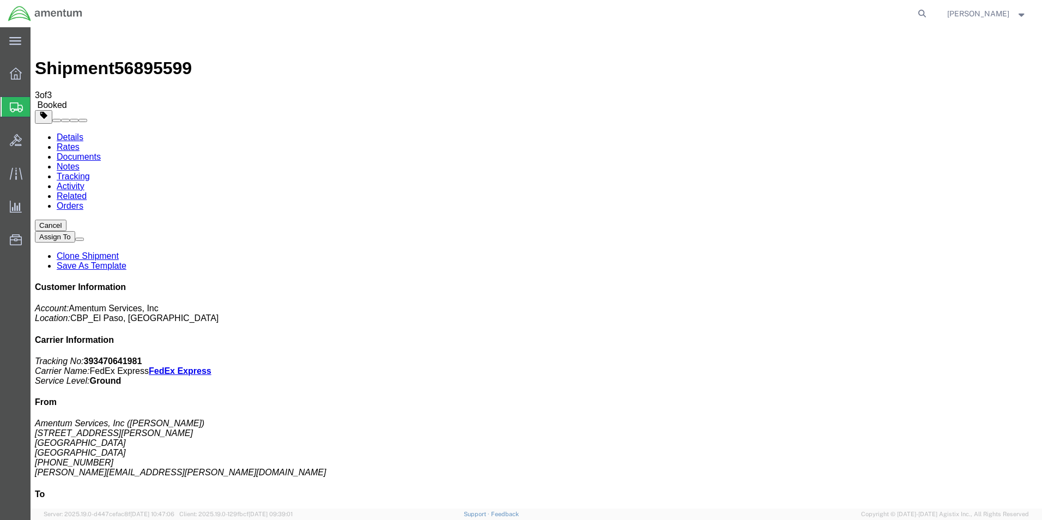
click at [0, 0] on span "Create from Template" at bounding box center [0, 0] width 0 height 0
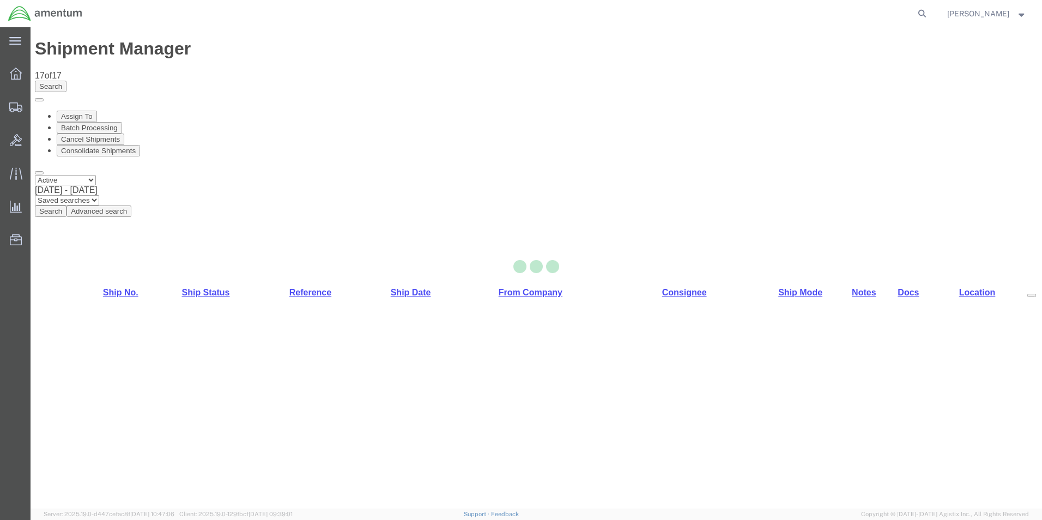
select select "49831"
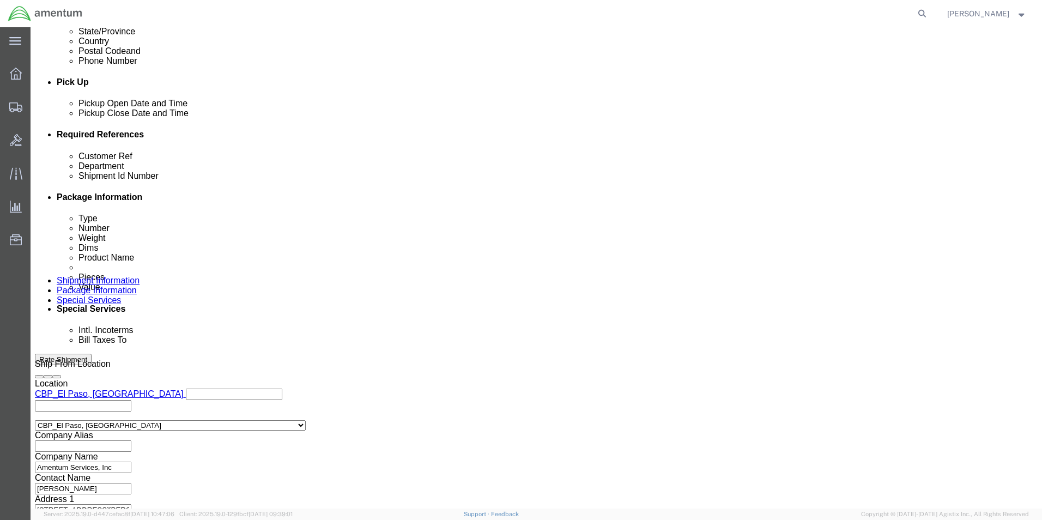
scroll to position [455, 0]
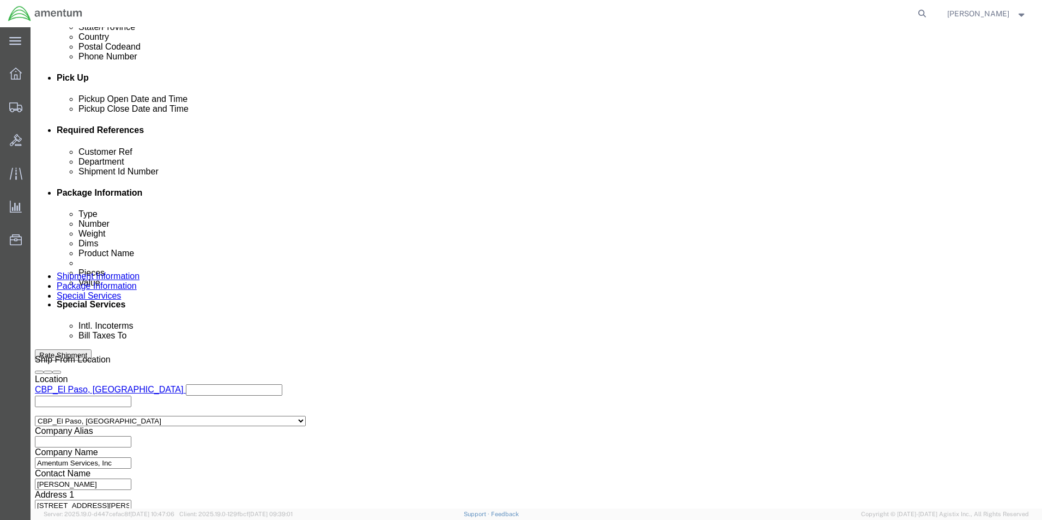
click input "CBP0044274"
click input "CBP0044182"
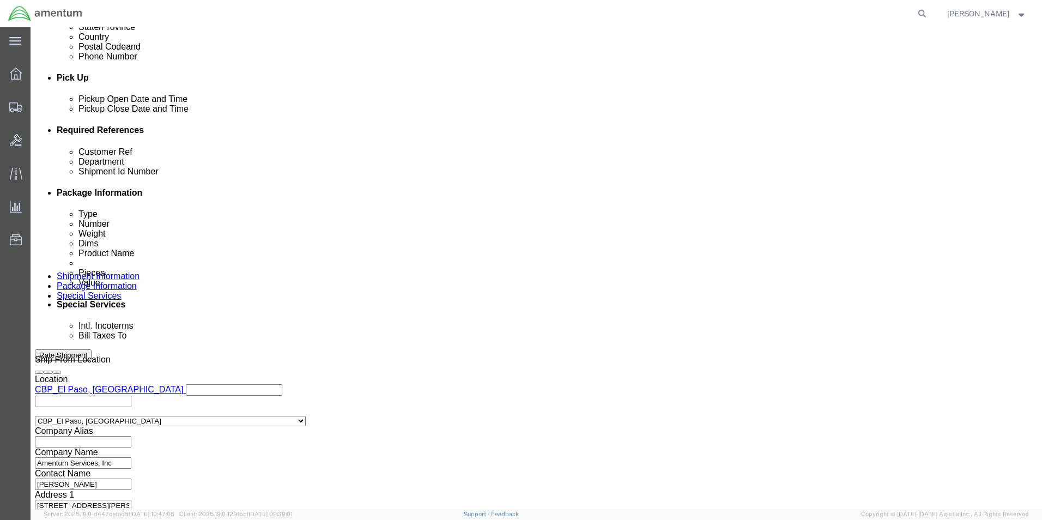
type input "CBP0044182"
click input "CBP0044274"
paste input "182"
type input "CBP0044182"
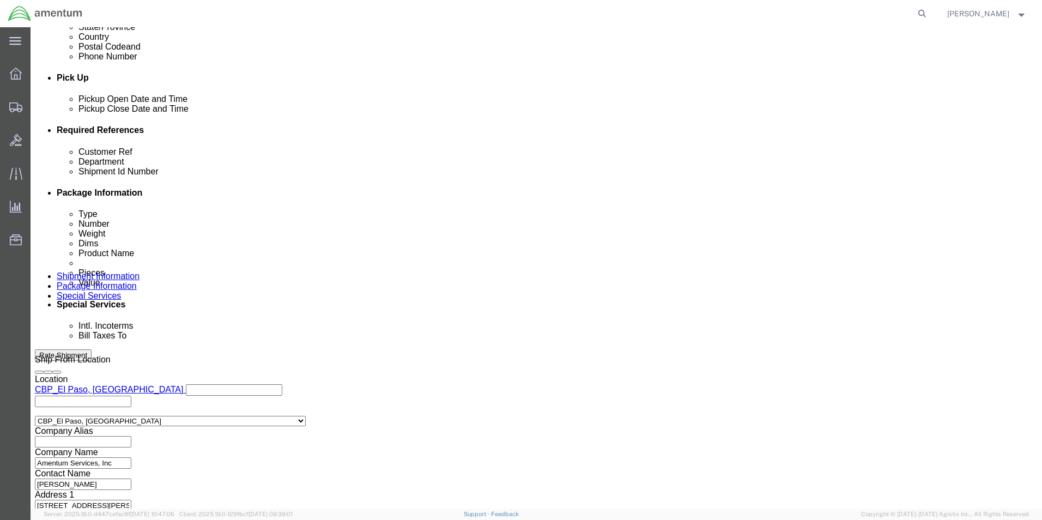
click button "Add reference"
click select "Select Account Type Activity ID Airline Appointment Number ASN Batch Request # …"
select select "PROJNUM"
click select "Select Account Type Activity ID Airline Appointment Number ASN Batch Request # …"
click input "text"
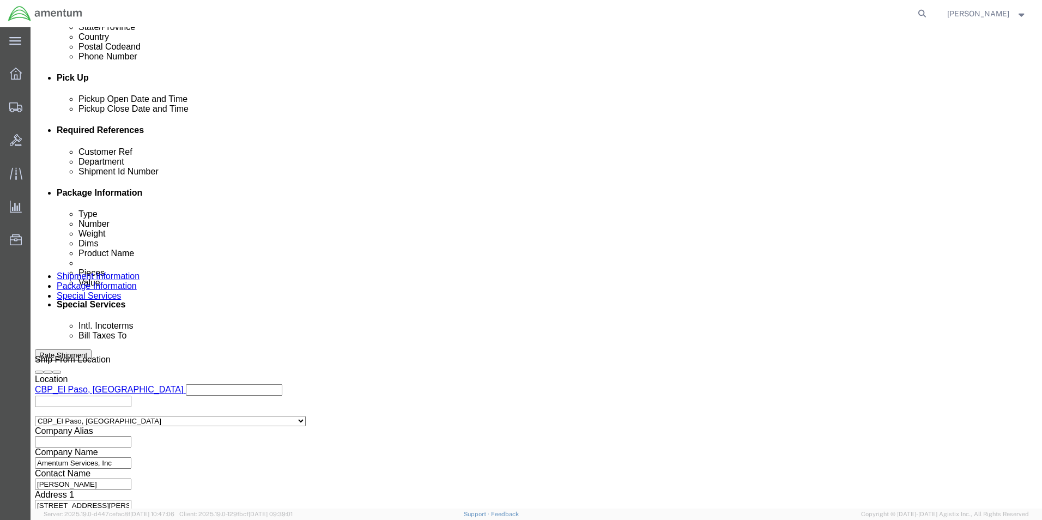
scroll to position [0, 17]
type input "6118.03.03.2575.000.NLS.0000"
click button "Continue"
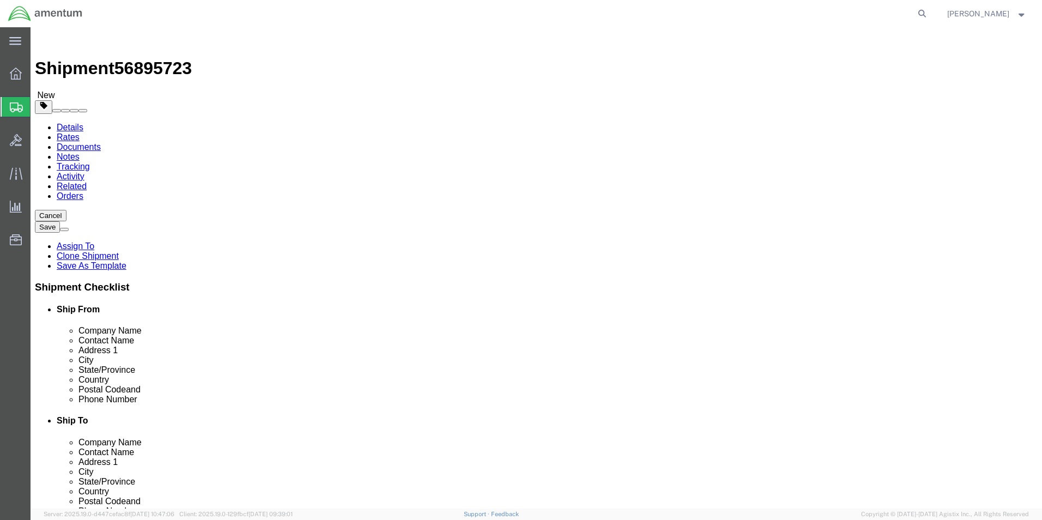
click input "8.50"
type input "13"
type input "10"
type input "6"
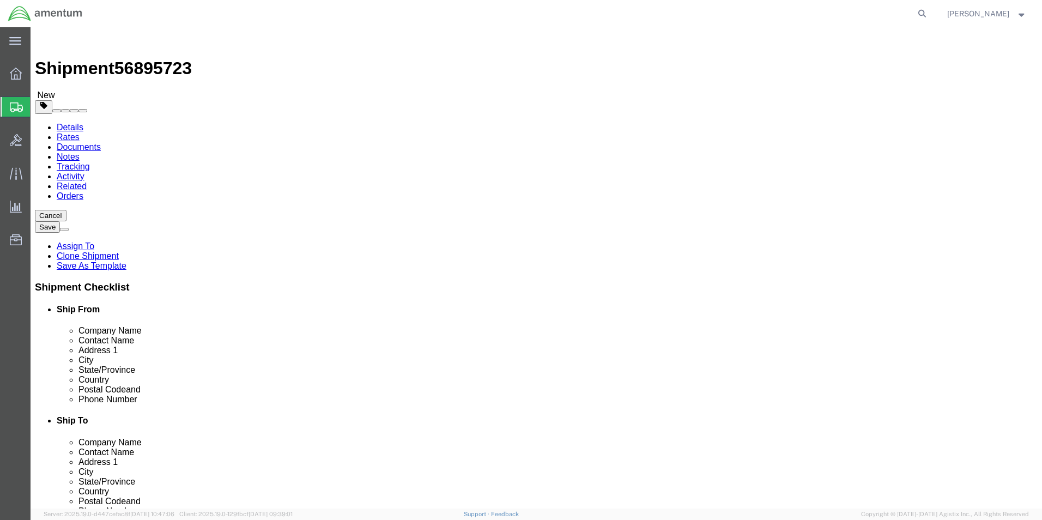
click input "1.20"
type input "4.05"
click div "Pieces: 1.00 Each Total value: 2000.00 USD"
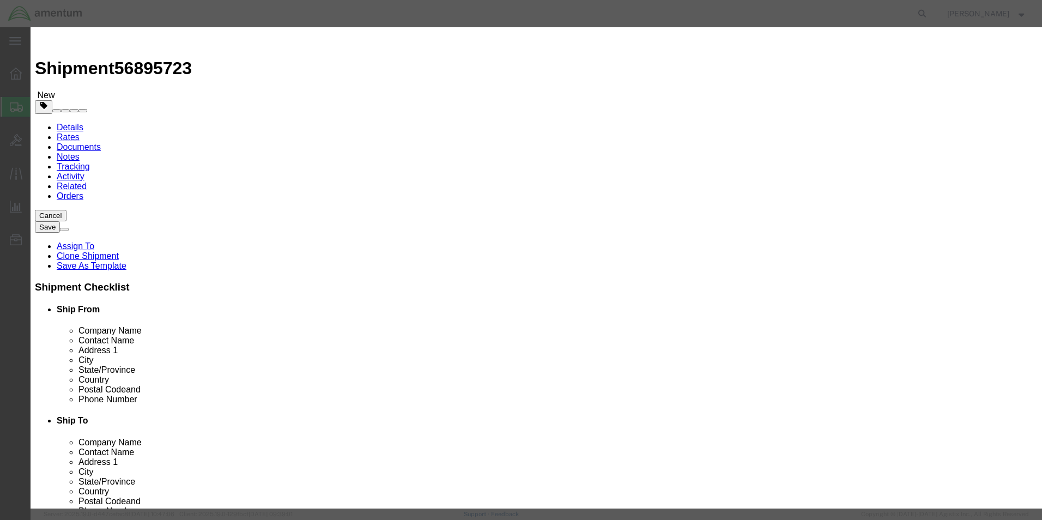
click textarea "FUEL FLOW TRANSDUCER"
type textarea "DUEL CHANNEL RECORDER VIDEO"
click button "Save & Close"
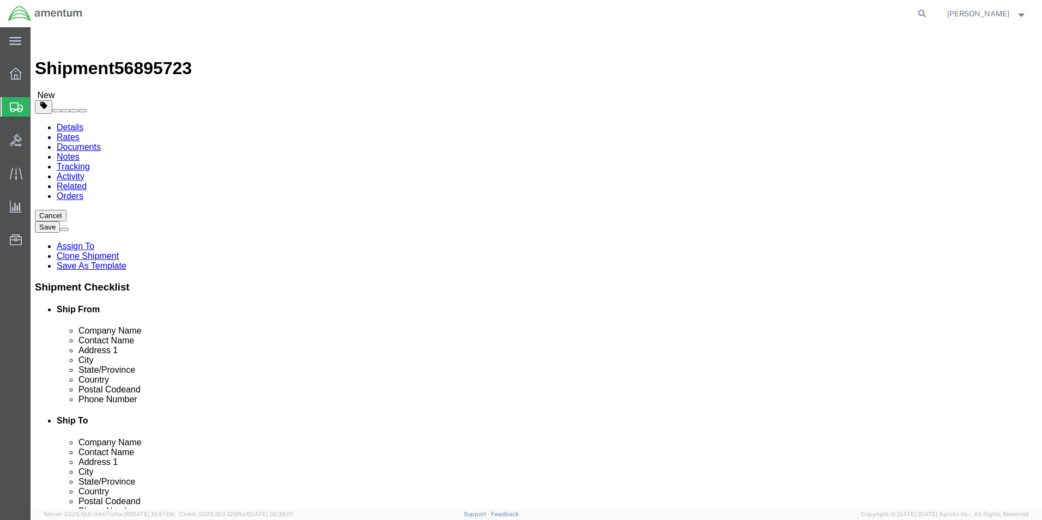
click button "Rate Shipment"
